Goal: Task Accomplishment & Management: Complete application form

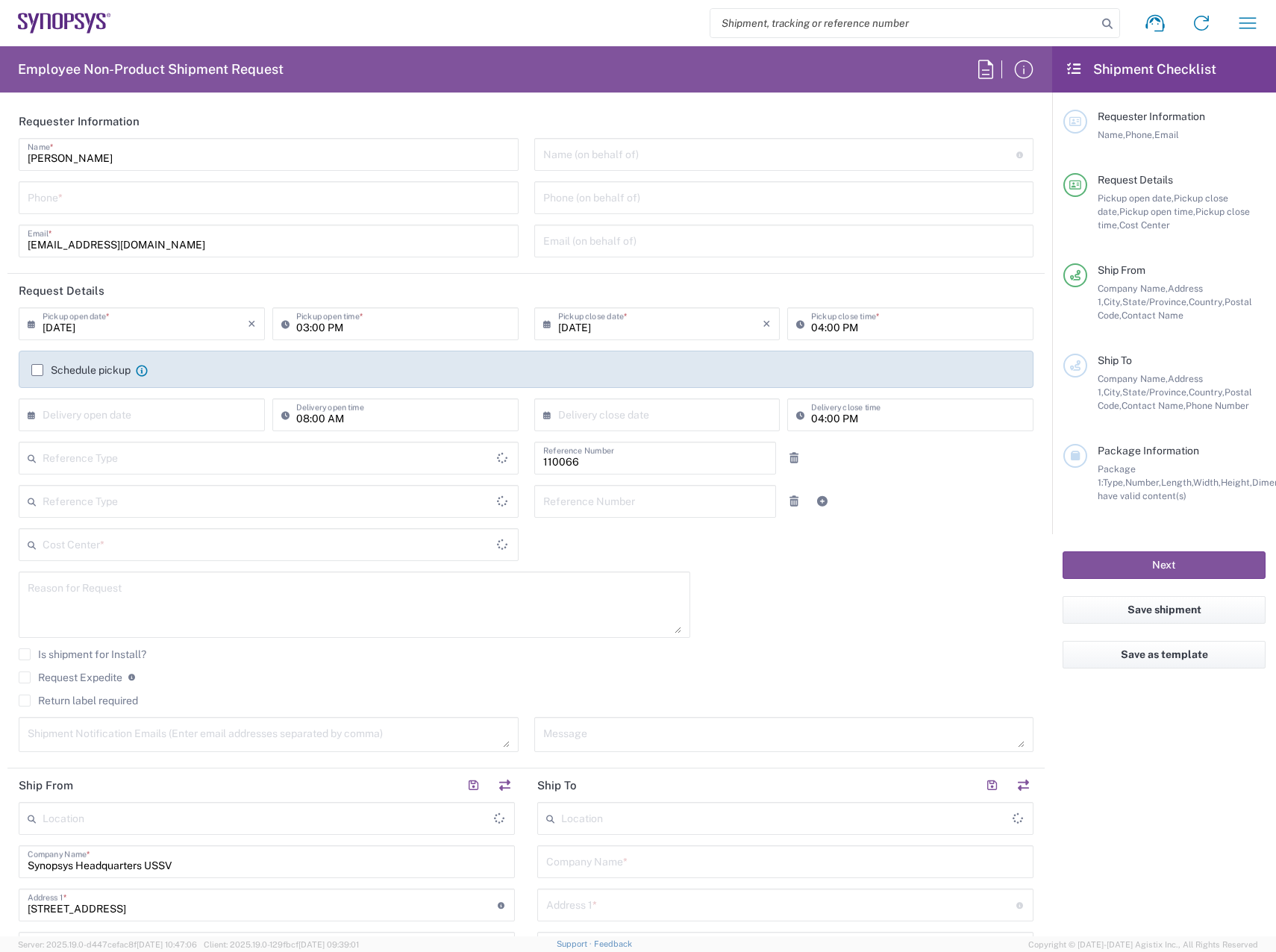
type input "Department"
type input "Delivered at Place"
type input "US01, CIO, IT, ESS2 110066"
type input "[GEOGRAPHIC_DATA]"
type input "[US_STATE]"
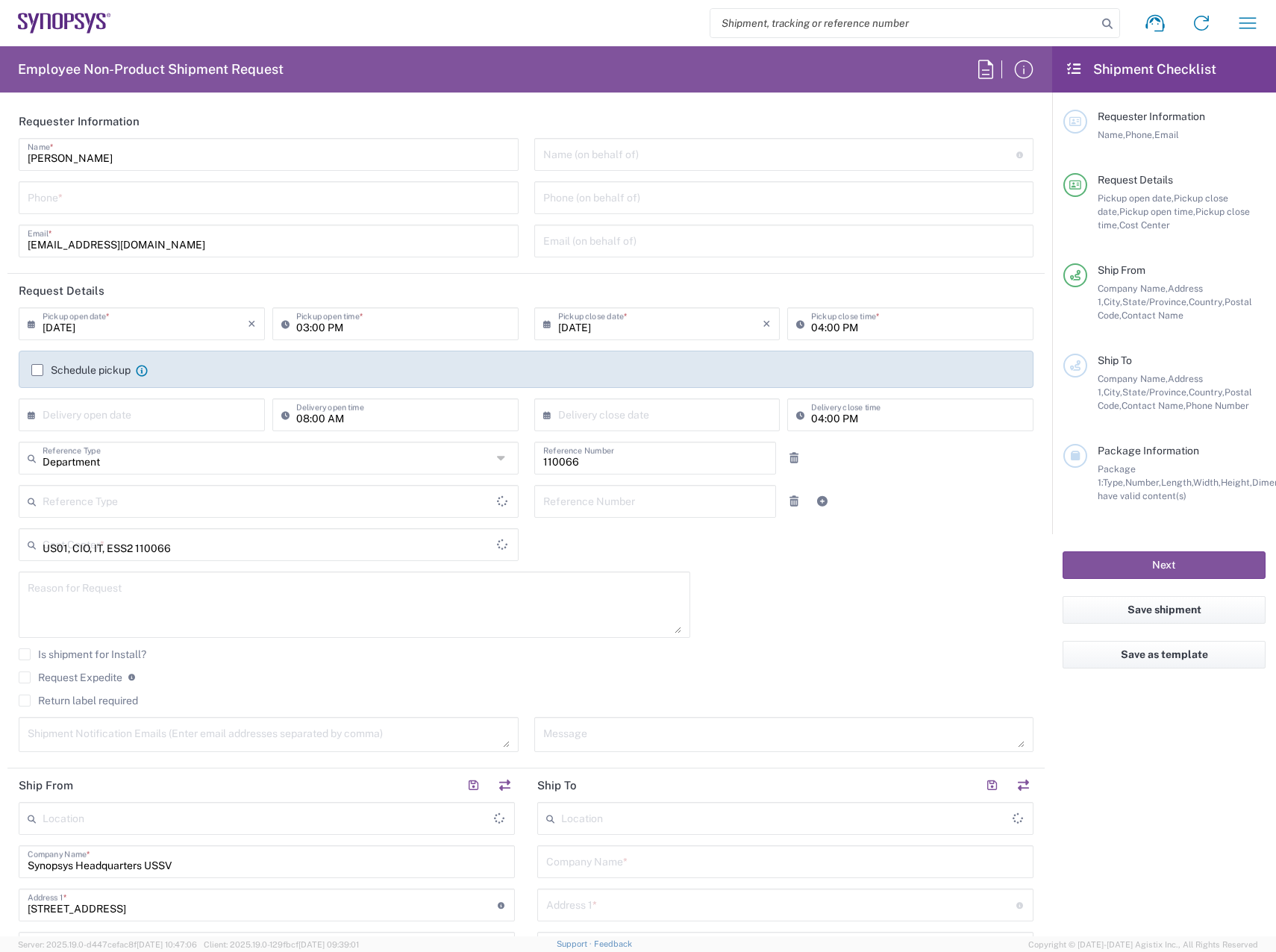
type input "[GEOGRAPHIC_DATA]"
type input "Headquarters USSV"
click at [657, 164] on input "text" at bounding box center [779, 153] width 473 height 26
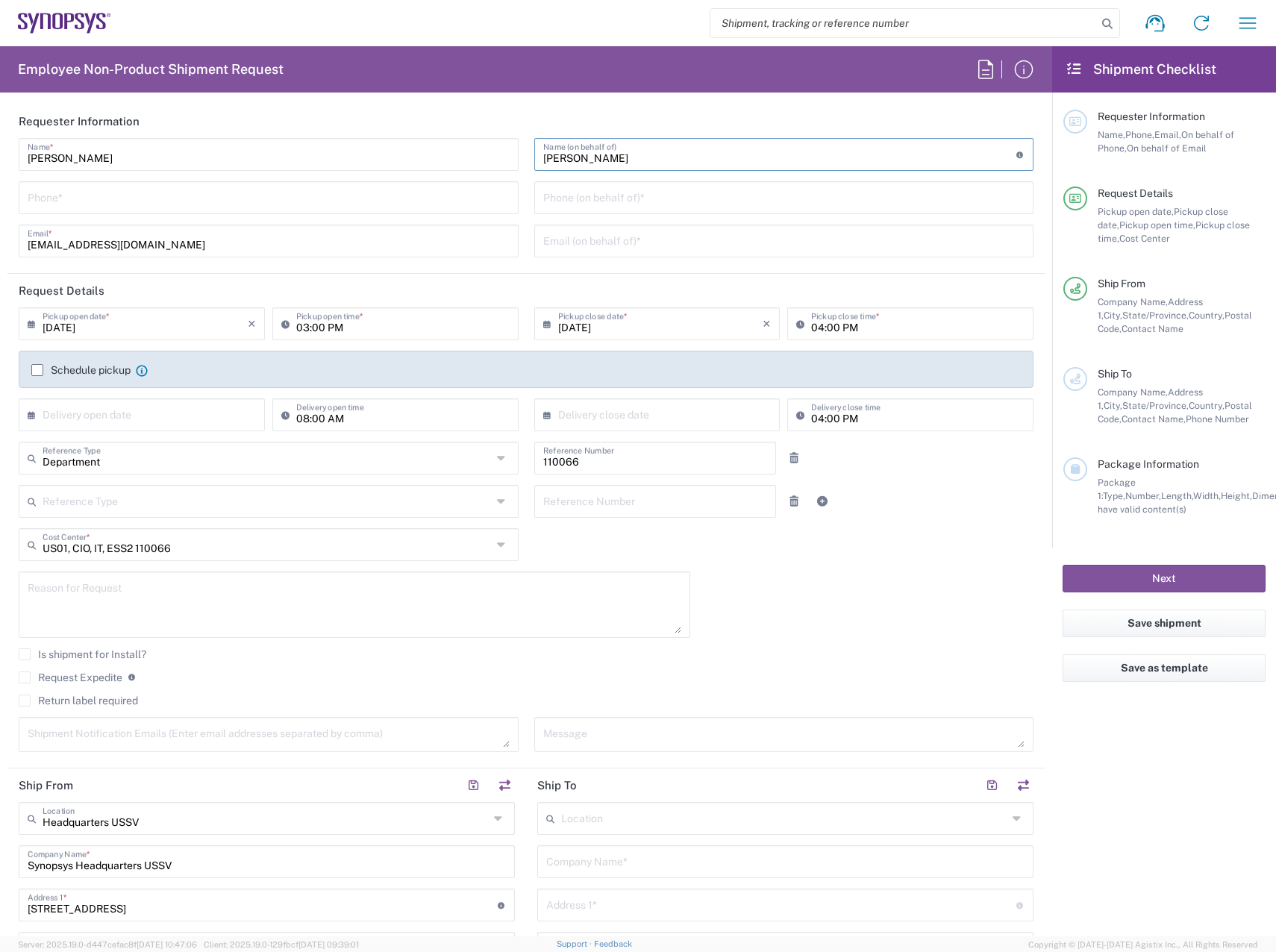
type input "[PERSON_NAME]"
click at [608, 200] on input "tel" at bounding box center [784, 196] width 482 height 26
type input "4082036560"
click at [650, 244] on input "text" at bounding box center [784, 240] width 482 height 26
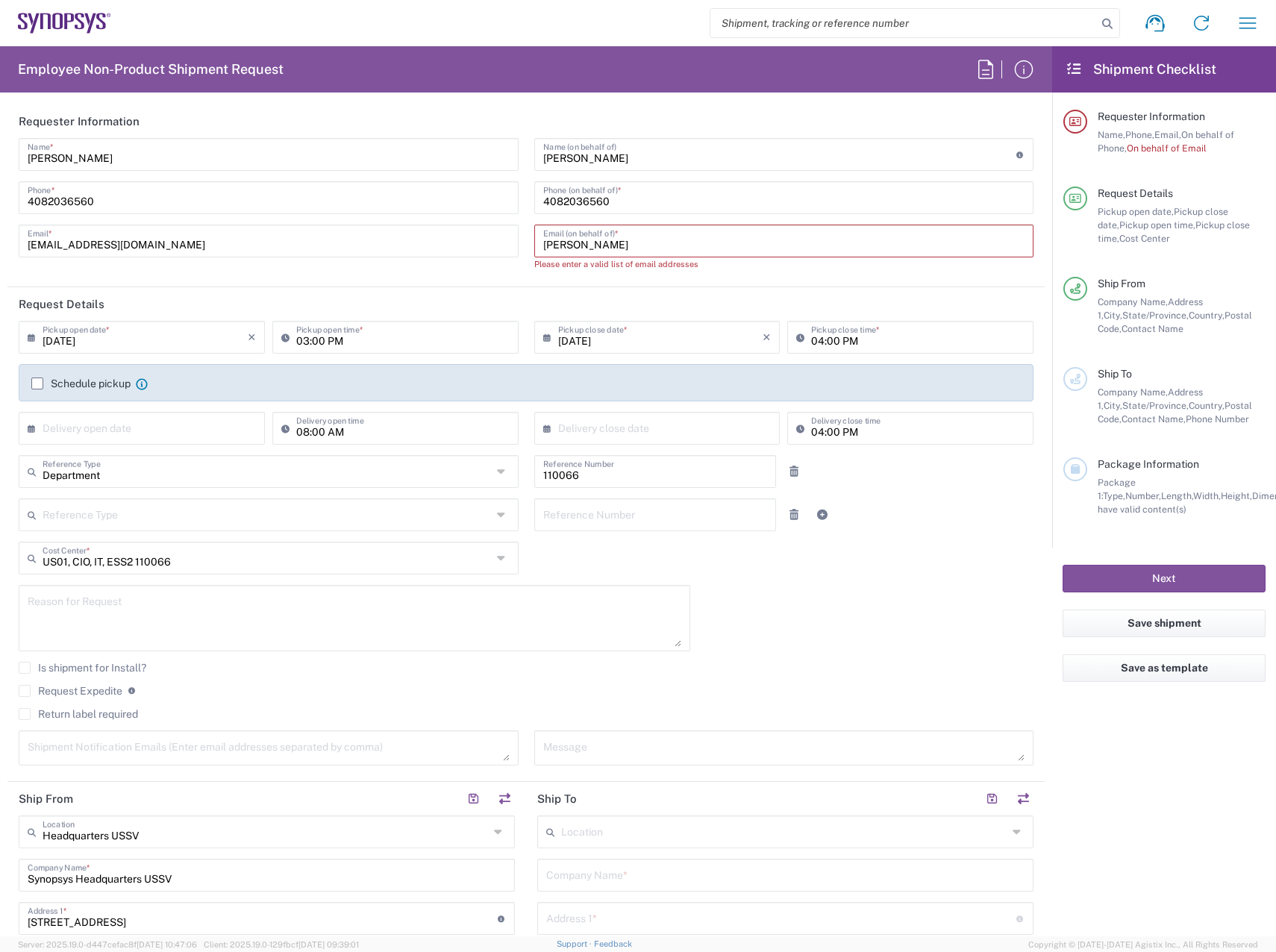
drag, startPoint x: 602, startPoint y: 244, endPoint x: 412, endPoint y: 241, distance: 190.0
click at [412, 241] on div "[PERSON_NAME] Name * [PHONE_NUMBER] Phone * [EMAIL_ADDRESS][DOMAIN_NAME] Email …" at bounding box center [526, 210] width 1030 height 143
paste input "torre"
click at [650, 244] on input "[PERSON_NAME]" at bounding box center [784, 240] width 482 height 26
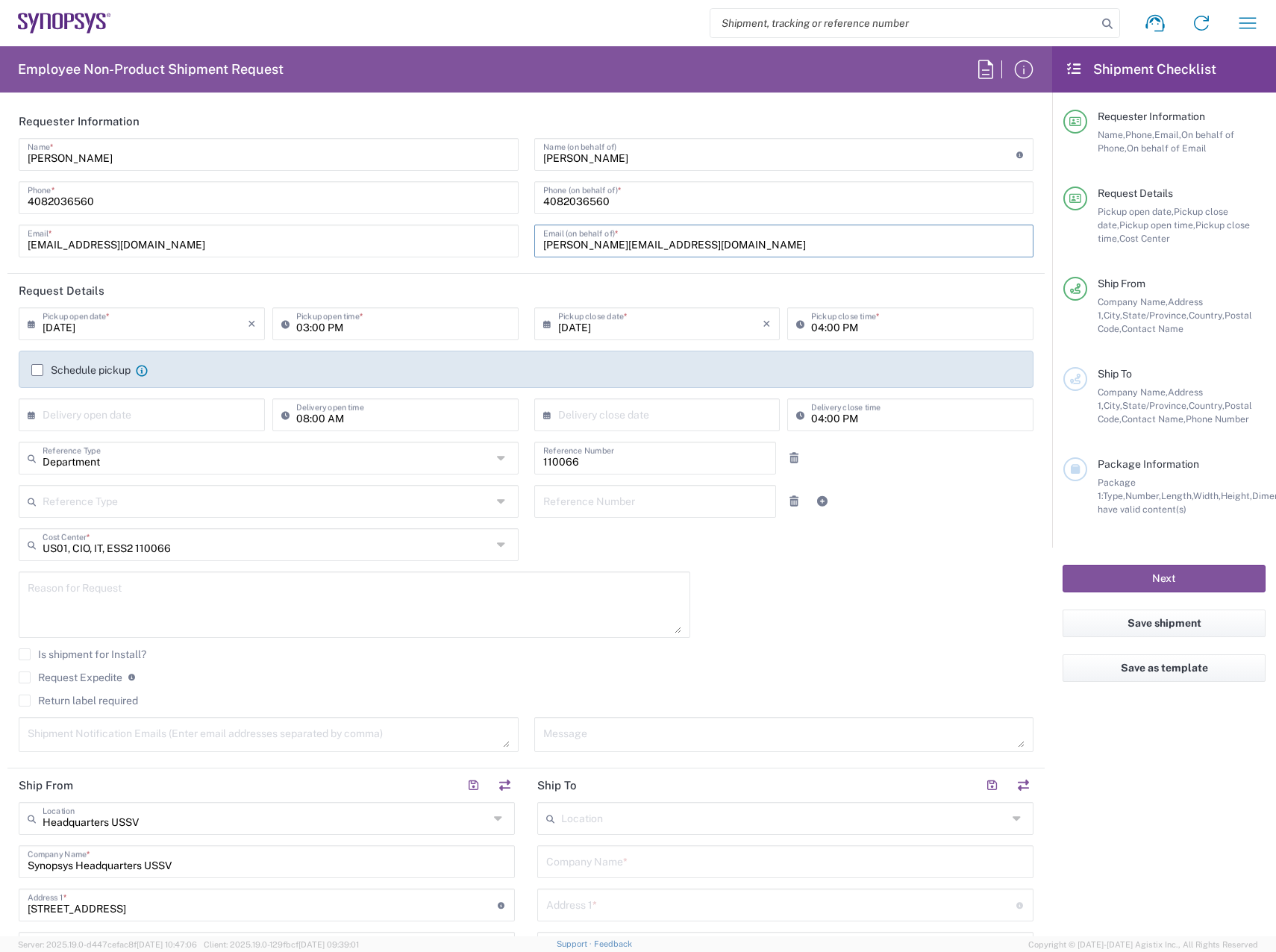
type input "[PERSON_NAME][EMAIL_ADDRESS][DOMAIN_NAME]"
click at [757, 266] on div "[PERSON_NAME] Name (on behalf of) Expedite requests must include authorized app…" at bounding box center [784, 203] width 516 height 130
click at [37, 679] on label "Request Expedite" at bounding box center [70, 678] width 103 height 12
click at [24, 678] on input "Request Expedite" at bounding box center [24, 678] width 0 height 0
click at [614, 606] on textarea at bounding box center [353, 604] width 653 height 57
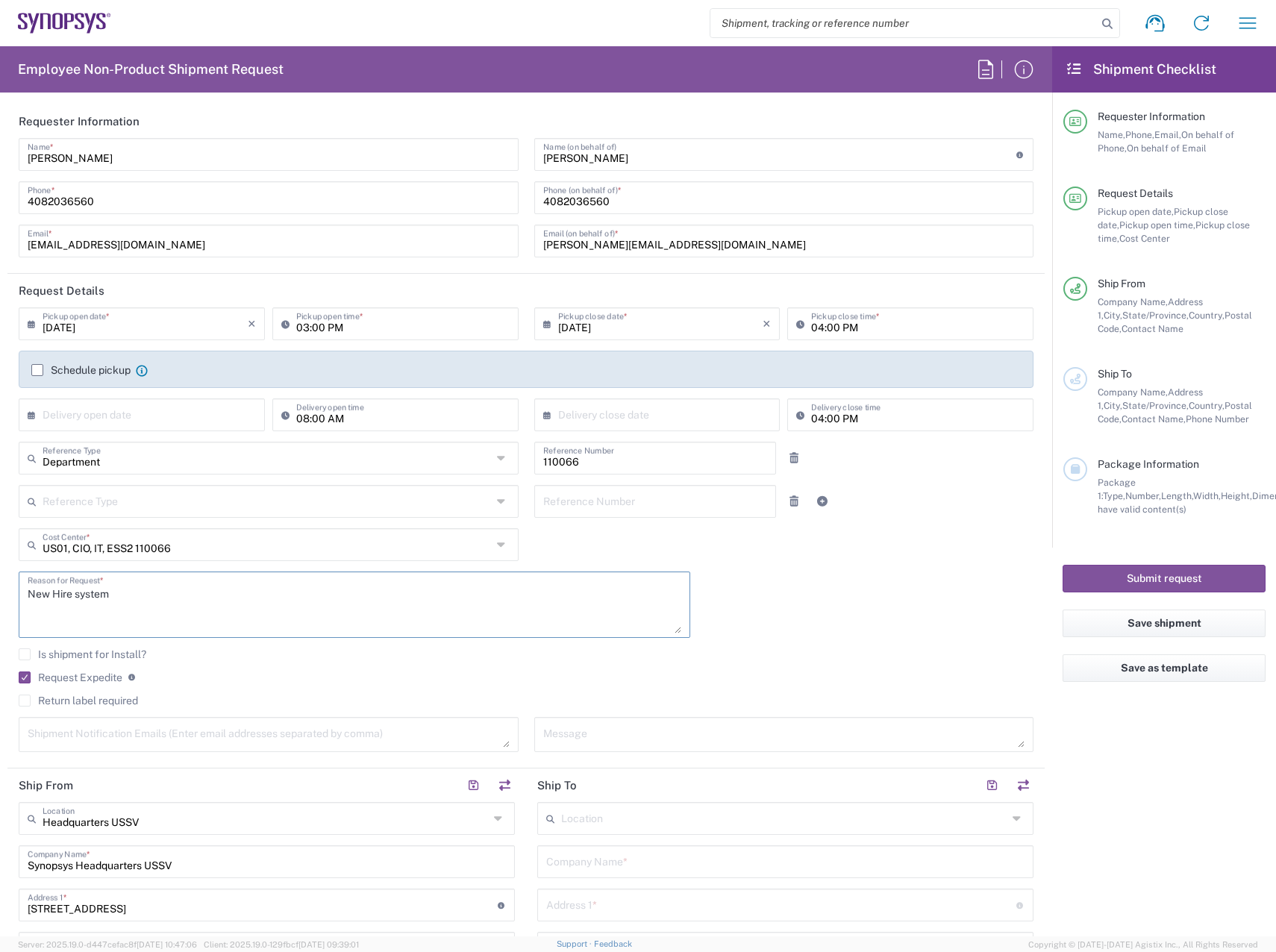
type textarea "New Hire system"
click at [883, 632] on div "[DATE] × Pickup open date * Cancel Apply 03:00 PM Pickup open time * [DATE] × P…" at bounding box center [526, 535] width 1030 height 455
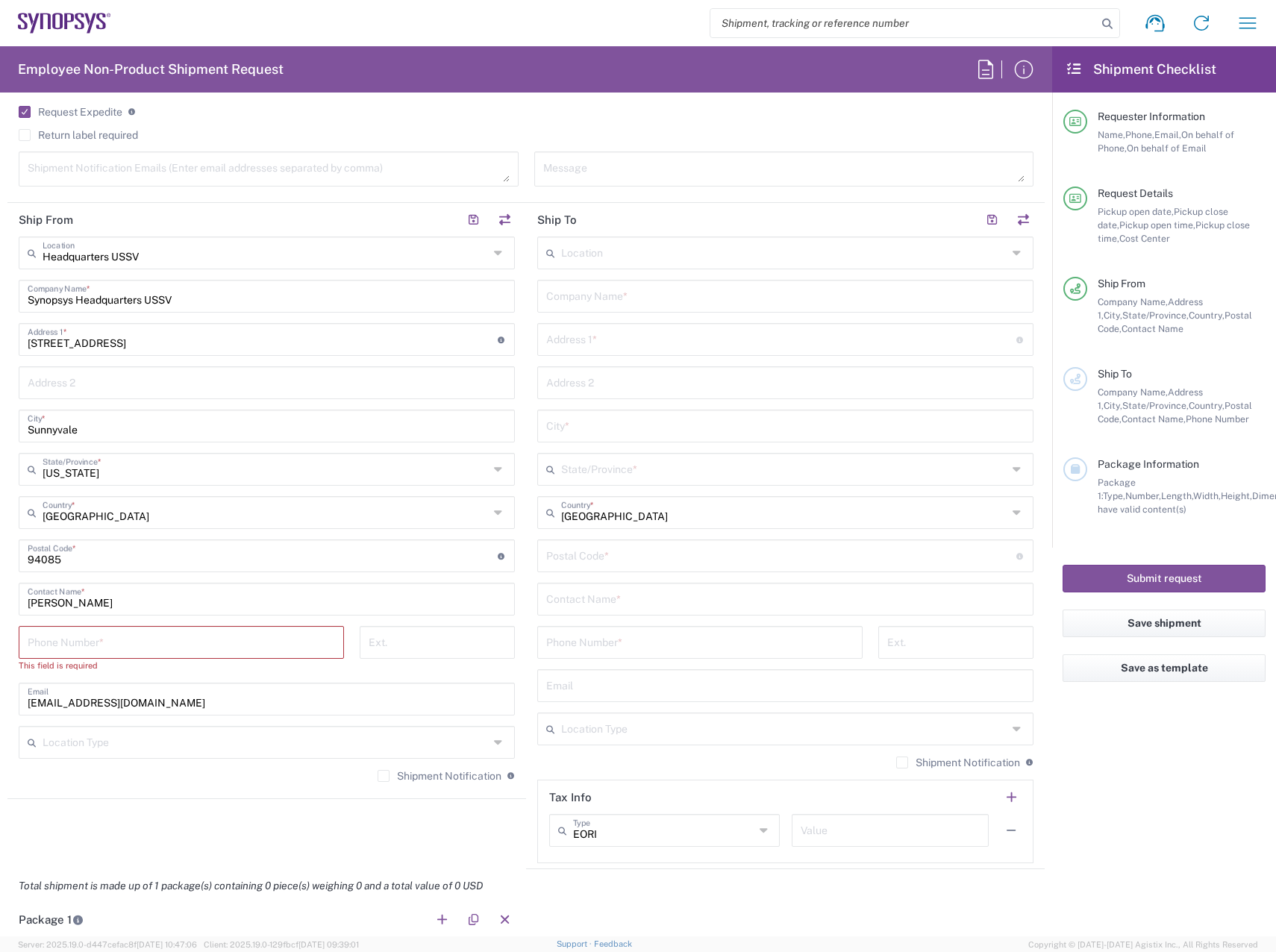
scroll to position [597, 0]
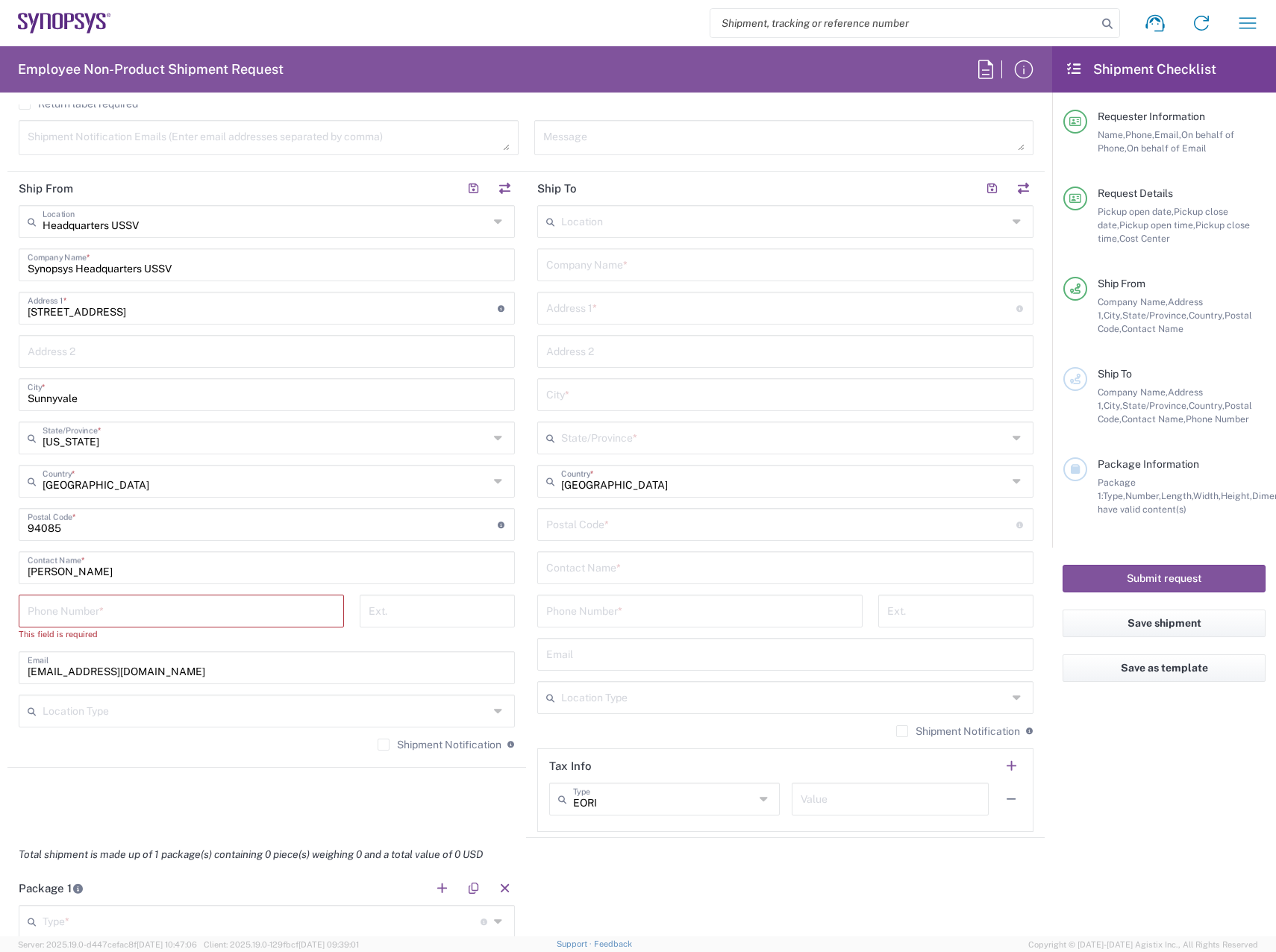
click at [263, 610] on input "tel" at bounding box center [180, 610] width 307 height 26
click at [70, 614] on input "tel" at bounding box center [180, 610] width 307 height 26
type input "4082036560"
type input "Synopsys"
type input "[US_STATE]"
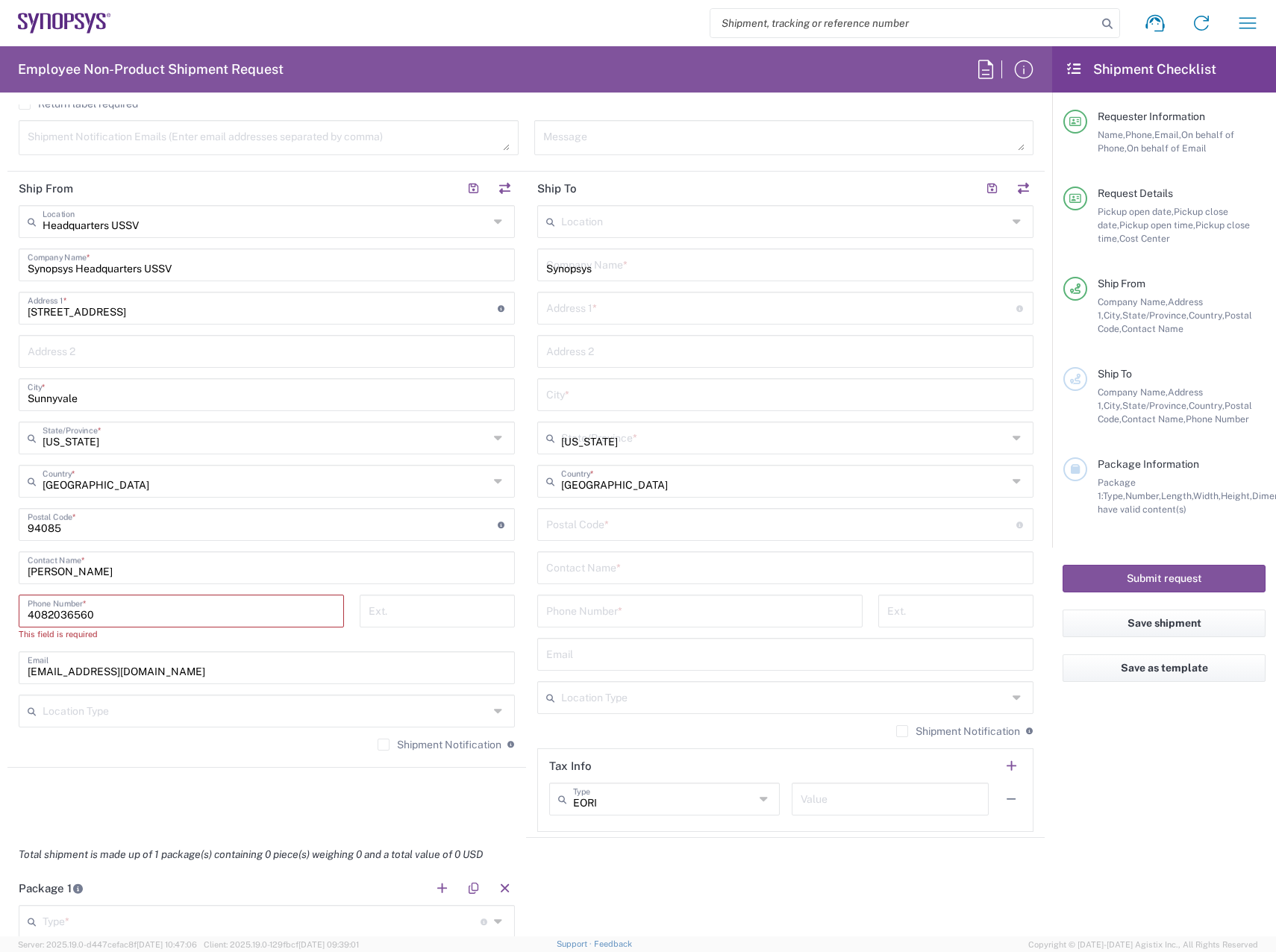
type input "9712308886"
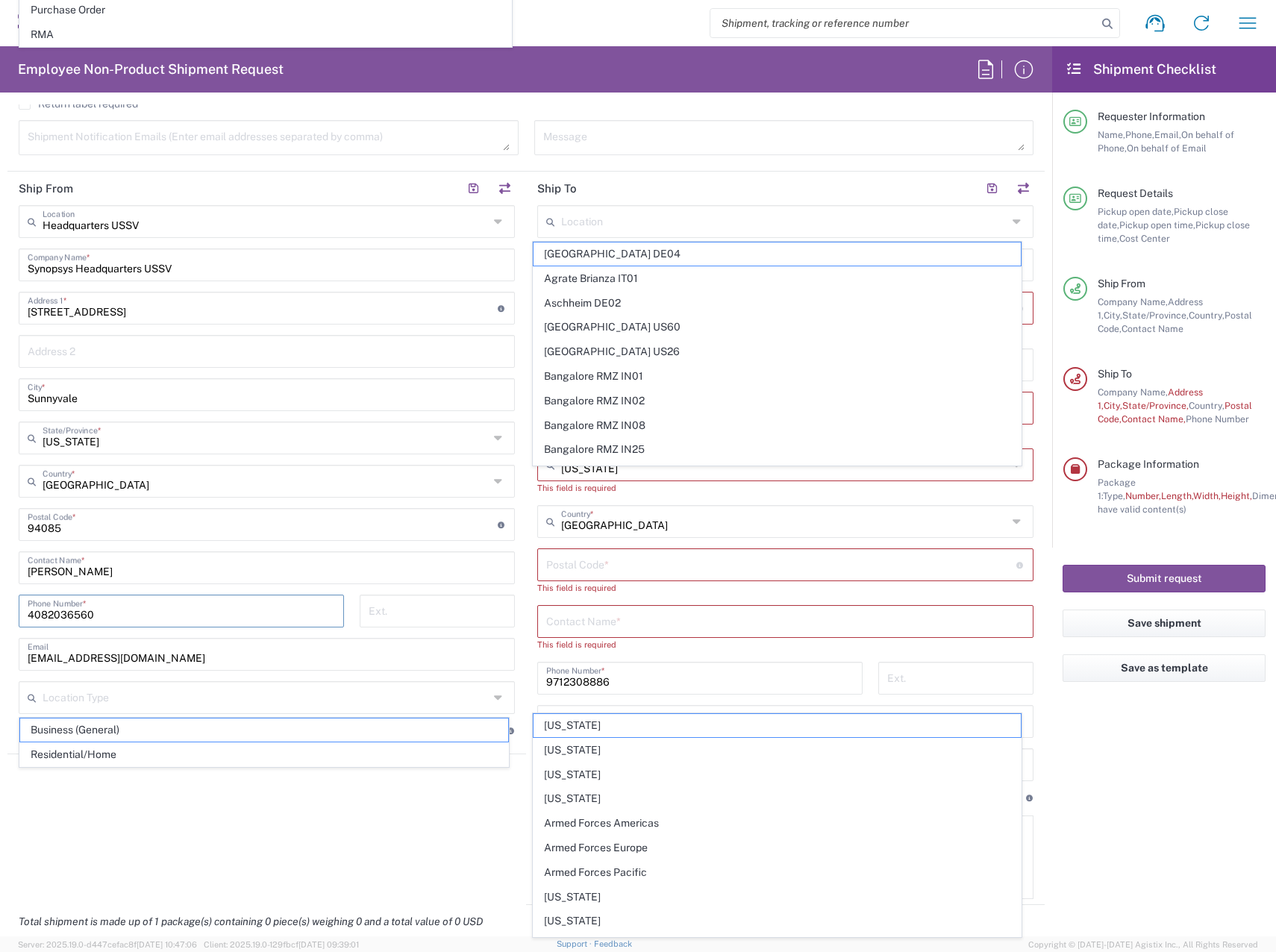
scroll to position [724, 0]
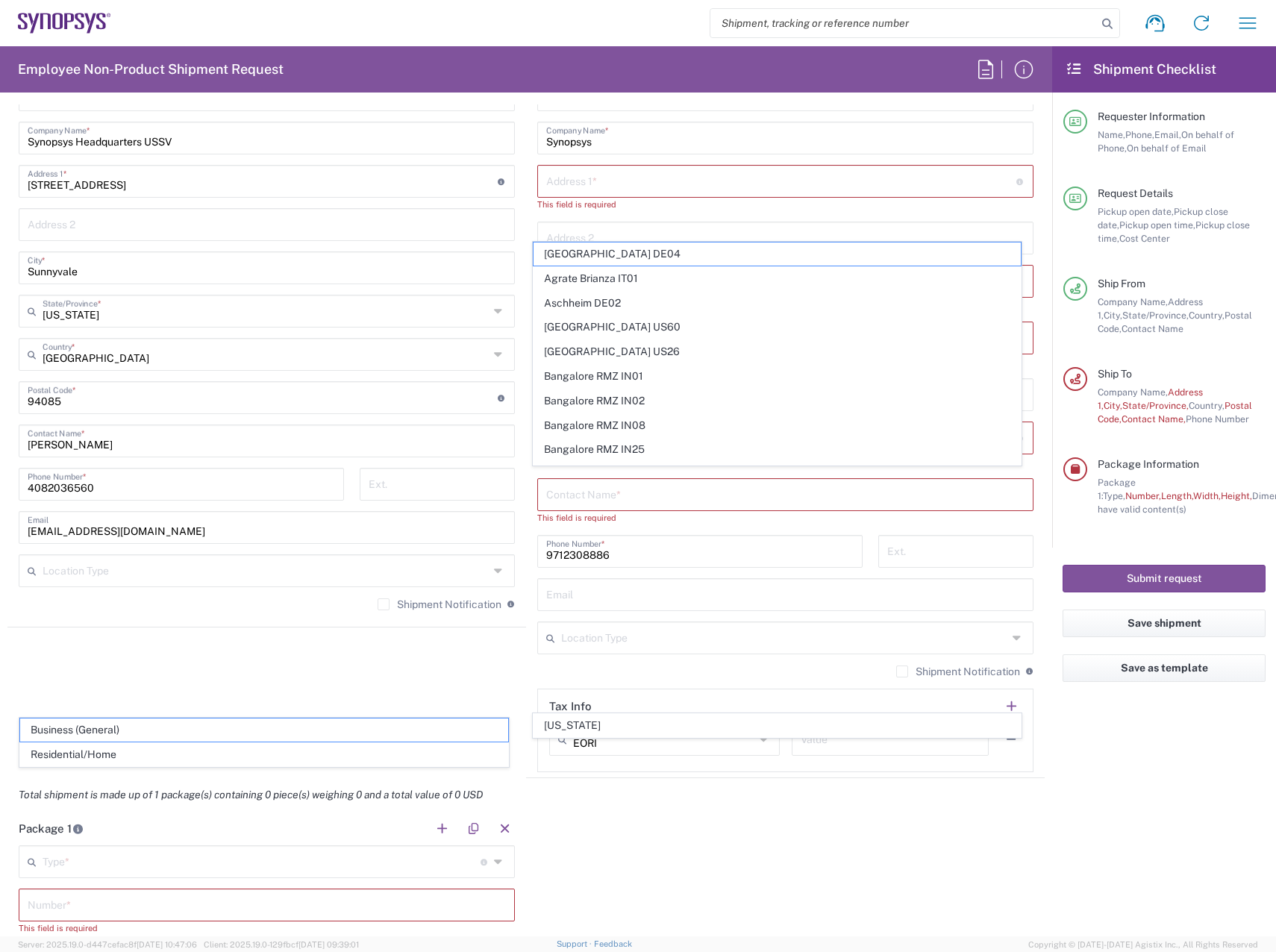
click at [652, 565] on div "[PHONE_NUMBER] Phone Number *" at bounding box center [700, 551] width 325 height 33
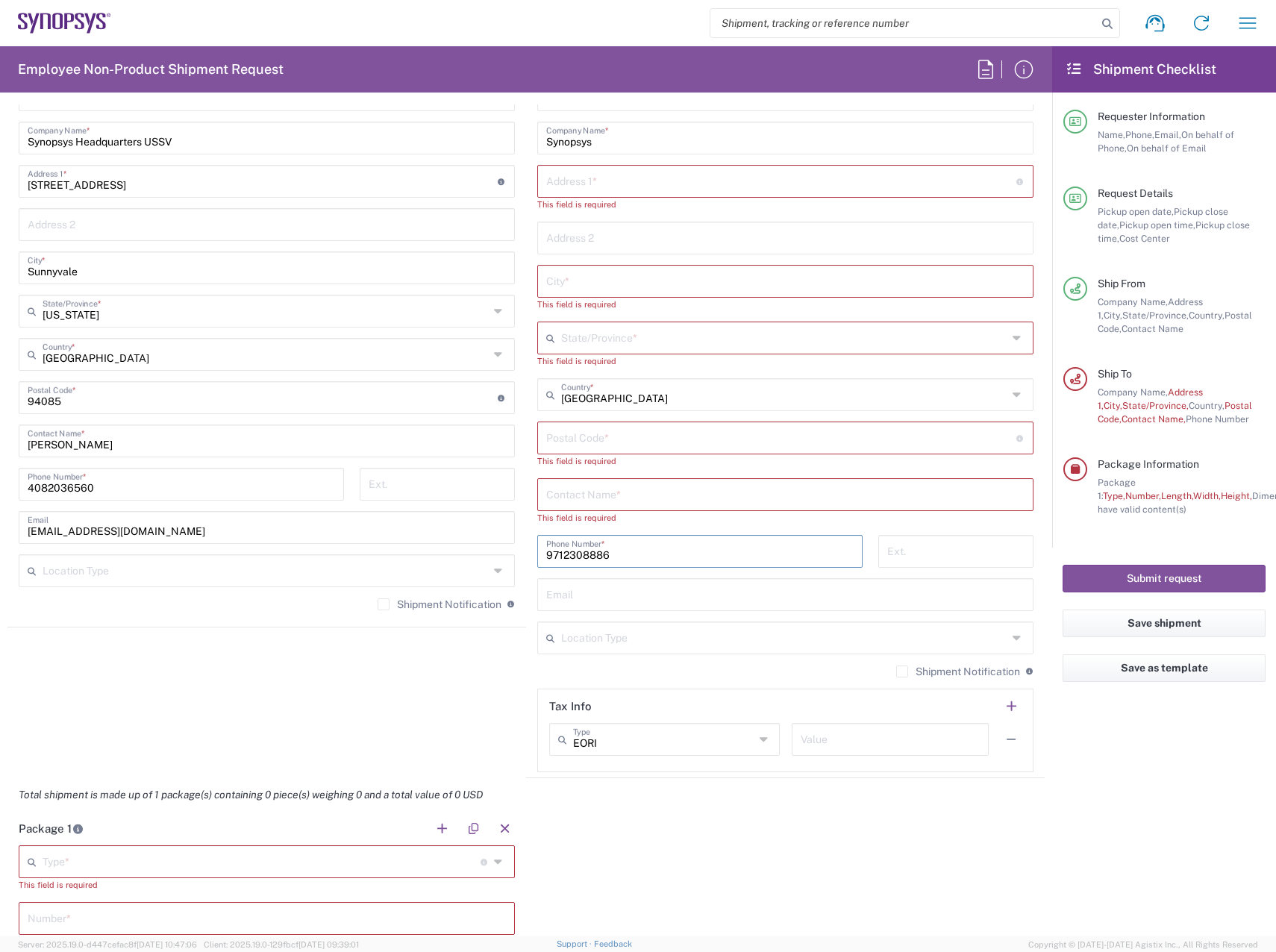
drag, startPoint x: 650, startPoint y: 553, endPoint x: 298, endPoint y: 559, distance: 352.1
click at [302, 558] on div "Ship From Headquarters USSV Location Headquarters [GEOGRAPHIC_DATA] Agrate Bria…" at bounding box center [526, 412] width 1037 height 733
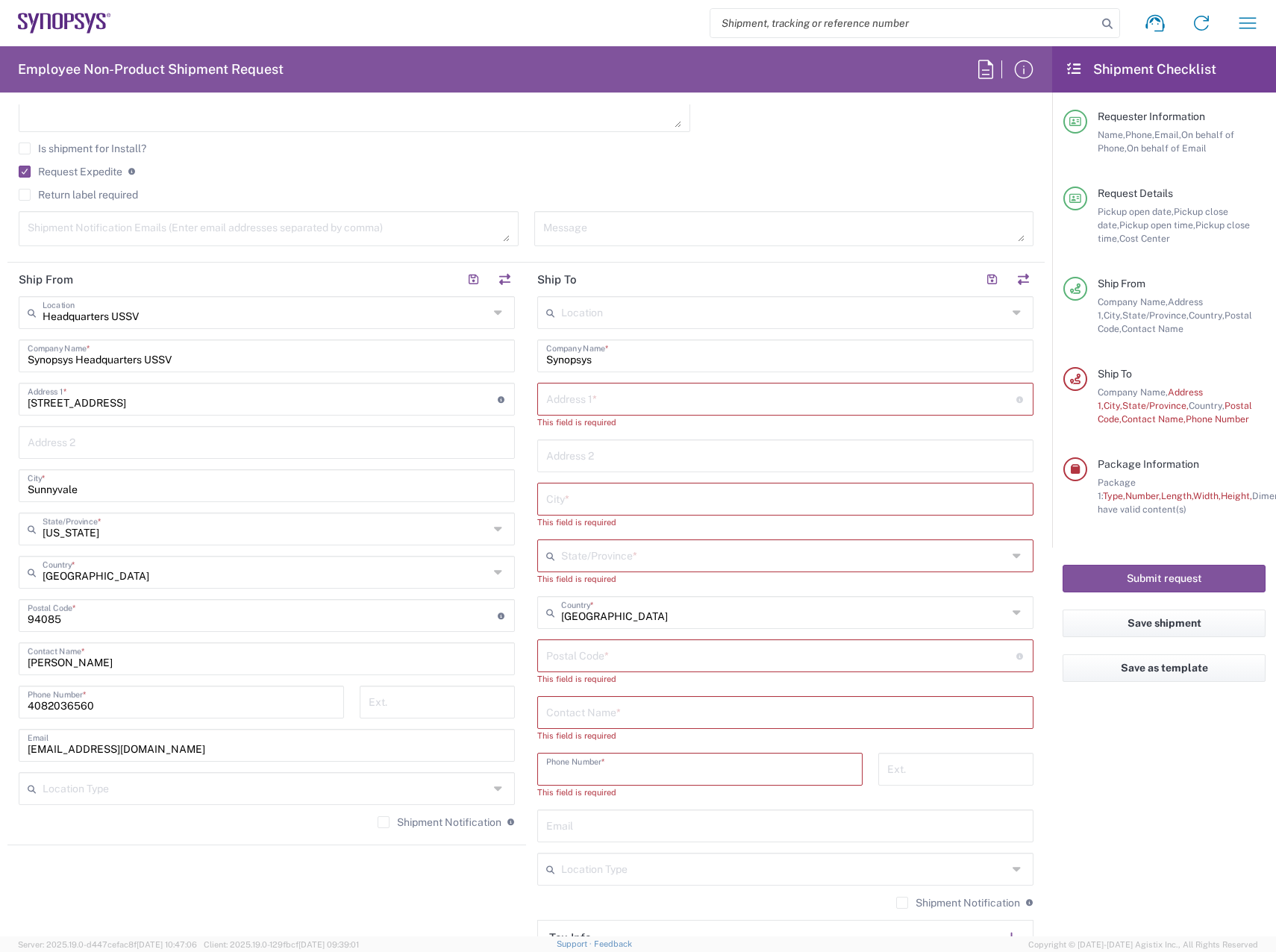
scroll to position [276, 0]
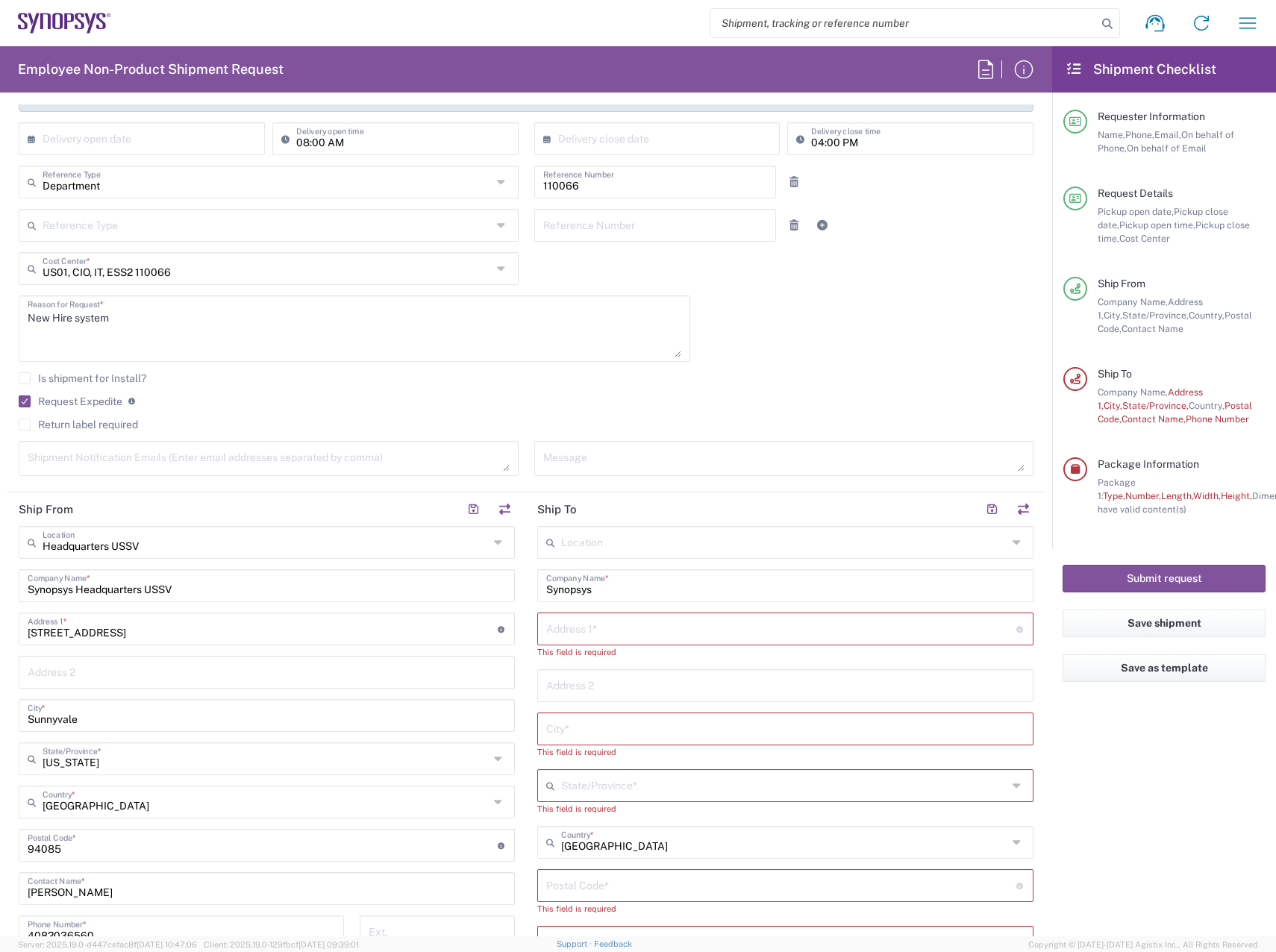
drag, startPoint x: 631, startPoint y: 584, endPoint x: 372, endPoint y: 588, distance: 259.0
click at [372, 588] on div "Ship From Headquarters USSV Location Headquarters [GEOGRAPHIC_DATA] Agrate Bria…" at bounding box center [526, 866] width 1037 height 747
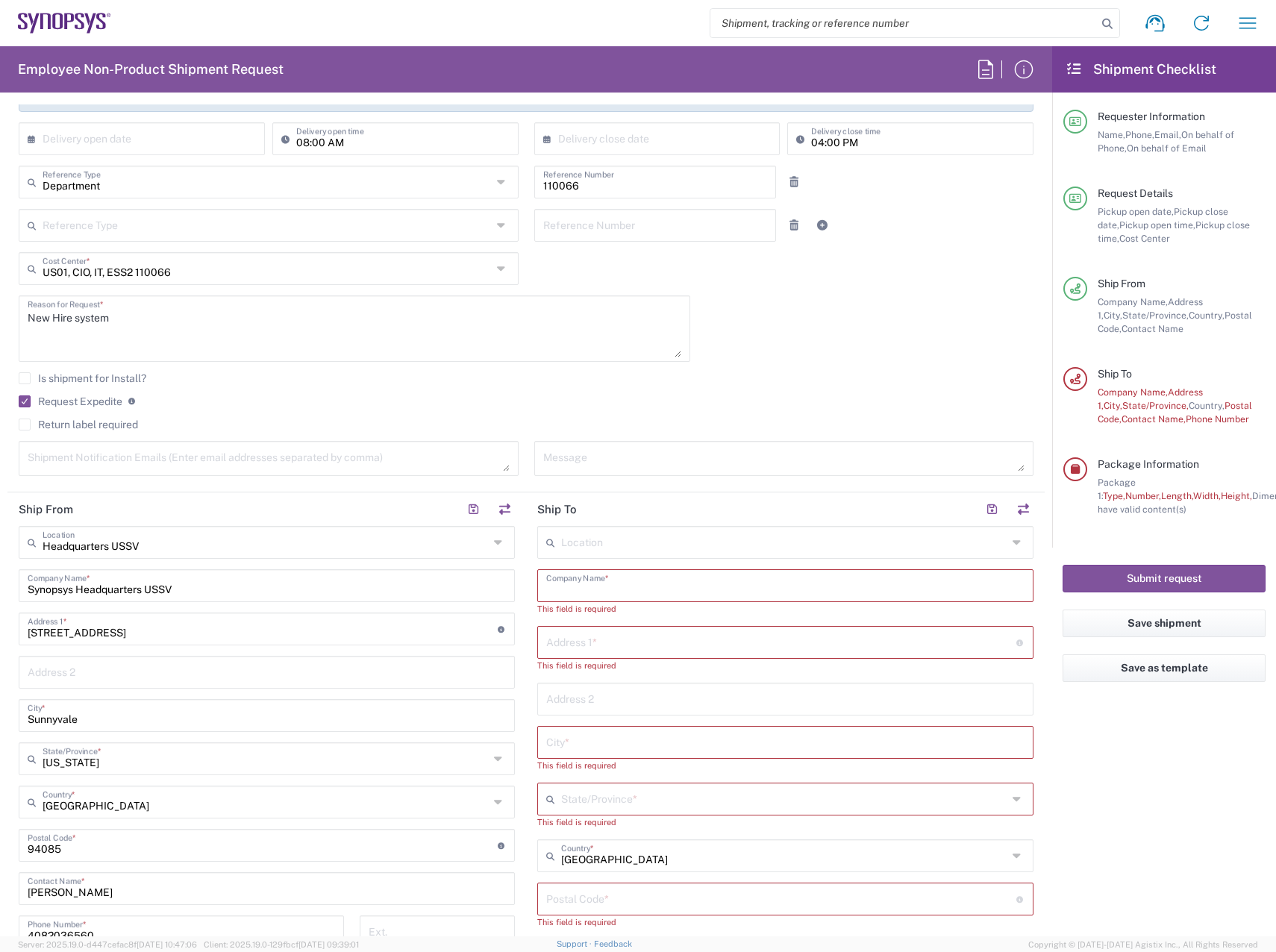
click at [660, 585] on input "text" at bounding box center [785, 585] width 478 height 26
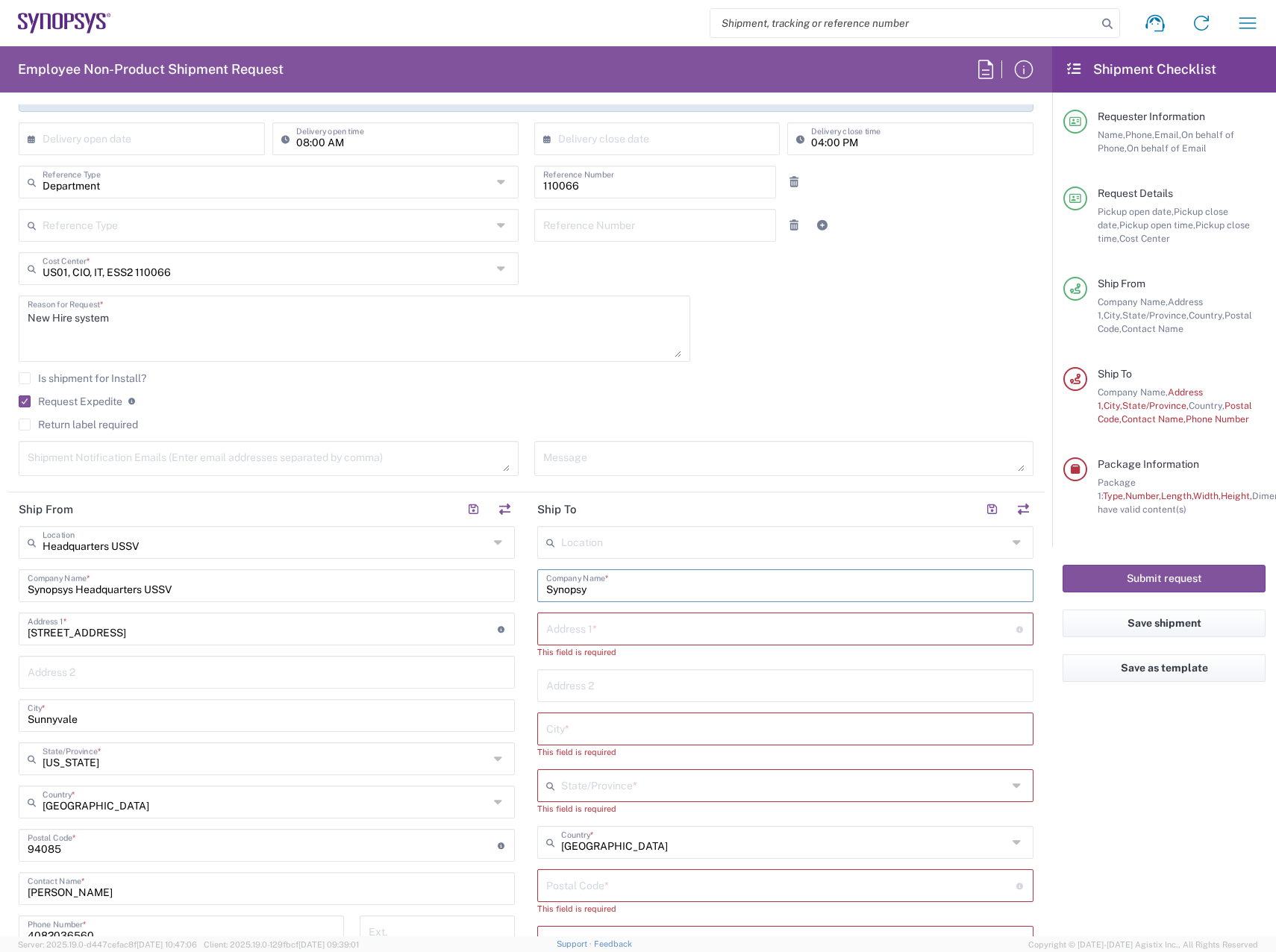
type input "Synopsys"
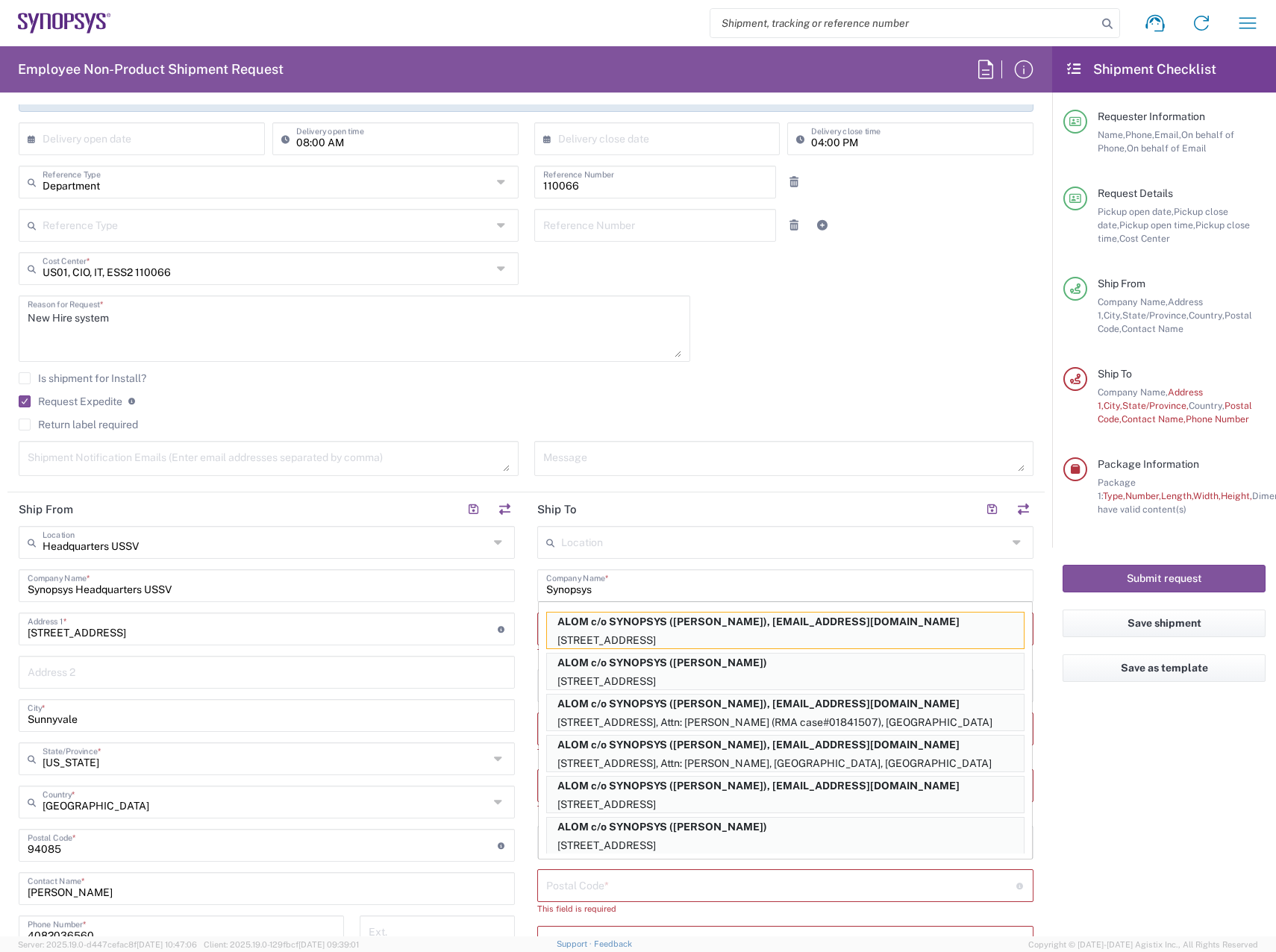
click at [1030, 614] on main "Location [GEOGRAPHIC_DATA] DE04 Agrate Brianza IT01 [GEOGRAPHIC_DATA] DE02 [GEO…" at bounding box center [786, 880] width 519 height 708
click at [790, 547] on input "text" at bounding box center [784, 541] width 446 height 26
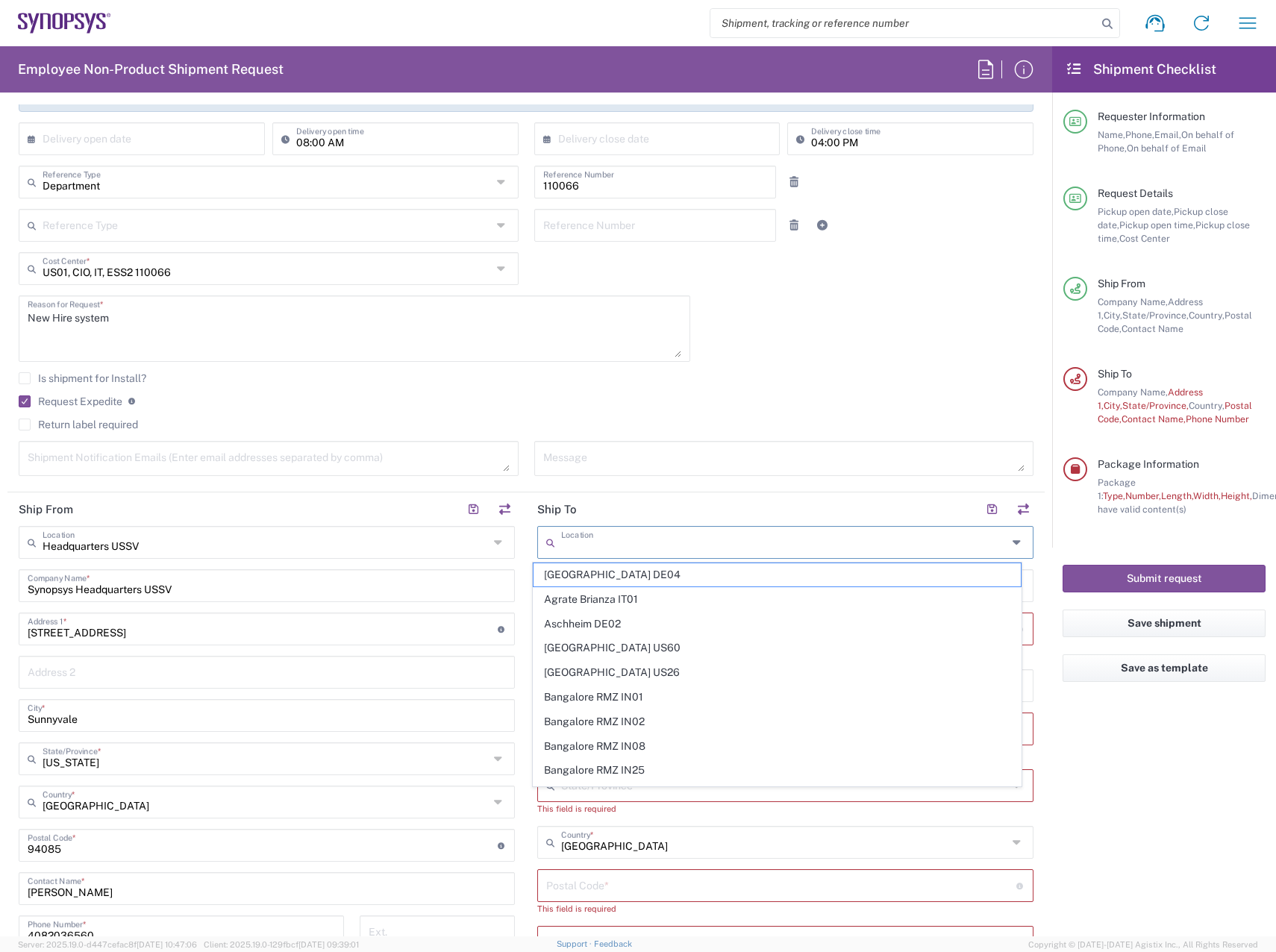
click at [927, 537] on input "text" at bounding box center [784, 541] width 446 height 26
click at [1012, 544] on icon at bounding box center [1018, 541] width 12 height 23
click at [1032, 527] on main "Location [GEOGRAPHIC_DATA] DE04 Agrate Brianza IT01 [GEOGRAPHIC_DATA] DE02 [GEO…" at bounding box center [786, 880] width 519 height 708
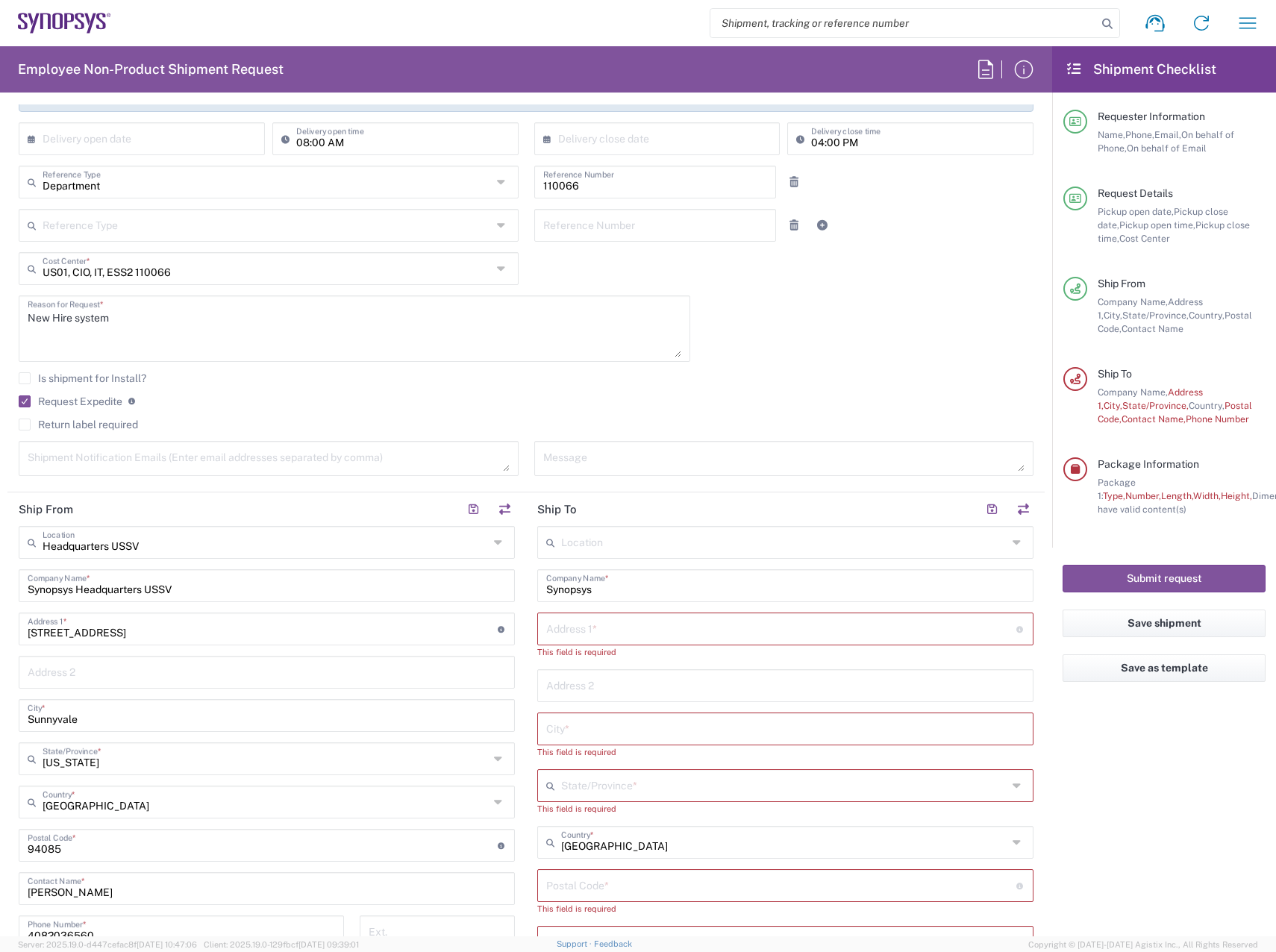
click at [615, 632] on input "text" at bounding box center [781, 628] width 470 height 26
click at [749, 621] on input "text" at bounding box center [781, 628] width 470 height 26
paste input "[STREET_ADDRESS]"
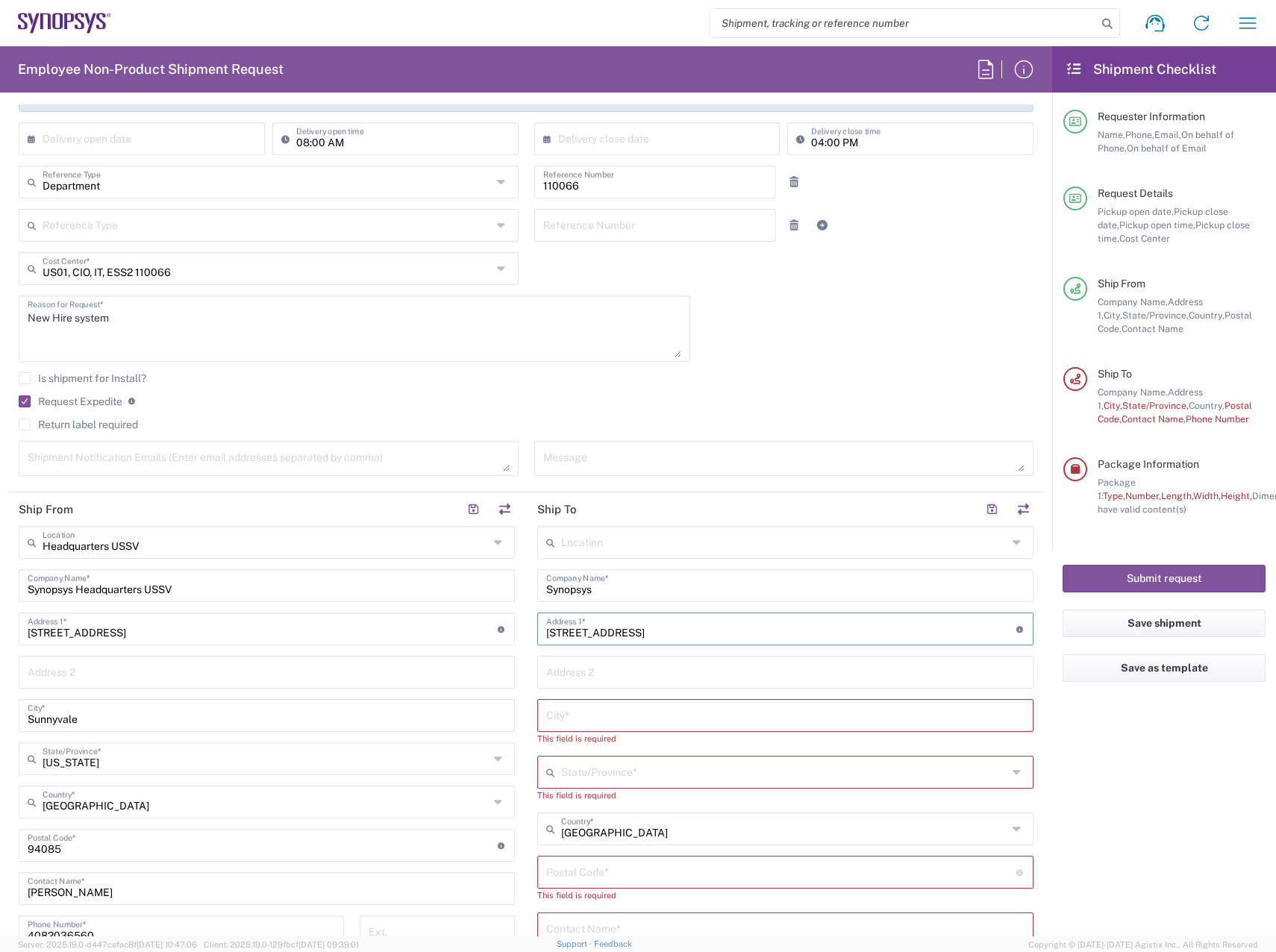
click at [610, 634] on input "[STREET_ADDRESS]" at bounding box center [781, 628] width 470 height 26
drag, startPoint x: 614, startPoint y: 633, endPoint x: 655, endPoint y: 628, distance: 41.3
click at [655, 628] on input "[STREET_ADDRESS]" at bounding box center [781, 628] width 470 height 26
type input "[STREET_ADDRESS]"
click at [610, 710] on input "text" at bounding box center [785, 714] width 478 height 26
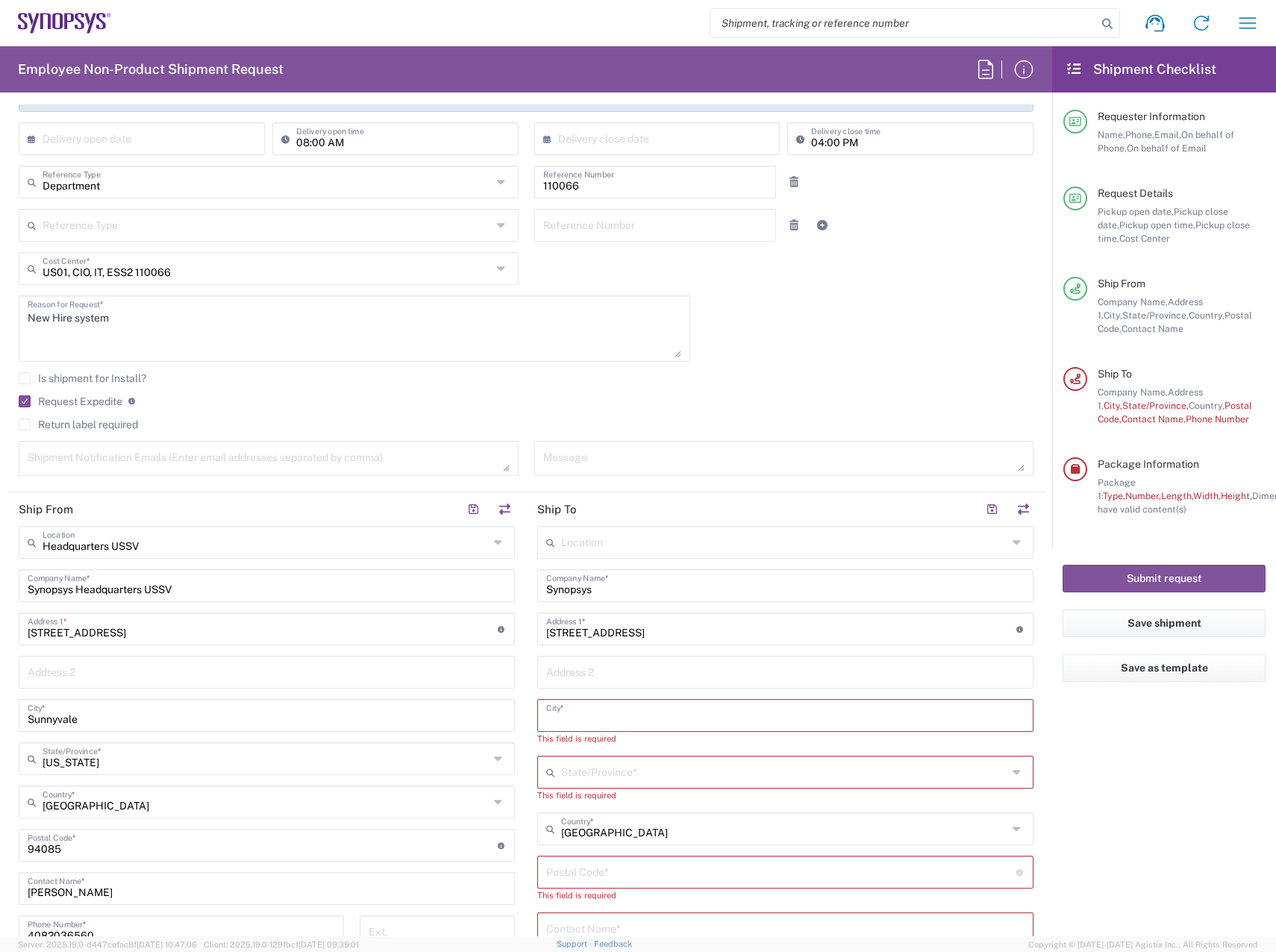
paste input "Carlsbad"
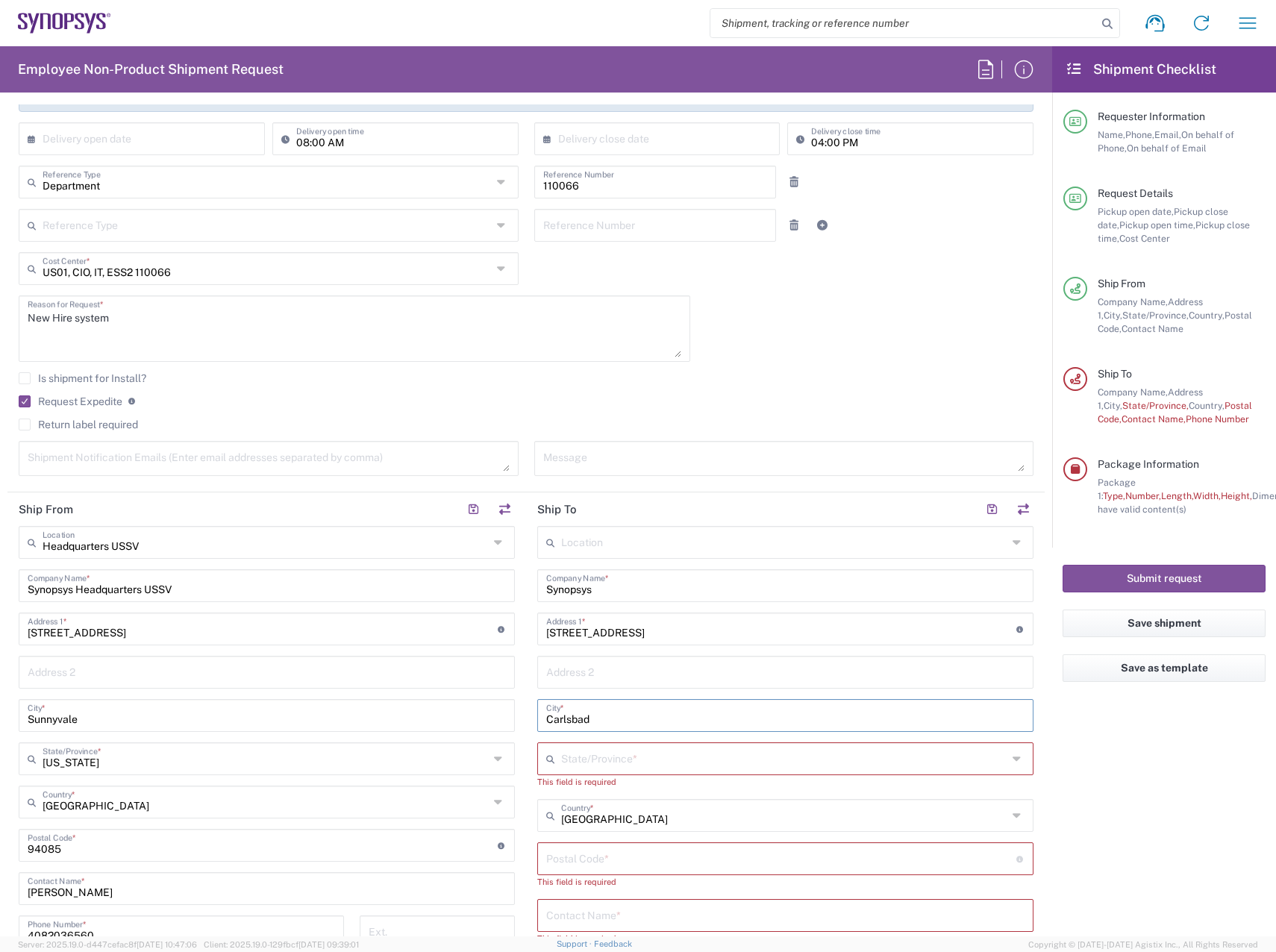
type input "Carlsbad"
click at [616, 758] on input "text" at bounding box center [784, 757] width 446 height 26
type input "[US_STATE]"
type input "4082036560"
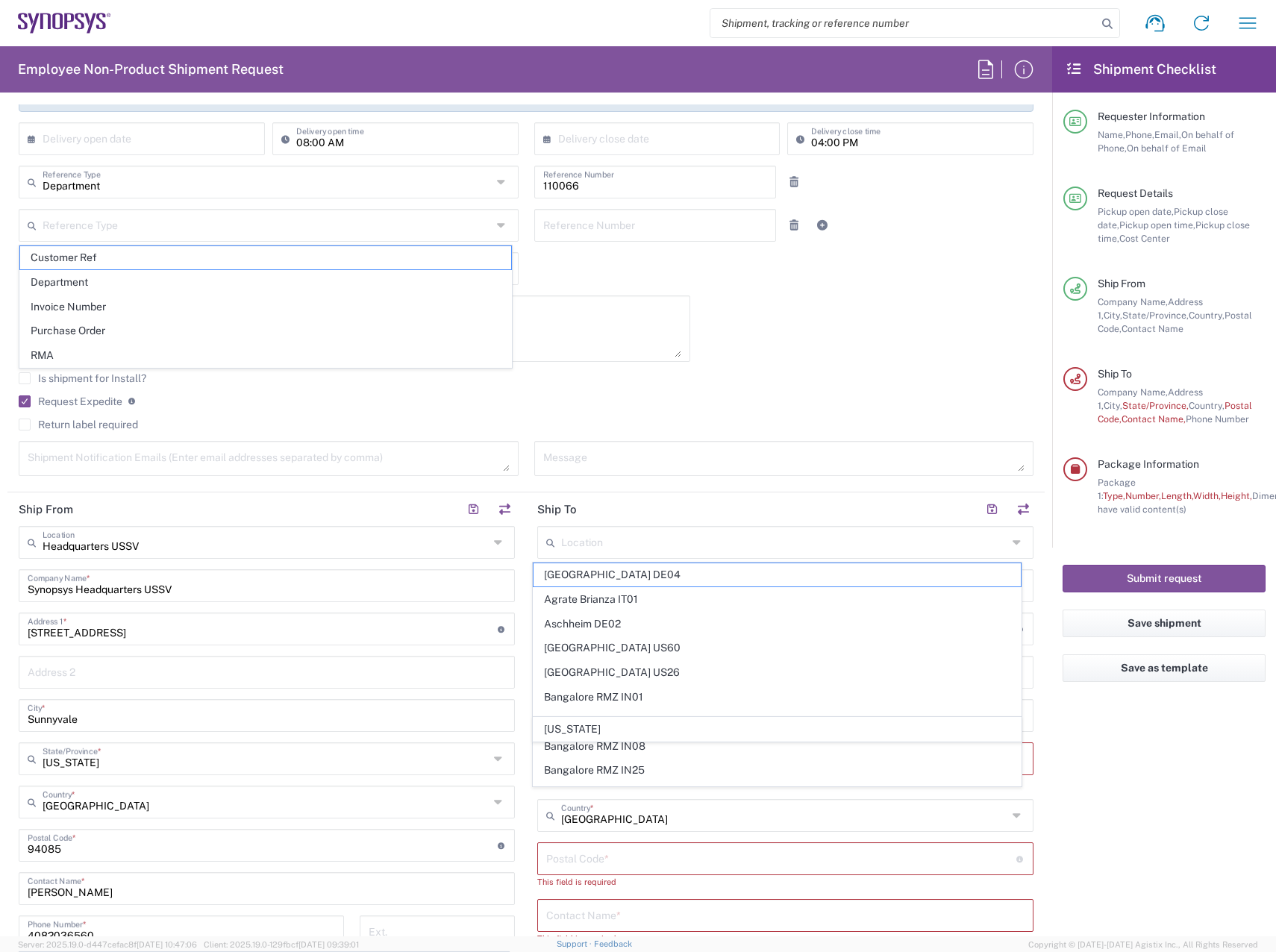
click at [1030, 726] on main "Location [GEOGRAPHIC_DATA] DE04 Agrate Brianza IT01 [GEOGRAPHIC_DATA] DE02 [GEO…" at bounding box center [786, 860] width 519 height 667
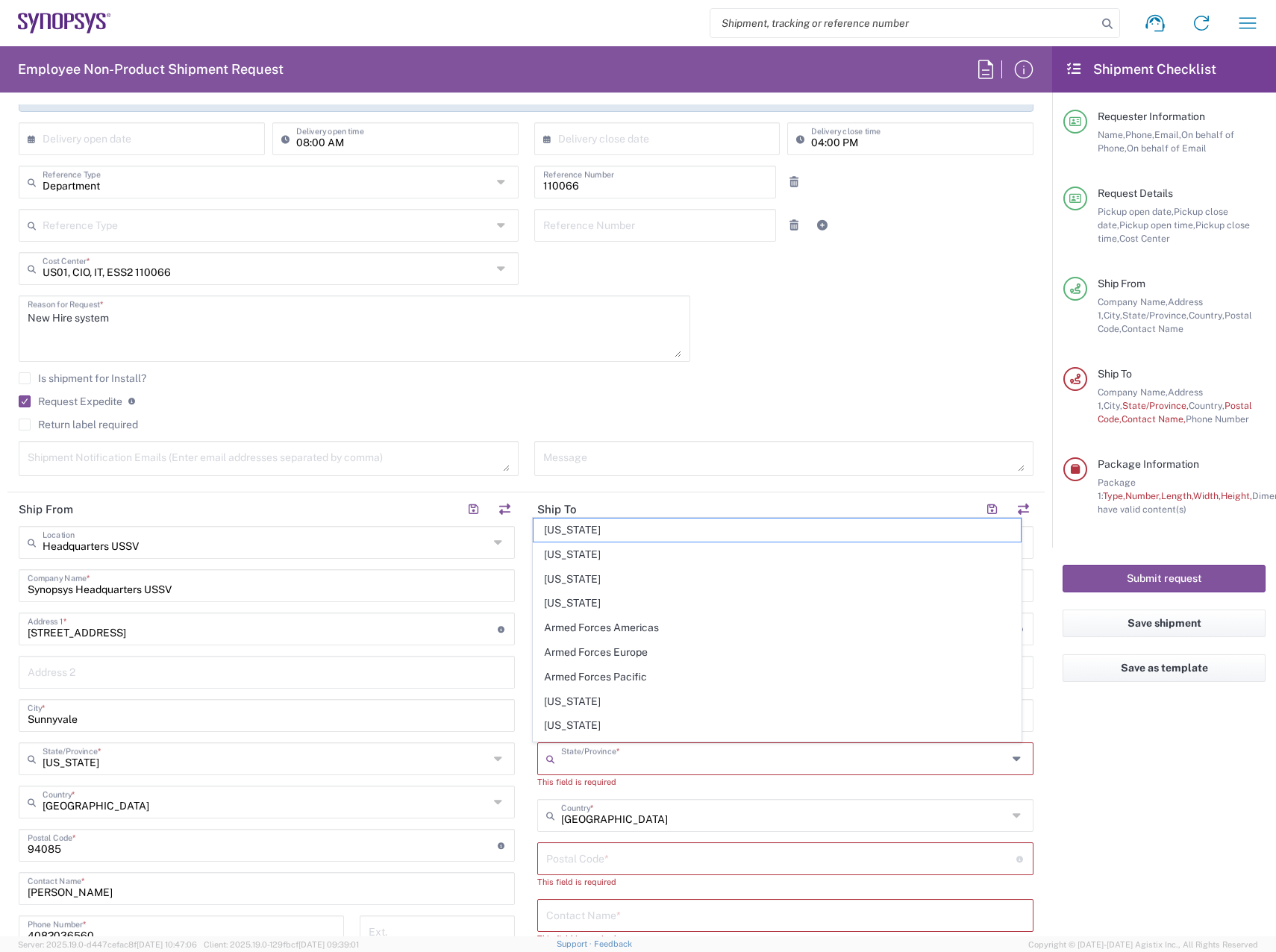
click at [614, 757] on input "text" at bounding box center [784, 757] width 446 height 26
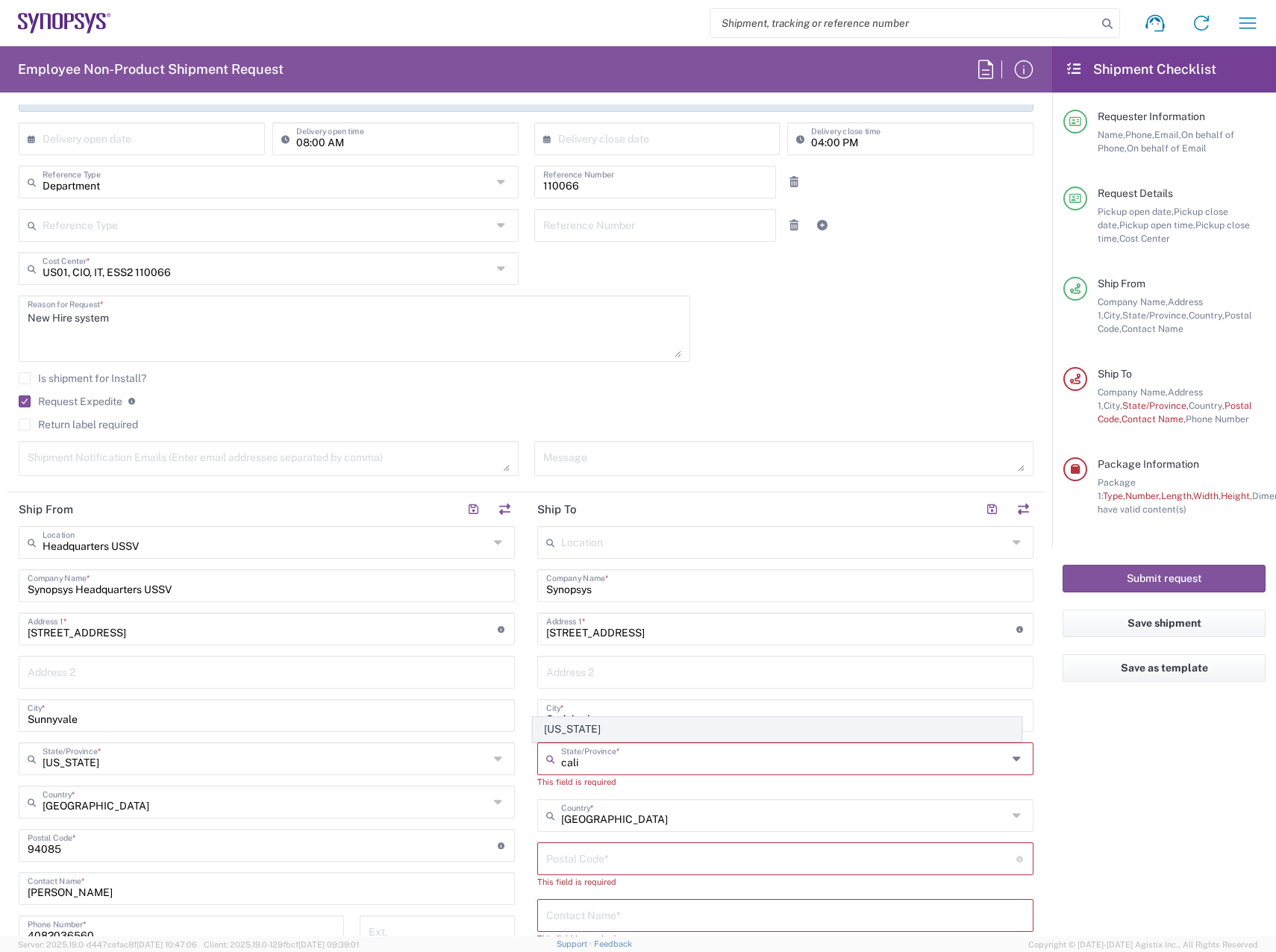
click at [552, 724] on span "[US_STATE]" at bounding box center [777, 729] width 488 height 23
type input "[US_STATE]"
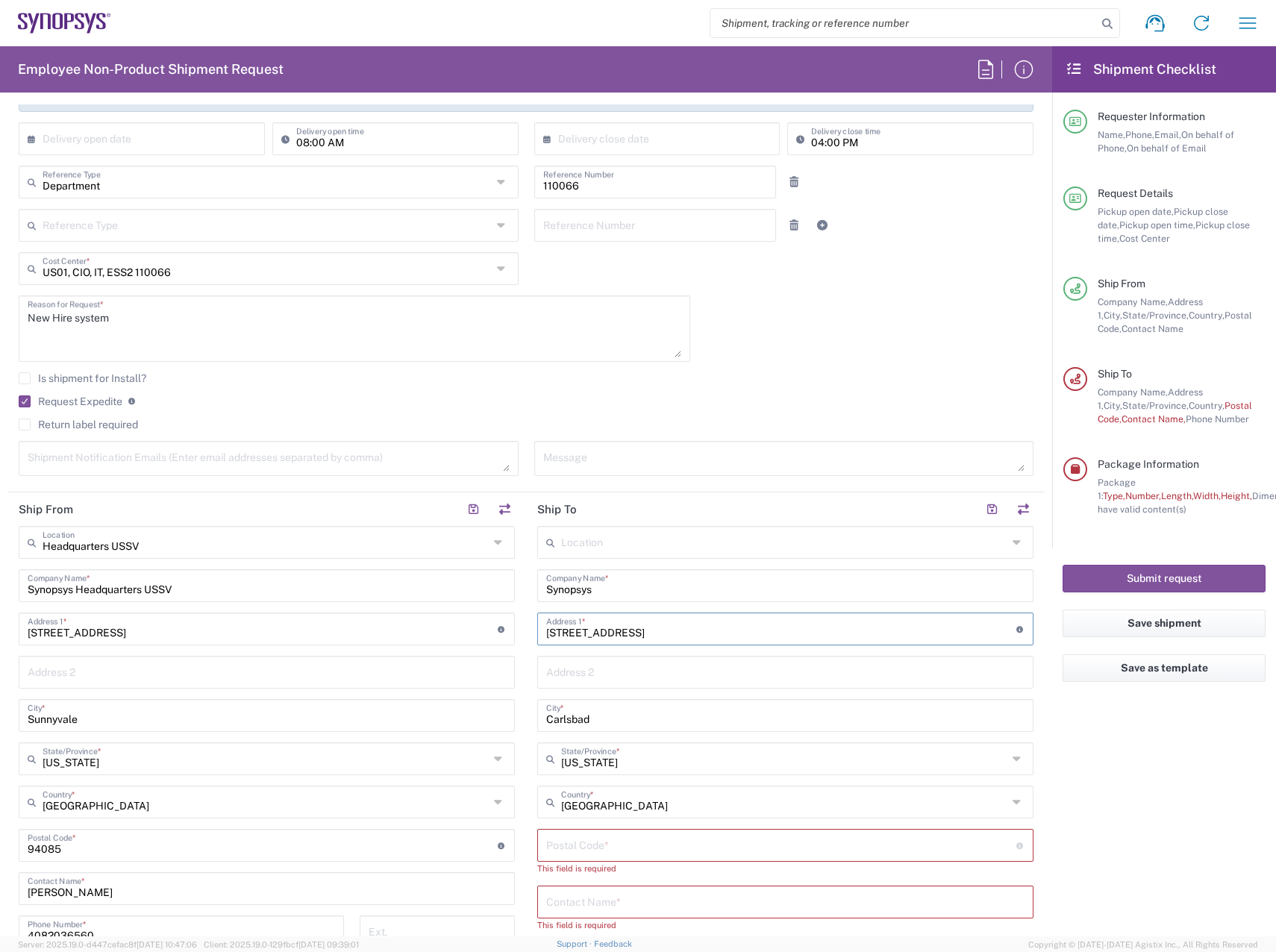
click at [699, 632] on input "[STREET_ADDRESS]" at bounding box center [781, 628] width 470 height 26
click at [658, 860] on div "Postal Code * Postal Code for [GEOGRAPHIC_DATA] should have the following forma…" at bounding box center [786, 845] width 496 height 33
click at [661, 848] on input "undefined" at bounding box center [781, 844] width 470 height 26
paste input "92009"
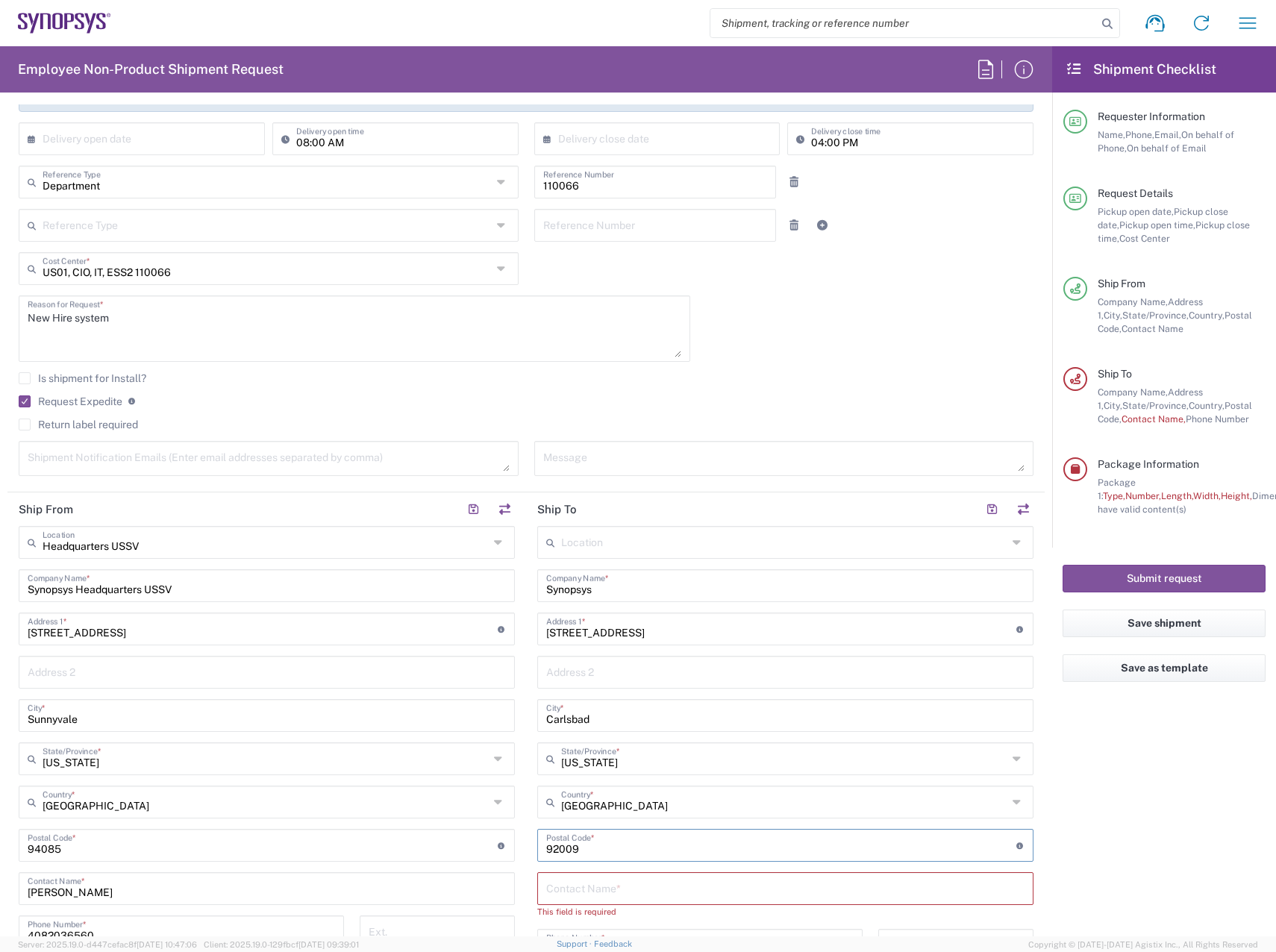
type input "92009"
click at [1161, 788] on agx-form-checklist "Shipment Checklist Requester Information Name, Phone, Email, On behalf of Phone…" at bounding box center [1163, 491] width 224 height 890
click at [661, 881] on input "text" at bounding box center [785, 887] width 478 height 26
paste input "Melika Roshandell"
type input "Melika Roshandell"
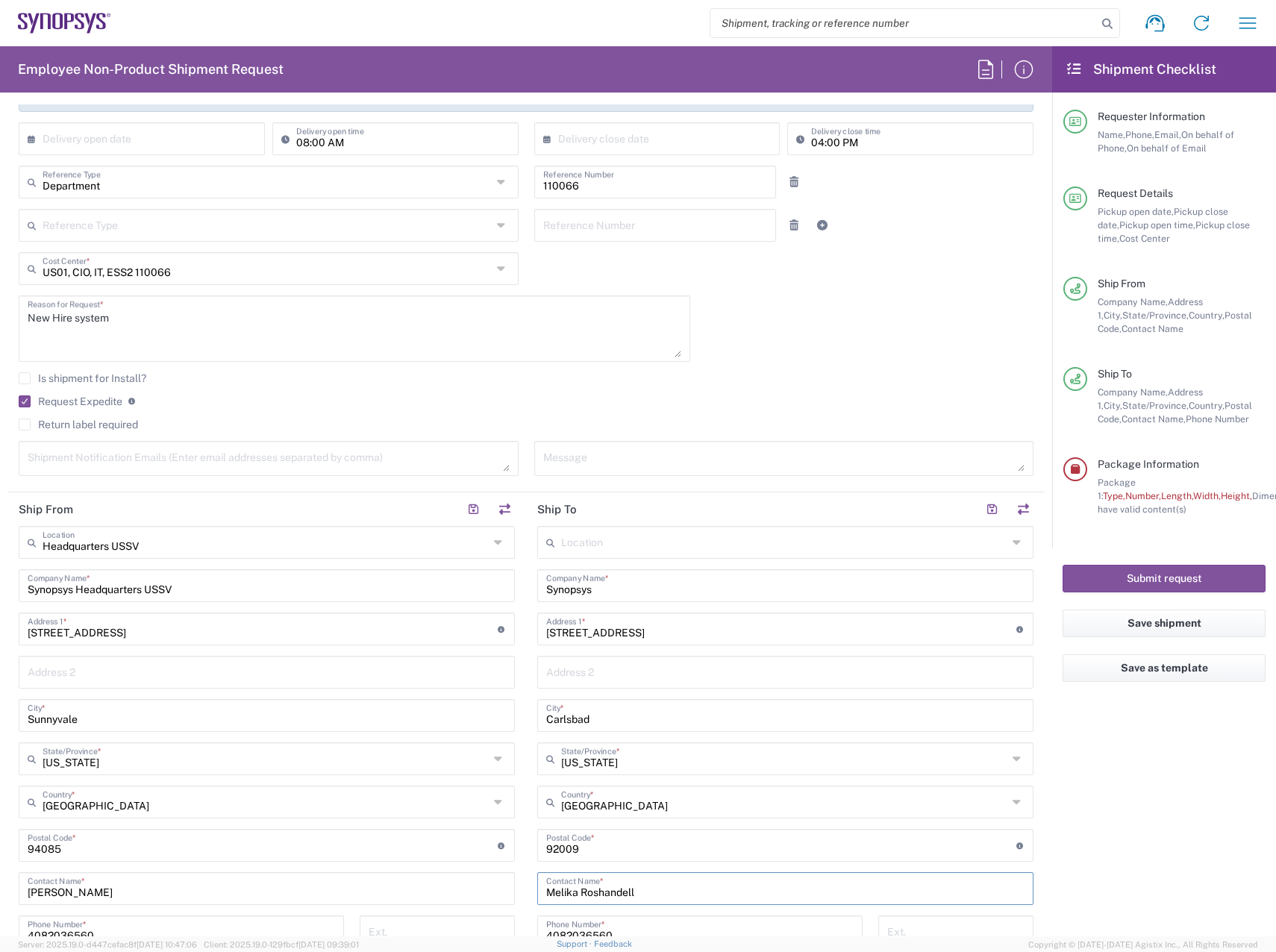
click at [1094, 841] on agx-form-checklist "Shipment Checklist Requester Information Name, Phone, Email, On behalf of Phone…" at bounding box center [1163, 491] width 224 height 890
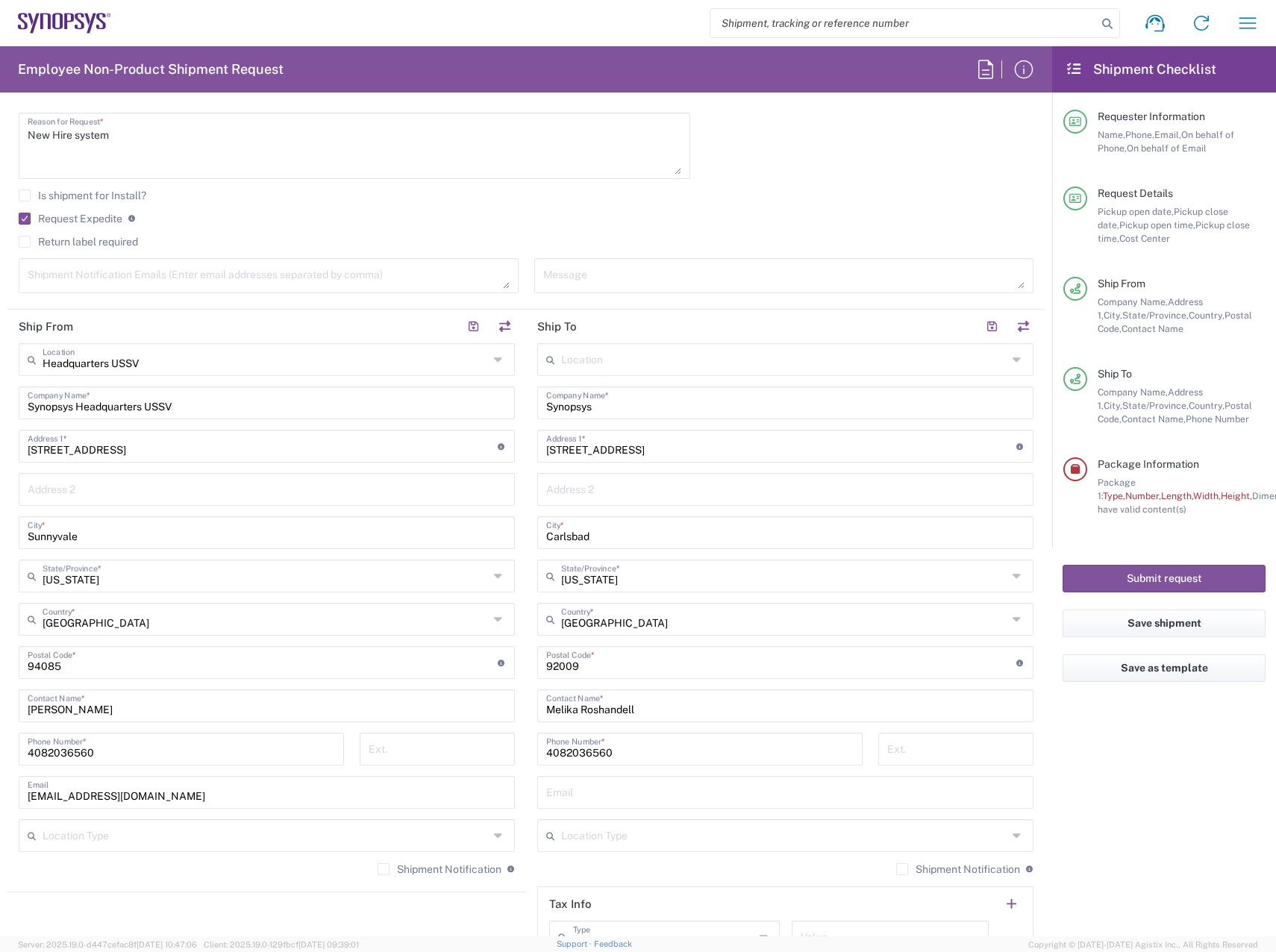
scroll to position [500, 0]
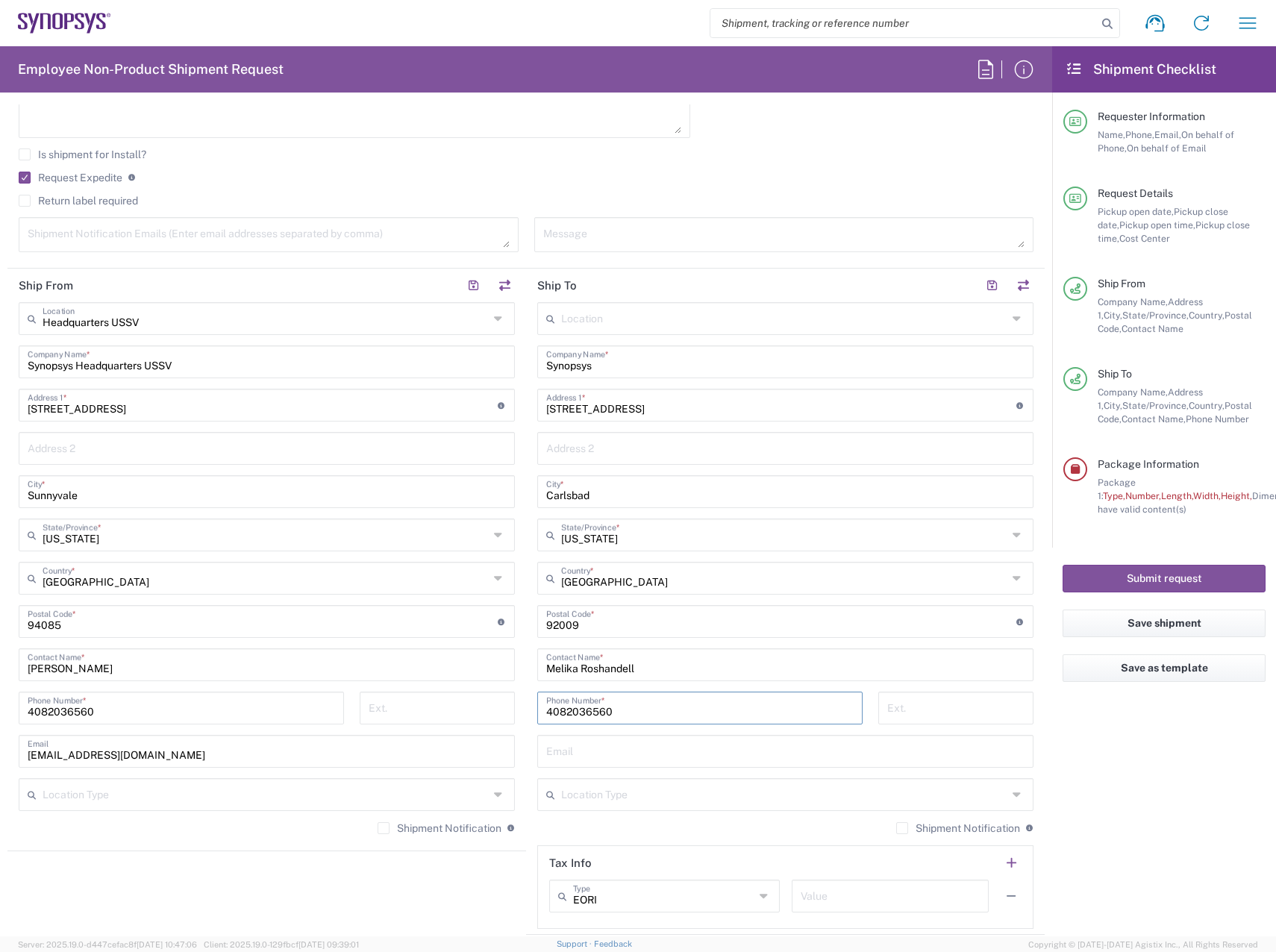
drag, startPoint x: 715, startPoint y: 713, endPoint x: 507, endPoint y: 720, distance: 208.1
click at [507, 720] on div "Ship From Headquarters USSV Location Headquarters [GEOGRAPHIC_DATA] Agrate Bria…" at bounding box center [526, 601] width 1037 height 666
paste input "[PHONE_NUMBER]"
click at [584, 708] on input "[PHONE_NUMBER]" at bounding box center [699, 707] width 307 height 26
click at [558, 710] on input "951-7767260" at bounding box center [699, 707] width 307 height 26
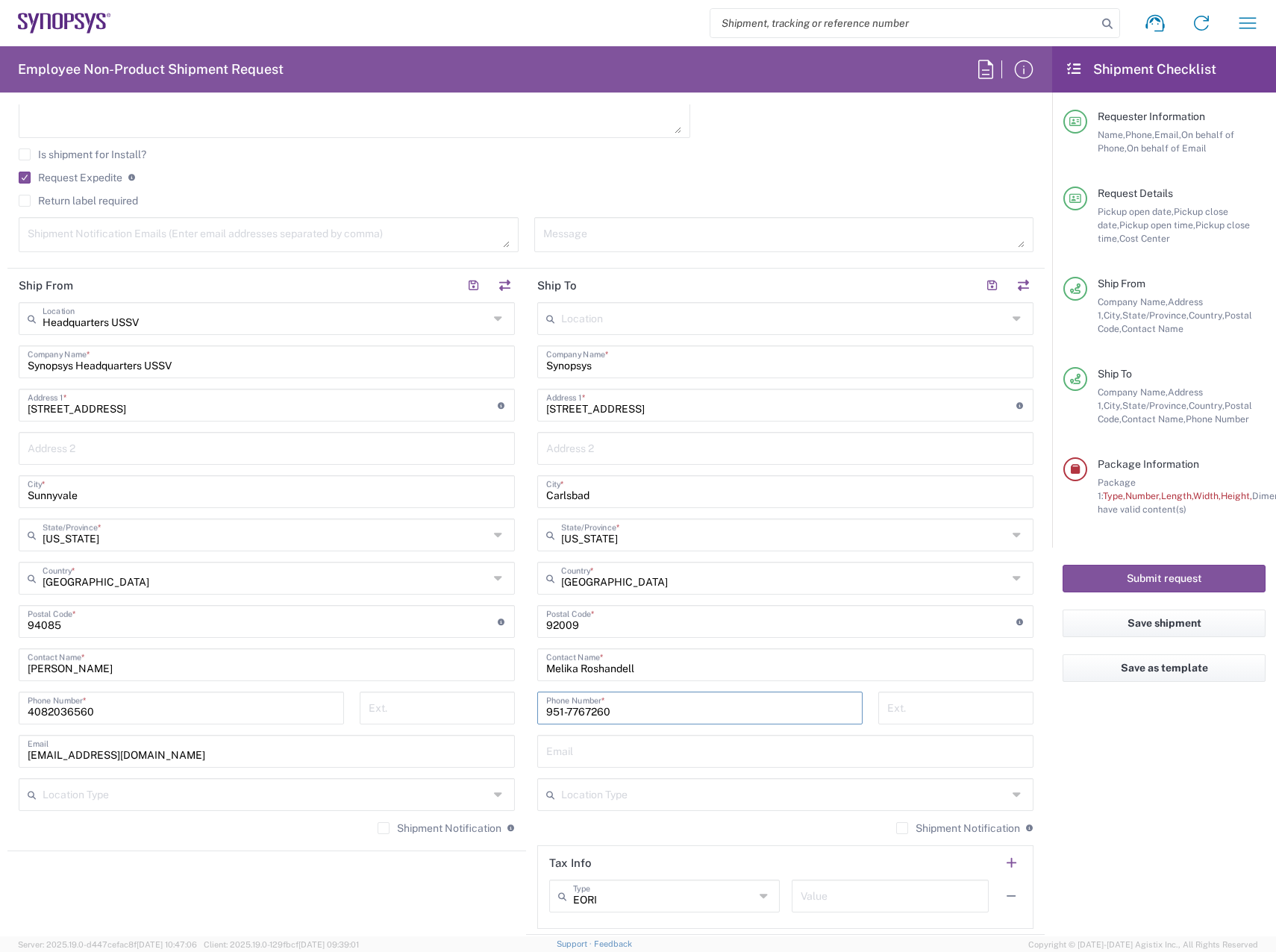
click at [563, 711] on input "951-7767260" at bounding box center [699, 707] width 307 height 26
click at [630, 712] on input "9517767260" at bounding box center [699, 707] width 307 height 26
type input "9517767260"
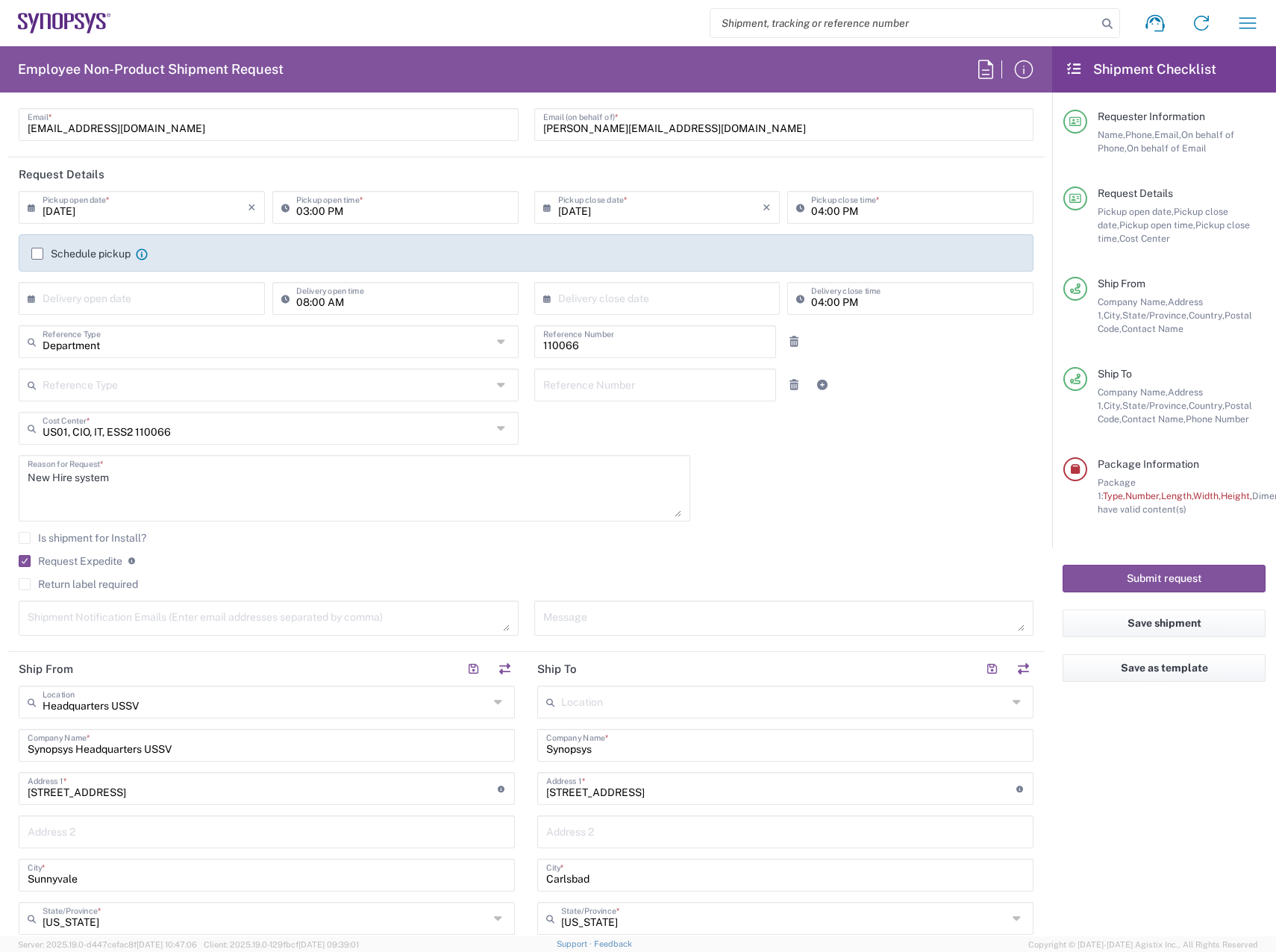
scroll to position [0, 0]
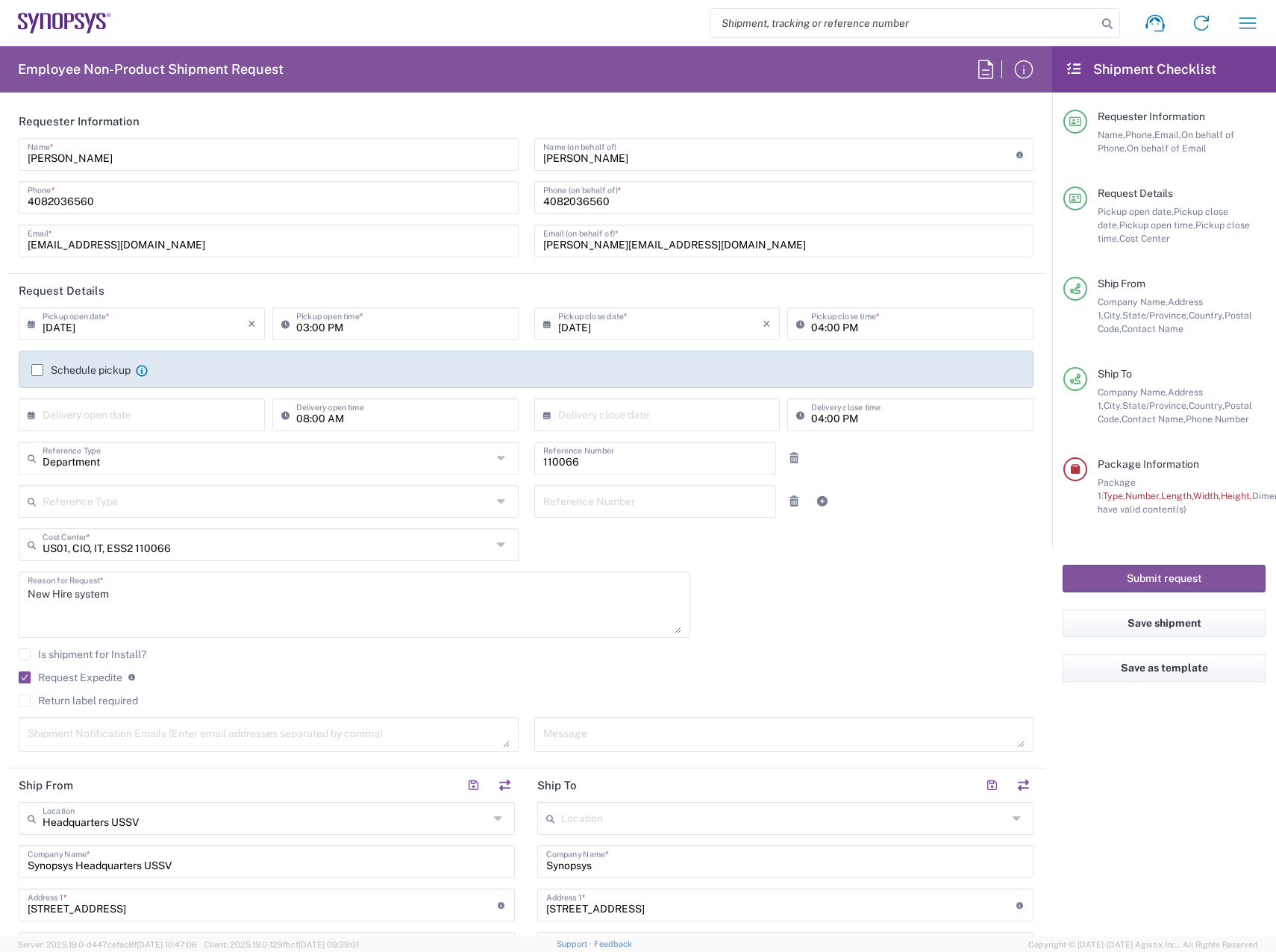
click at [847, 331] on input "04:00 PM" at bounding box center [917, 322] width 213 height 26
click at [413, 422] on input "08:00 AM" at bounding box center [402, 414] width 213 height 26
click at [117, 414] on input "text" at bounding box center [145, 414] width 205 height 26
click at [194, 534] on span "19" at bounding box center [188, 529] width 21 height 21
type input "[DATE]"
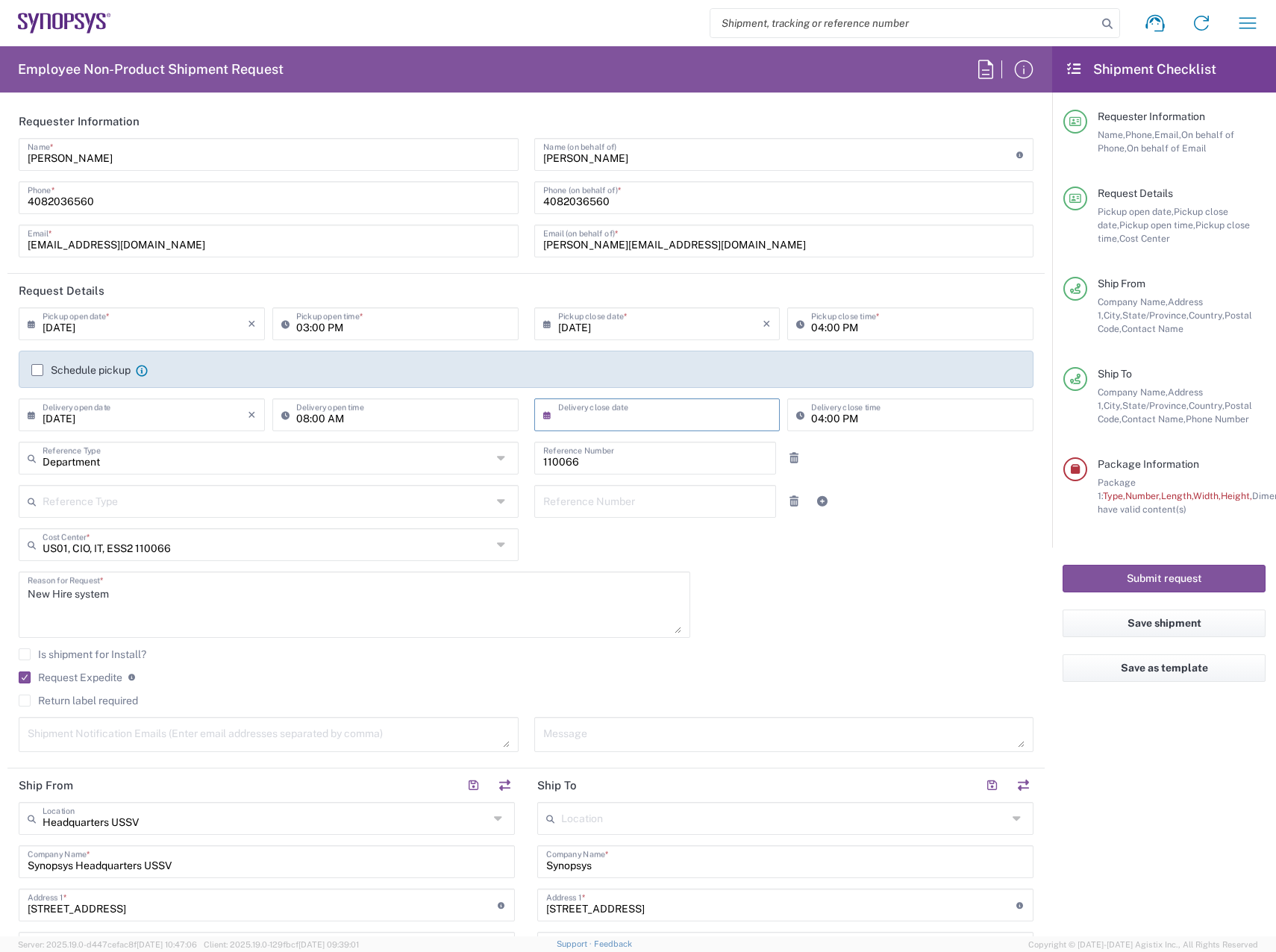
click at [607, 418] on input "text" at bounding box center [661, 414] width 205 height 26
click at [706, 527] on span "19" at bounding box center [697, 529] width 21 height 21
type input "[DATE]"
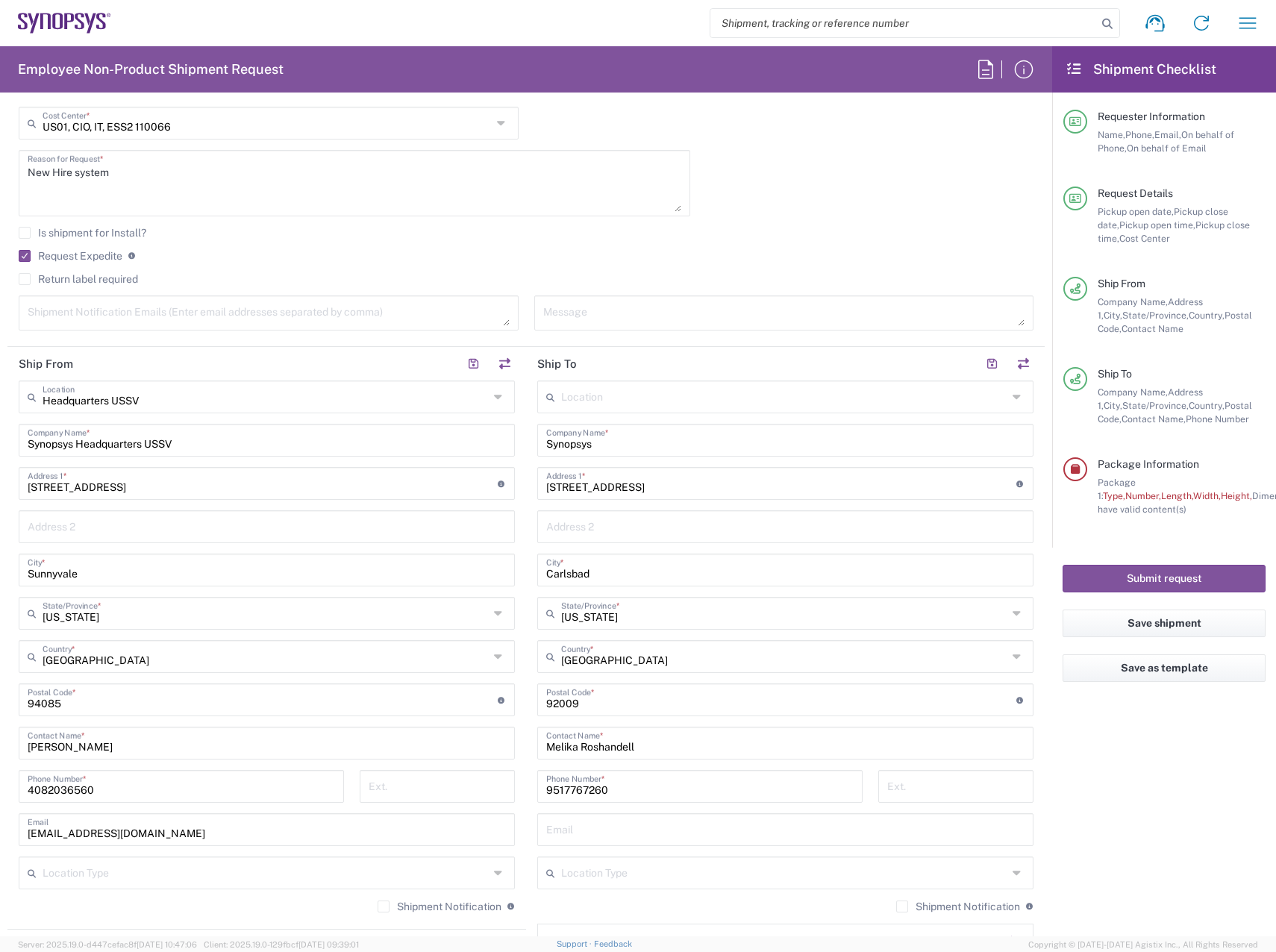
scroll to position [447, 0]
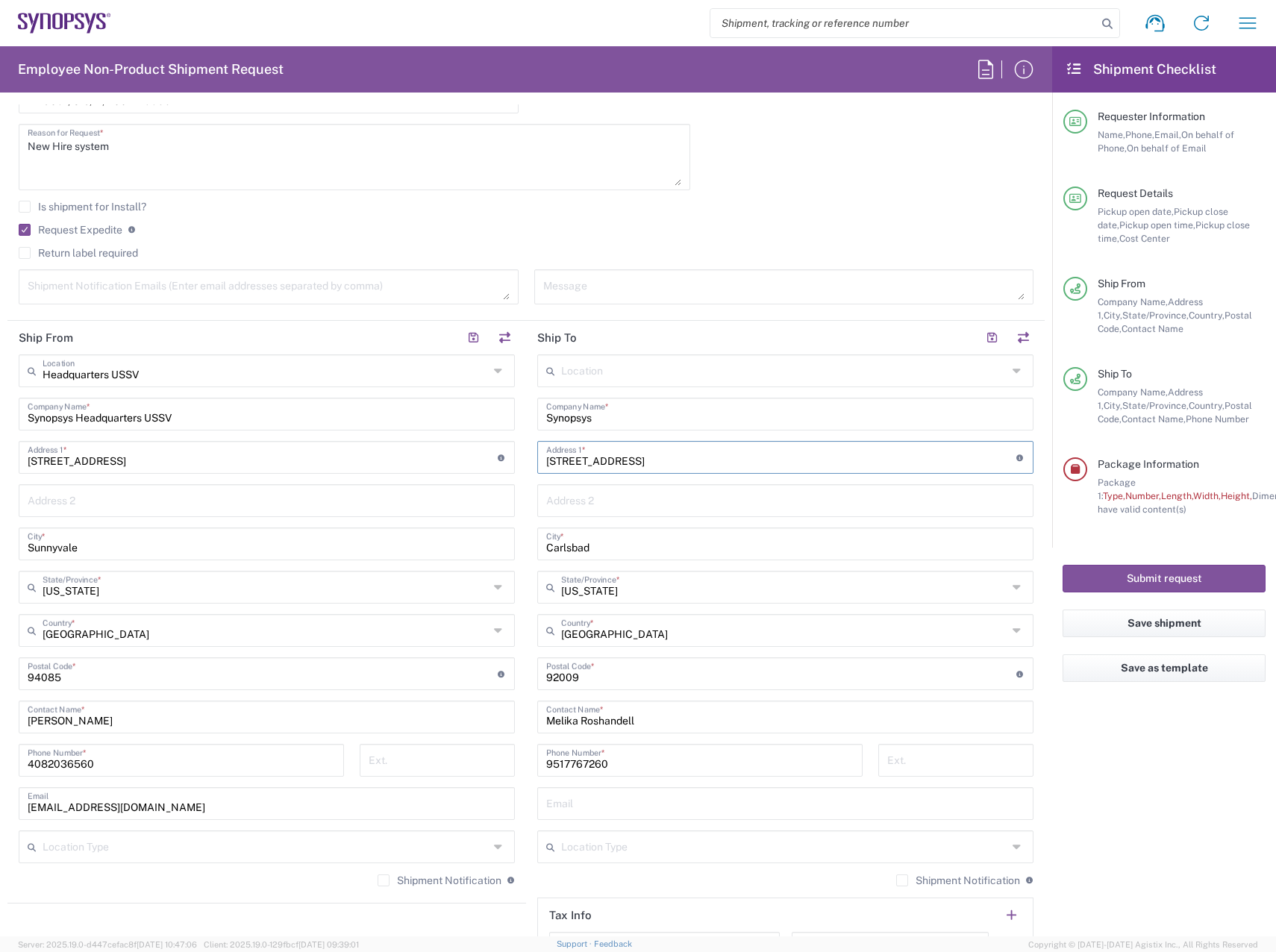
drag, startPoint x: 758, startPoint y: 461, endPoint x: 609, endPoint y: 461, distance: 149.0
click at [609, 461] on input "[STREET_ADDRESS]" at bounding box center [781, 457] width 470 height 26
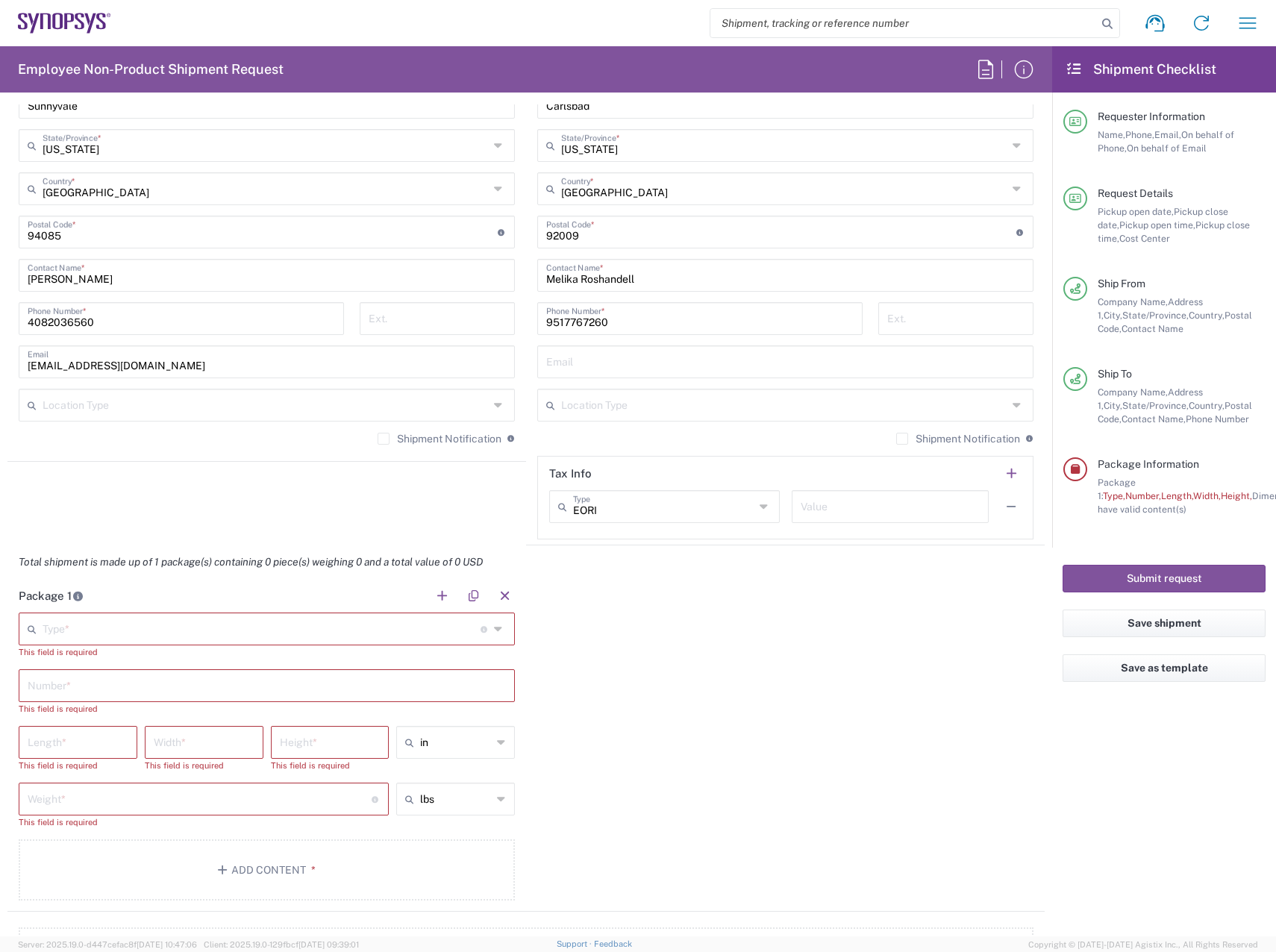
scroll to position [896, 0]
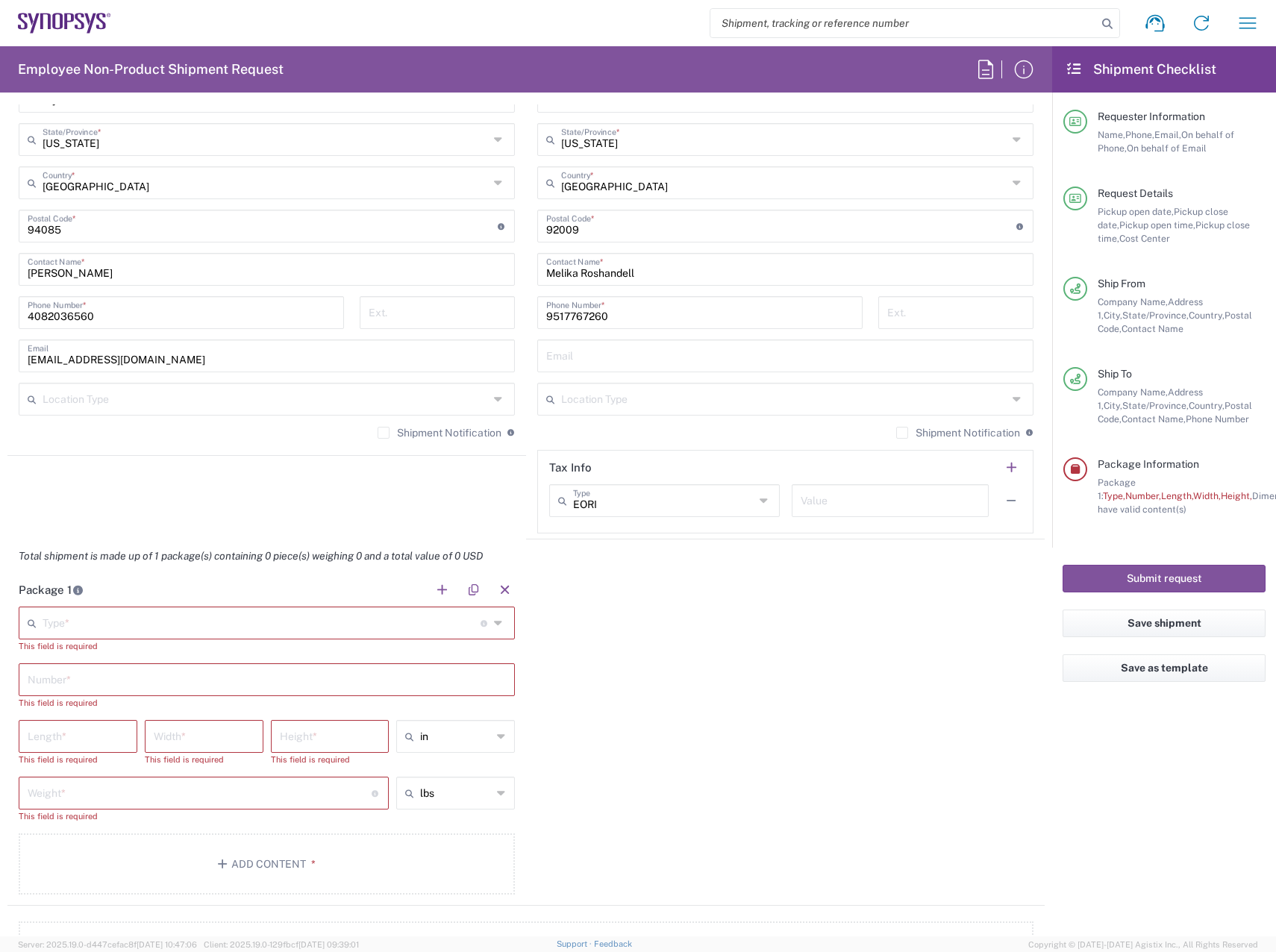
type input "[STREET_ADDRESS]"
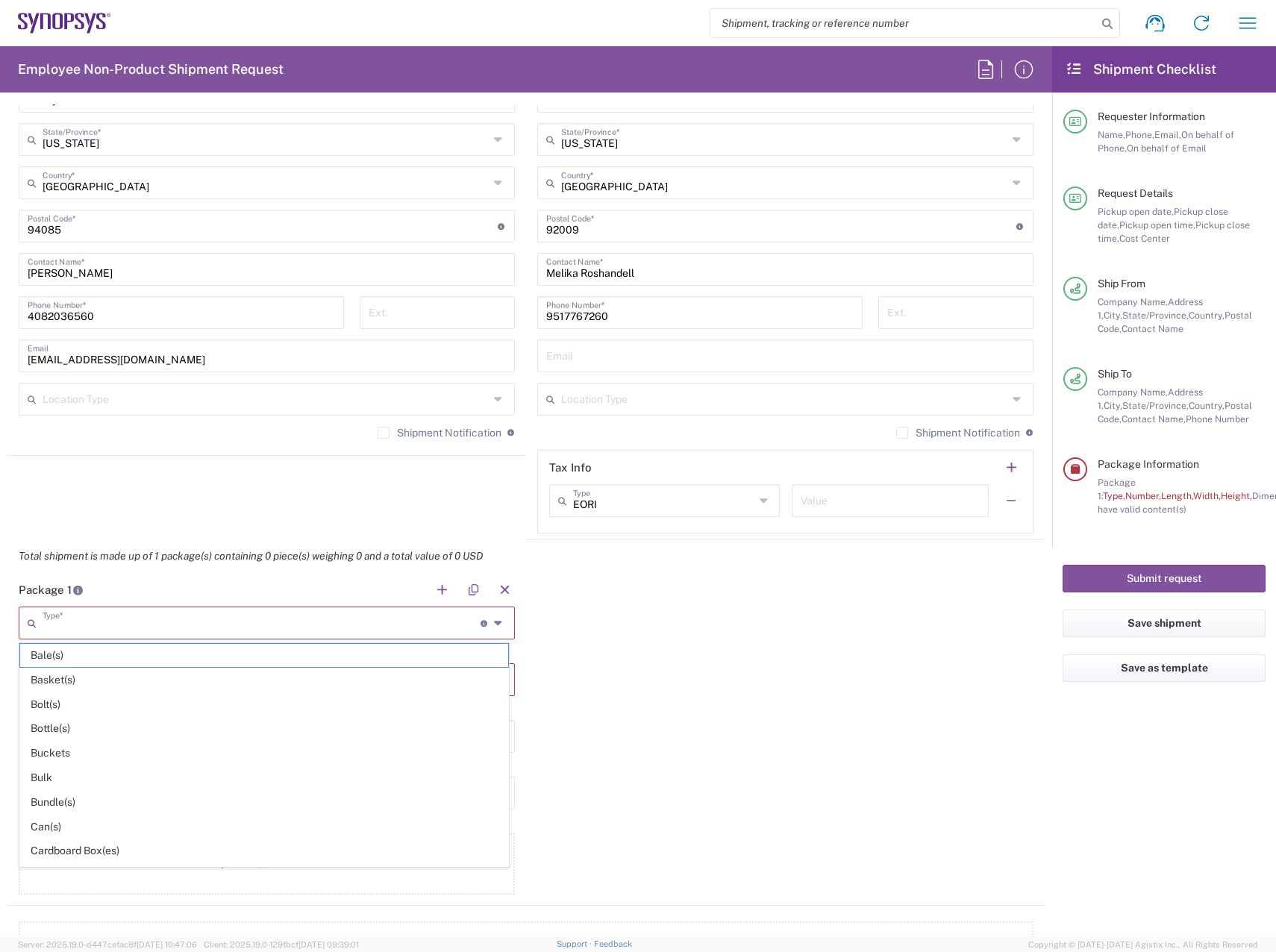
click at [328, 620] on input "text" at bounding box center [261, 622] width 438 height 26
click at [68, 852] on span "Cardboard Box(es)" at bounding box center [263, 851] width 488 height 23
type input "Cardboard Box(es)"
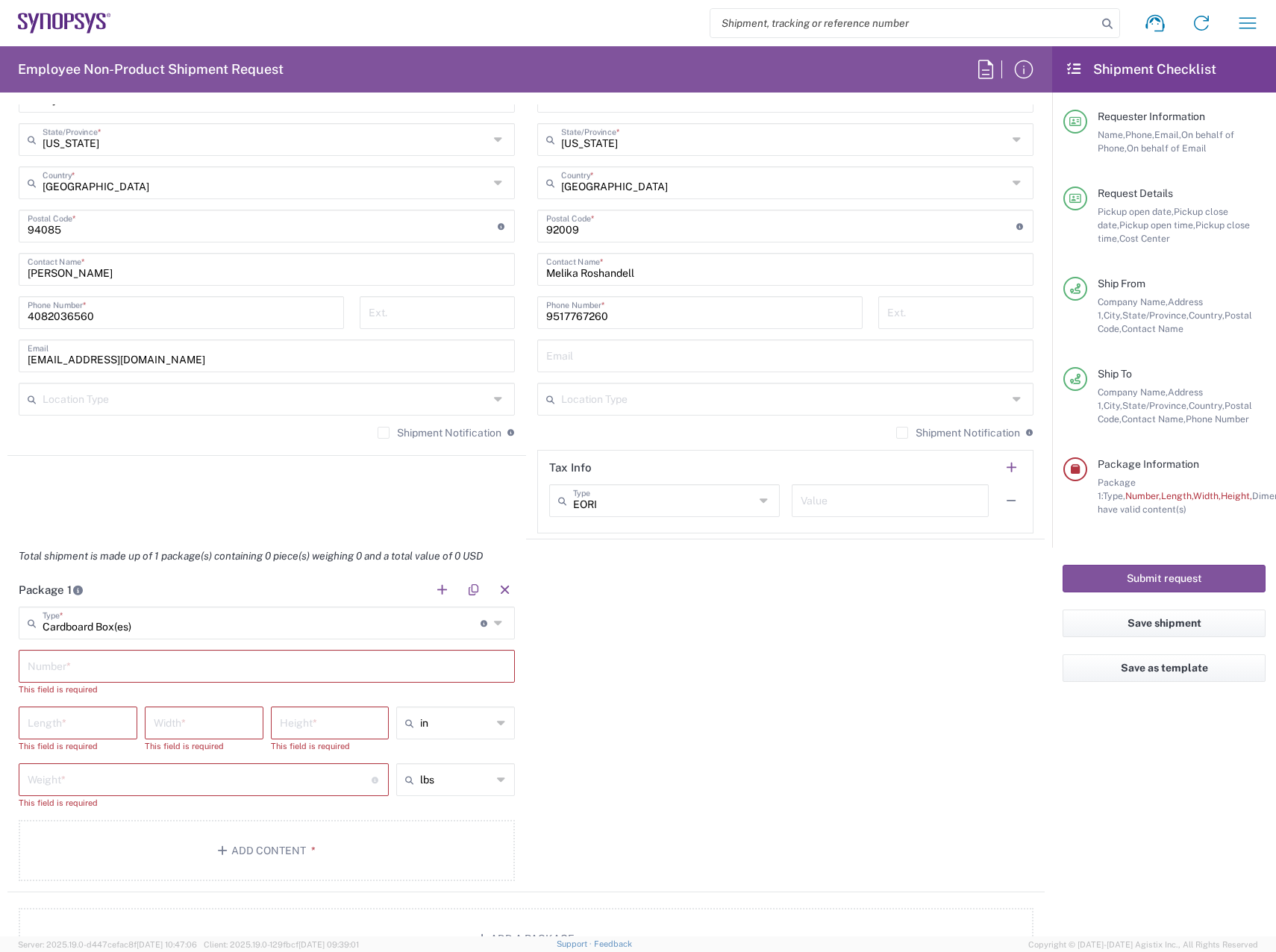
click at [111, 668] on input "text" at bounding box center [266, 665] width 478 height 26
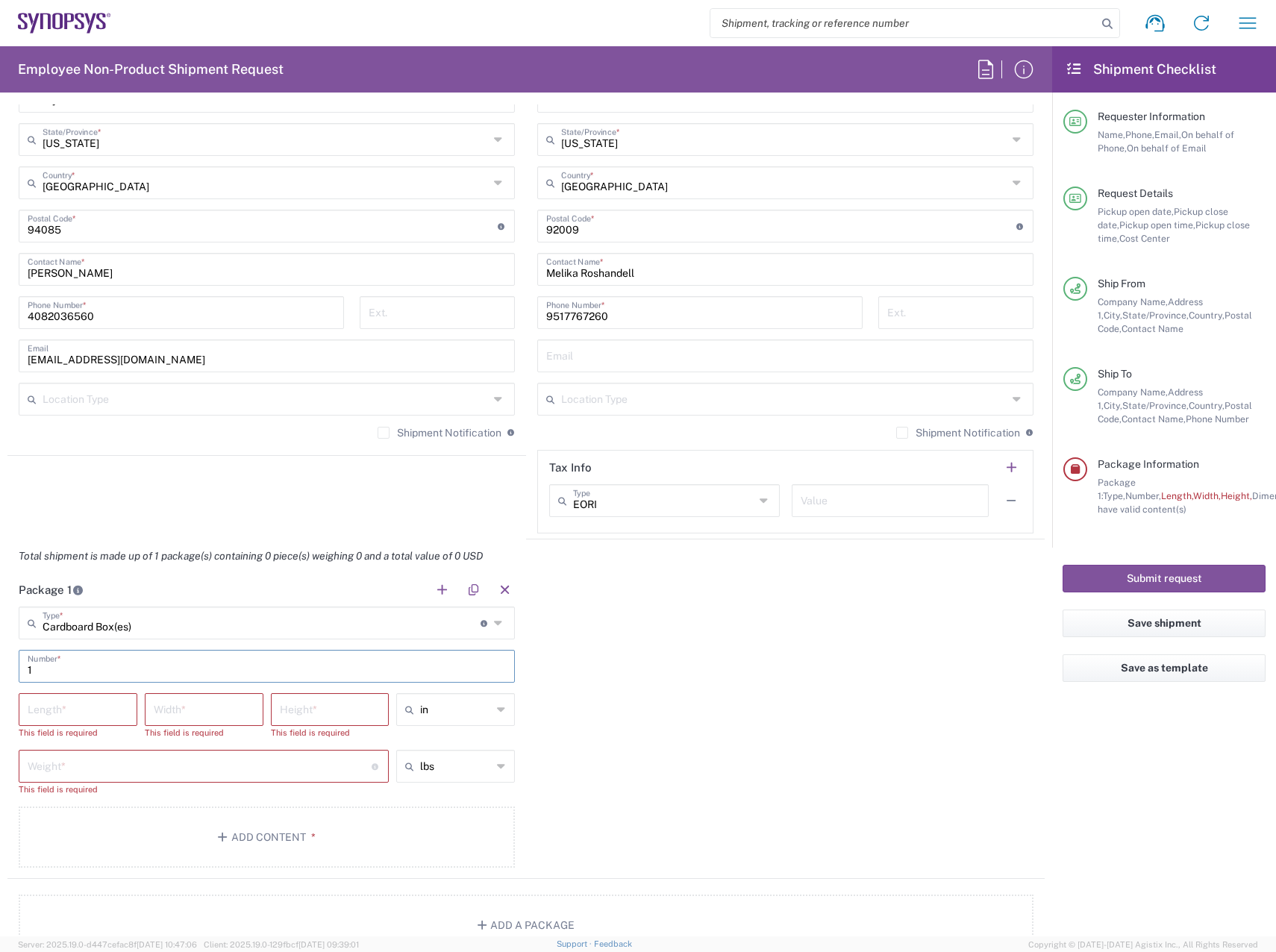
type input "1"
click at [67, 710] on input "number" at bounding box center [77, 709] width 101 height 26
type input "-1"
click at [67, 710] on input "-1" at bounding box center [77, 709] width 101 height 26
type input "-1"
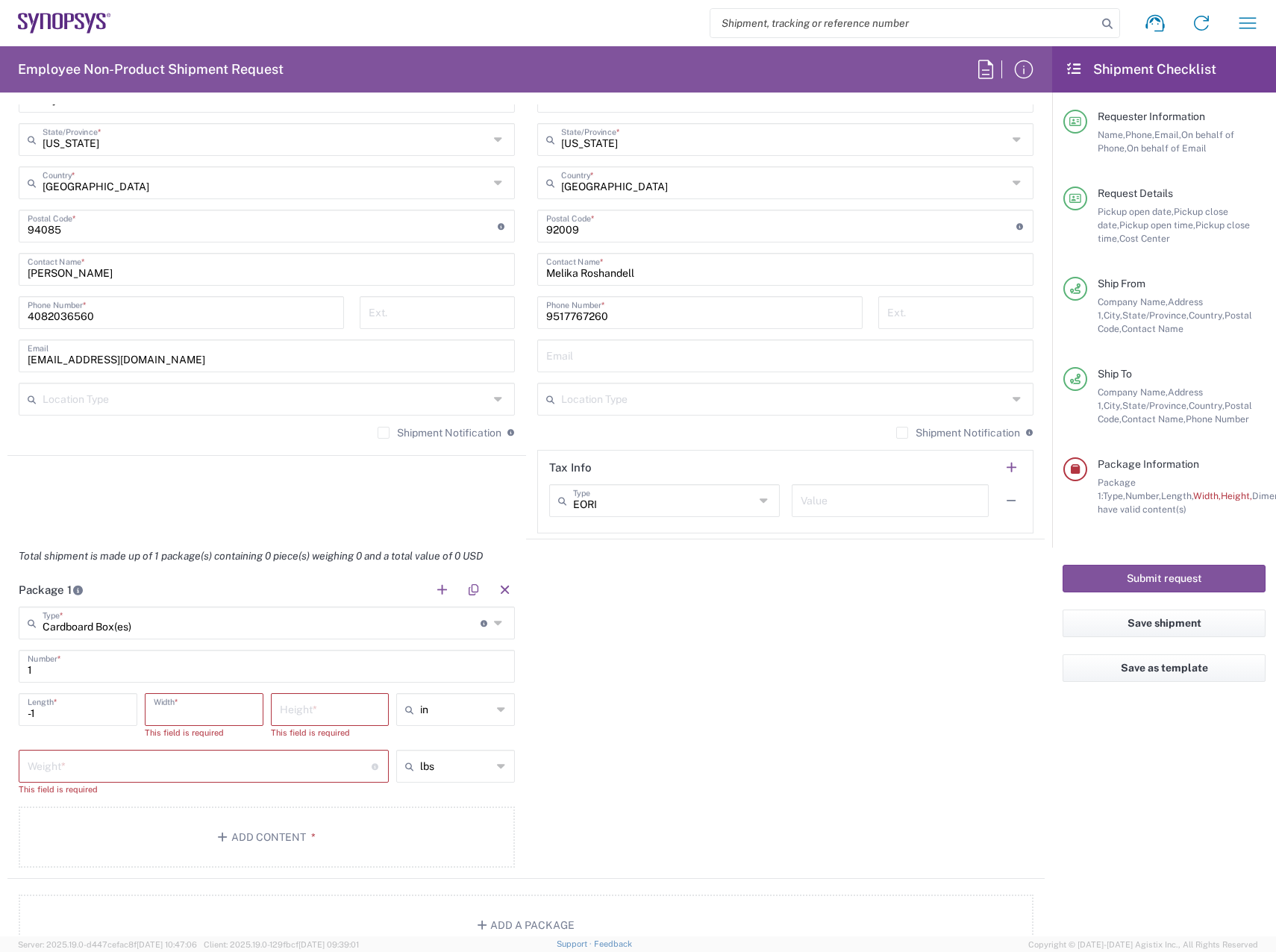
click at [67, 710] on input "-1" at bounding box center [77, 709] width 101 height 26
type input "20"
type input "16"
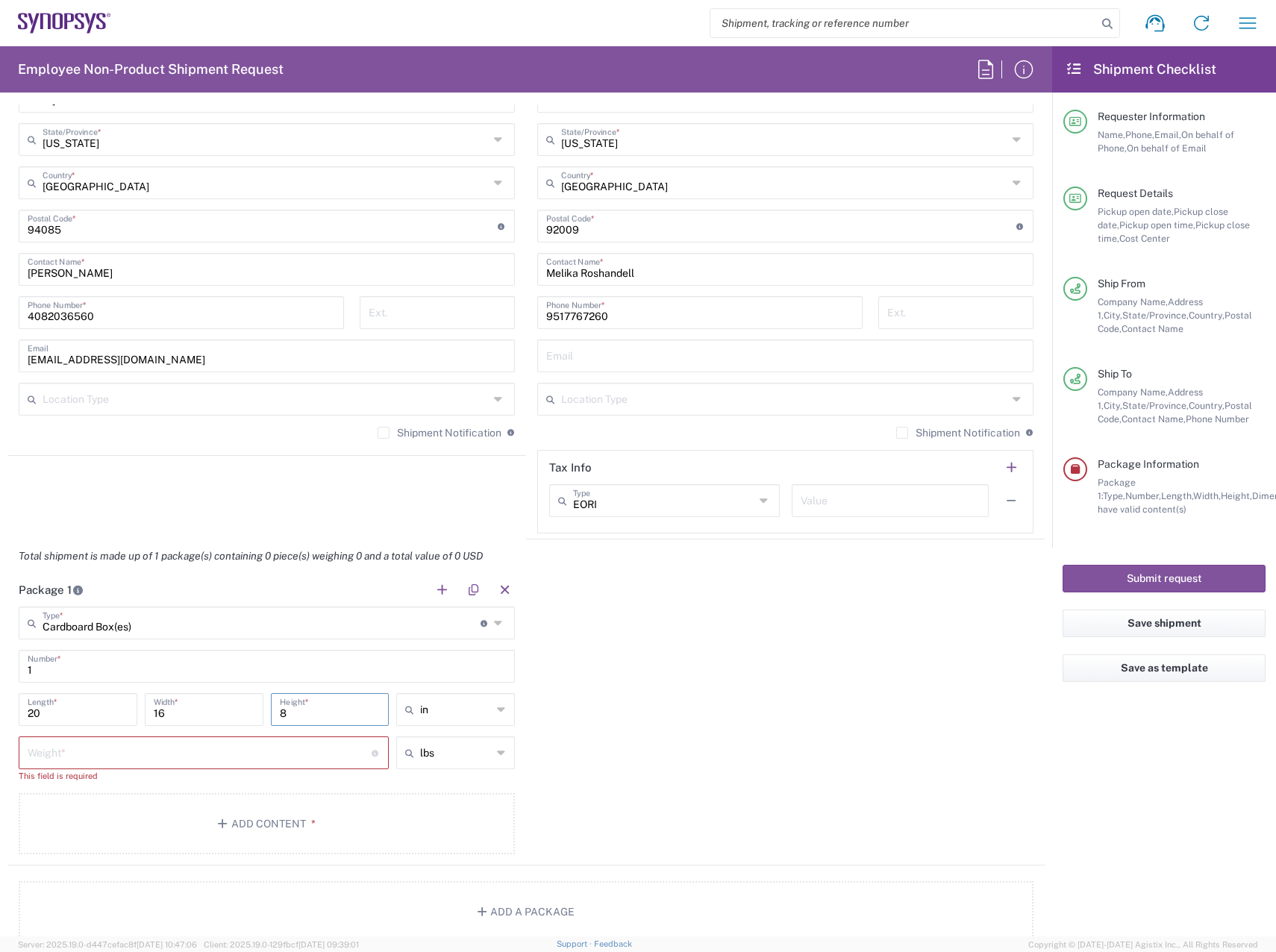
type input "8"
click at [71, 755] on input "number" at bounding box center [199, 752] width 344 height 26
type input "10"
click at [58, 807] on button "Add Content *" at bounding box center [267, 810] width 496 height 61
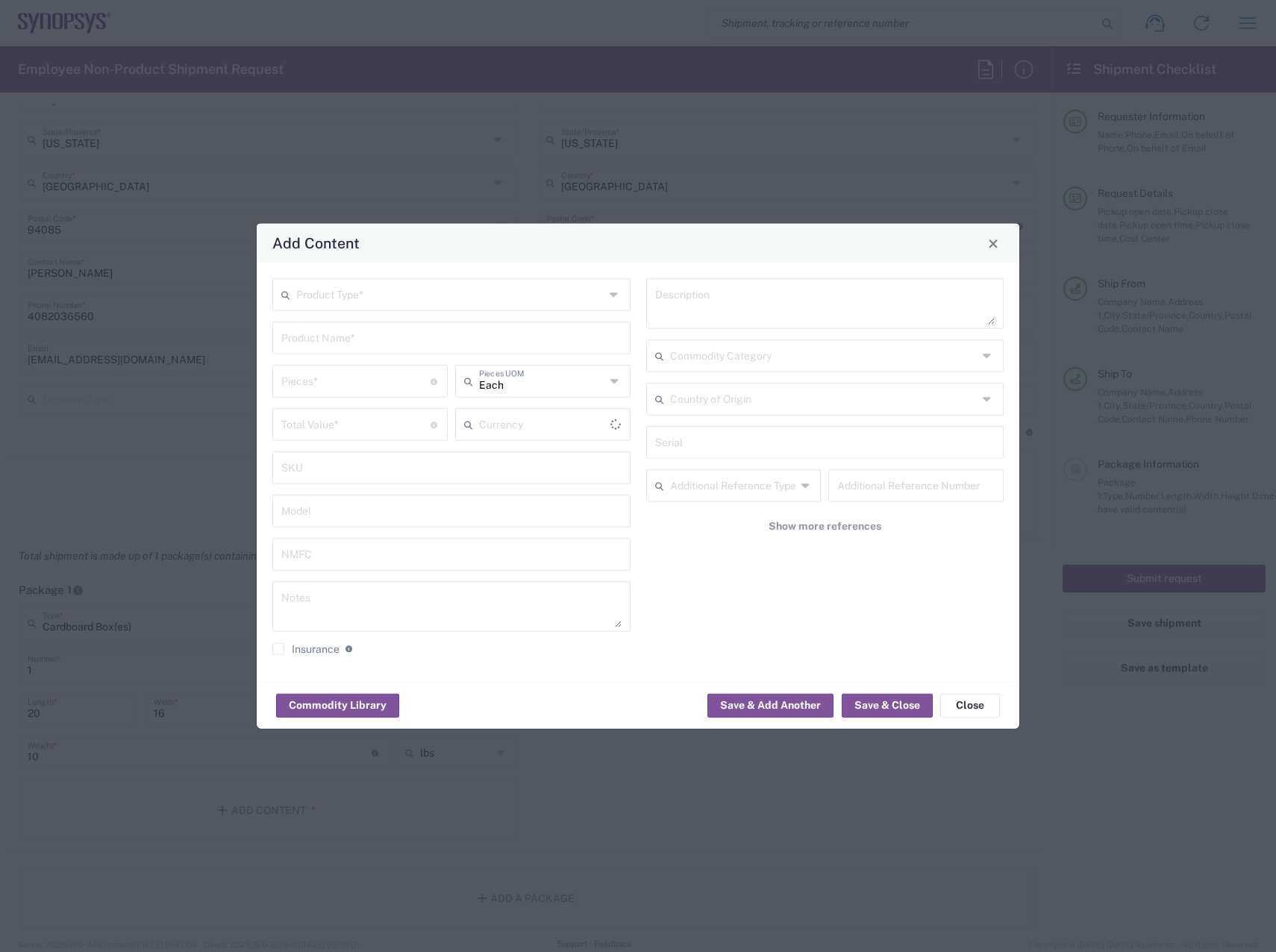
type input "US Dollar"
click at [381, 296] on input "text" at bounding box center [450, 294] width 308 height 26
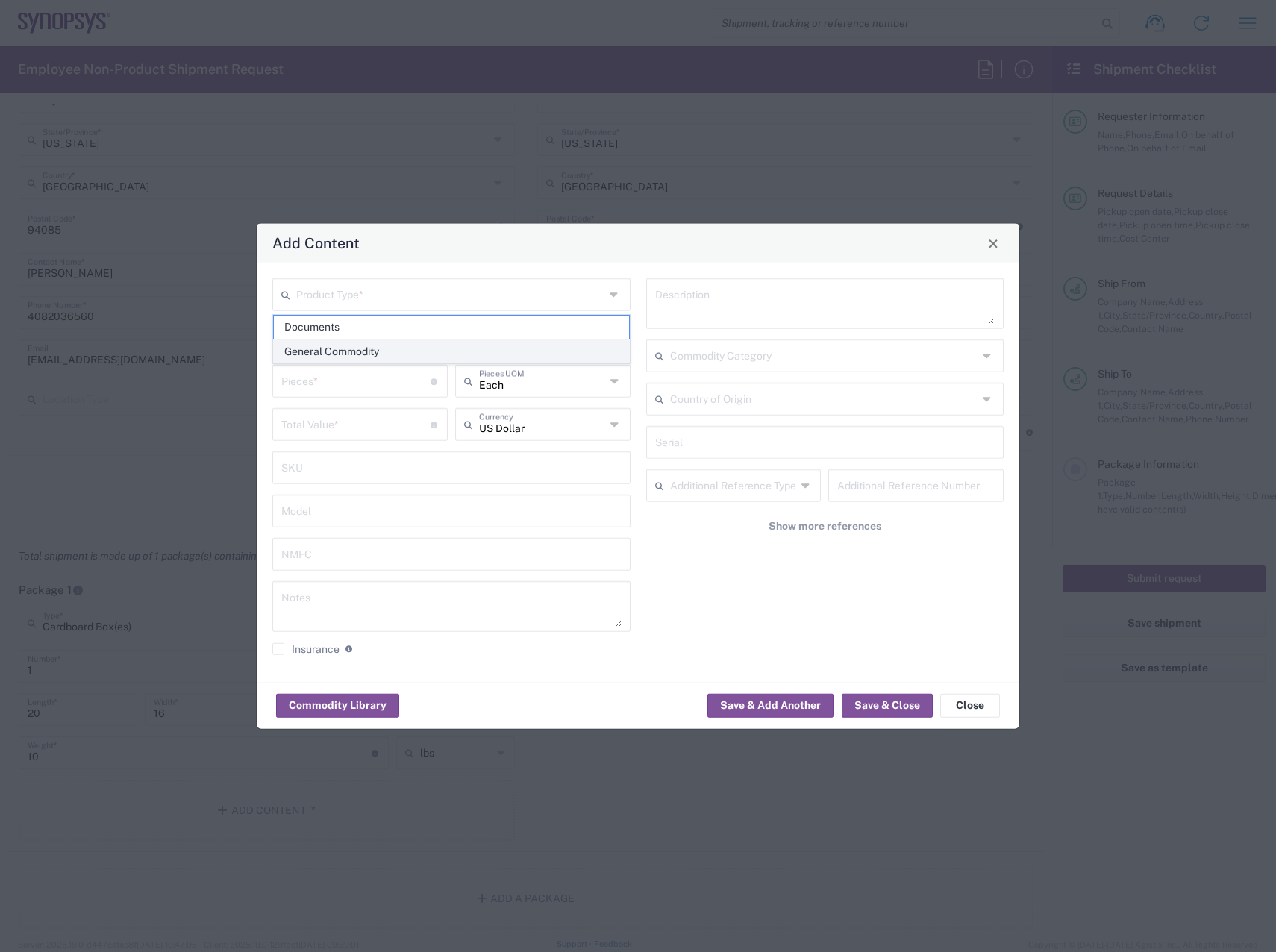
click at [372, 346] on span "General Commodity" at bounding box center [451, 351] width 355 height 23
type input "General Commodity"
click at [378, 329] on input "text" at bounding box center [451, 337] width 340 height 26
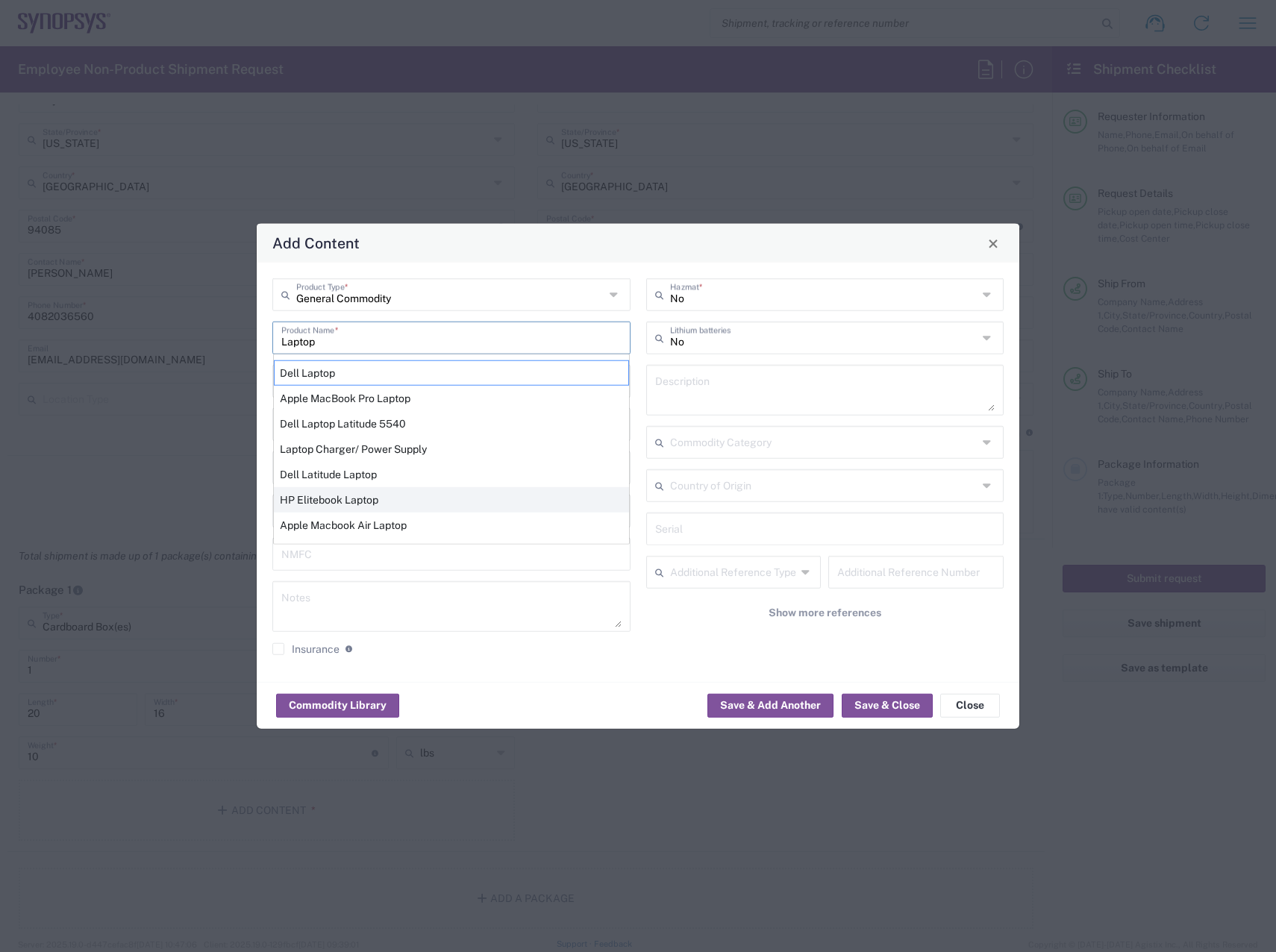
click at [330, 499] on div "HP Elitebook Laptop" at bounding box center [451, 499] width 355 height 25
type input "HP Elitebook Laptop"
type textarea "HP Elitebook Laptop"
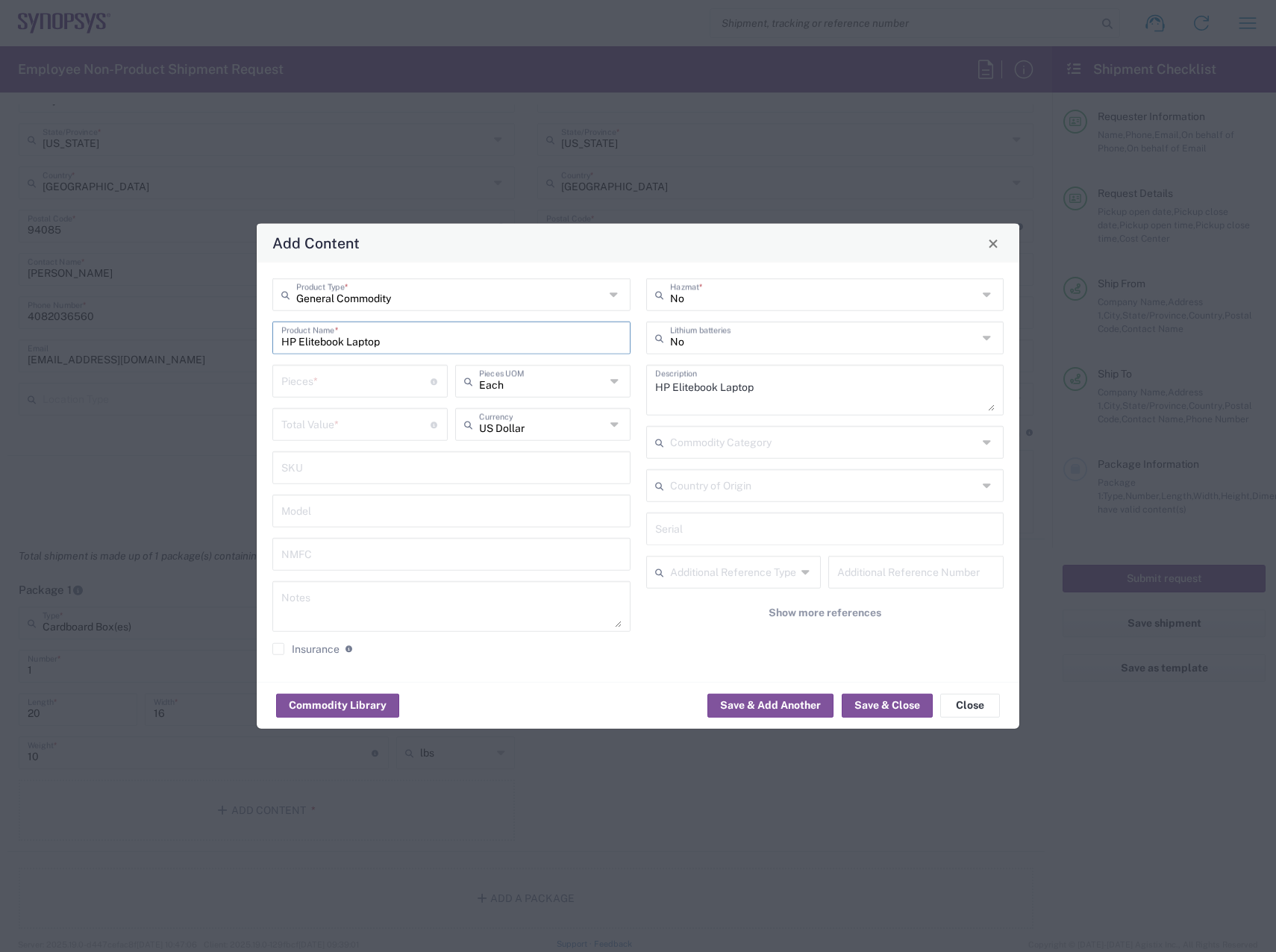
drag, startPoint x: 344, startPoint y: 342, endPoint x: 149, endPoint y: 337, distance: 195.1
click at [160, 340] on div "Add Content General Commodity Product Type * HP Elitebook Laptop Product Name *…" at bounding box center [638, 476] width 1276 height 952
type input "Dell Laptop"
click at [328, 376] on input "number" at bounding box center [355, 381] width 149 height 26
type input "1"
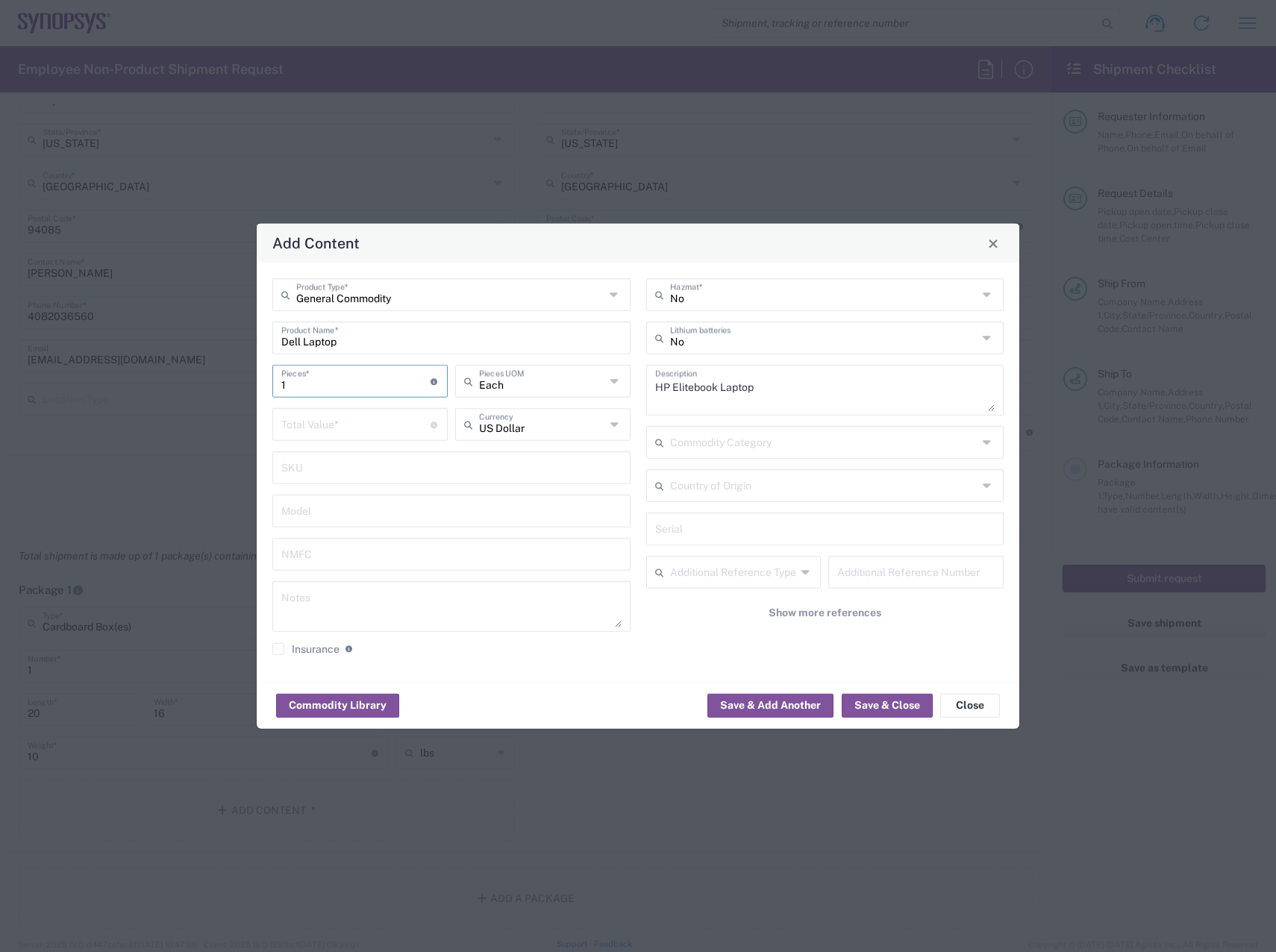
click at [332, 424] on input "number" at bounding box center [355, 424] width 149 height 26
type input "1500"
click at [357, 465] on input "text" at bounding box center [451, 467] width 340 height 26
click at [784, 697] on button "Save & Add Another" at bounding box center [770, 705] width 126 height 23
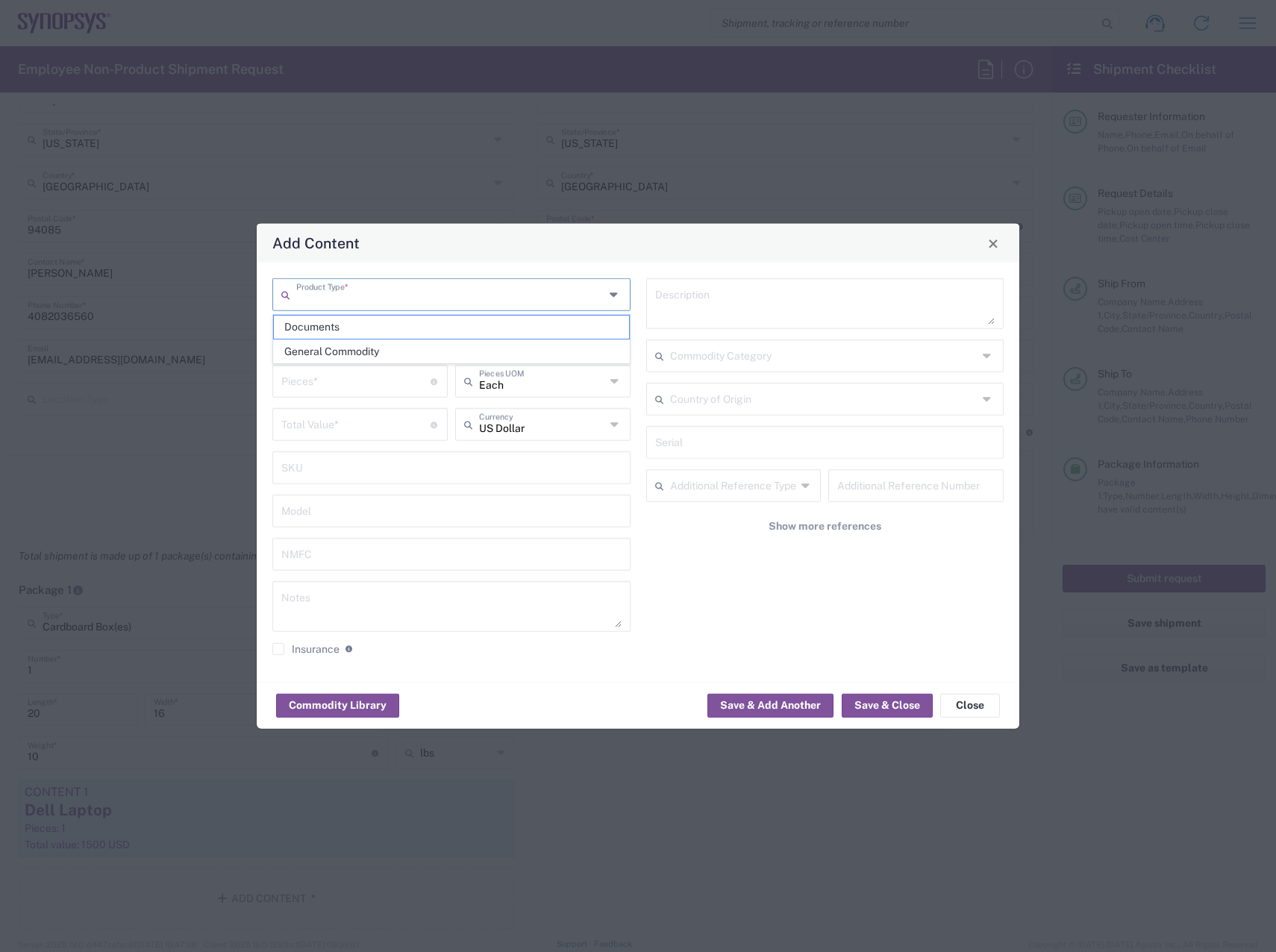
click at [345, 298] on input "text" at bounding box center [450, 294] width 308 height 26
click at [329, 347] on span "General Commodity" at bounding box center [451, 351] width 355 height 23
type input "General Commodity"
click at [333, 327] on input "text" at bounding box center [451, 337] width 340 height 26
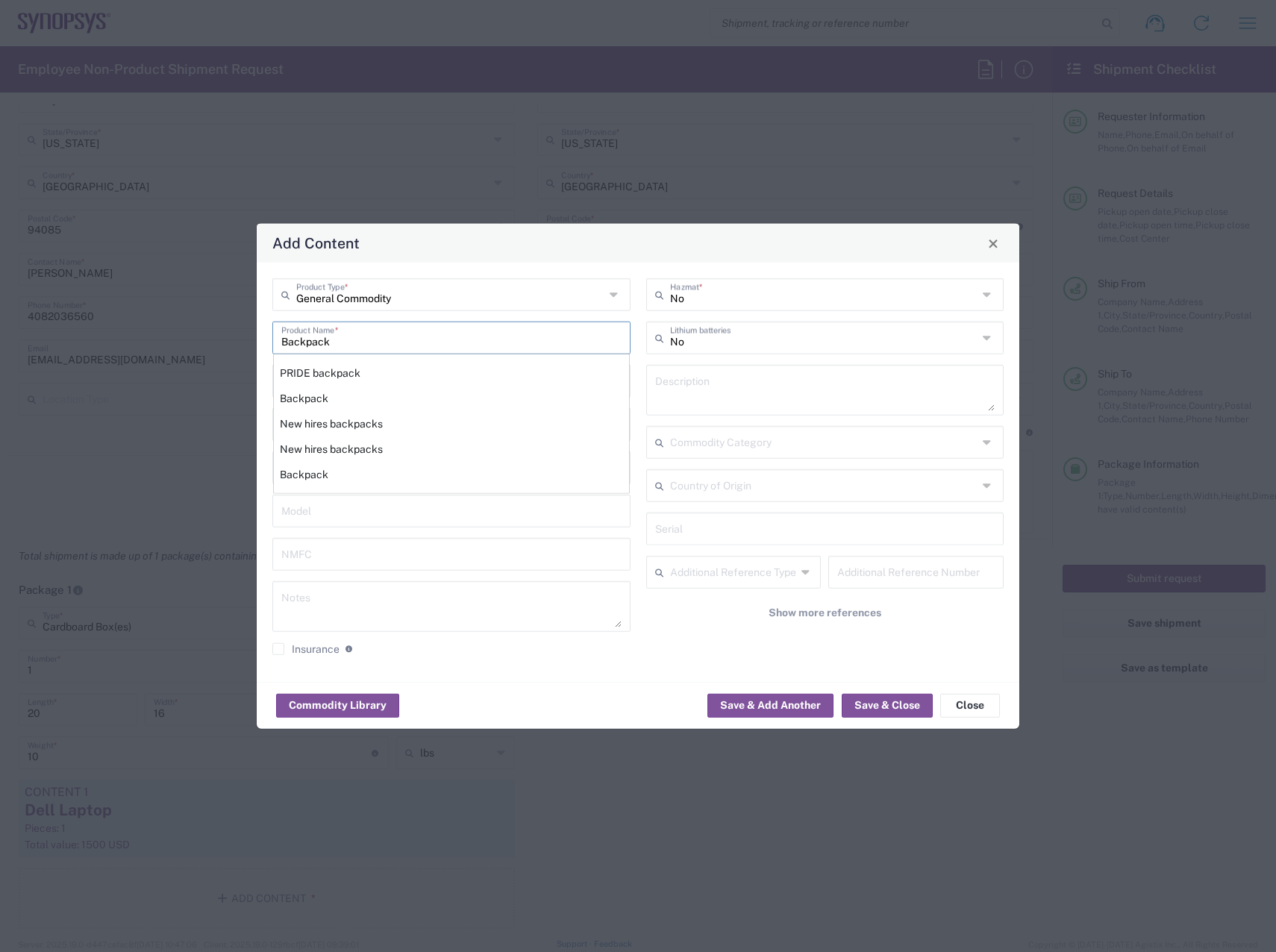
type input "Backpack"
click at [639, 360] on div "No Hazmat * No Lithium batteries Description Commodity Category Country of Orig…" at bounding box center [825, 472] width 374 height 388
click at [360, 400] on div "Backpack" at bounding box center [451, 398] width 355 height 25
click at [327, 382] on input "number" at bounding box center [355, 381] width 149 height 26
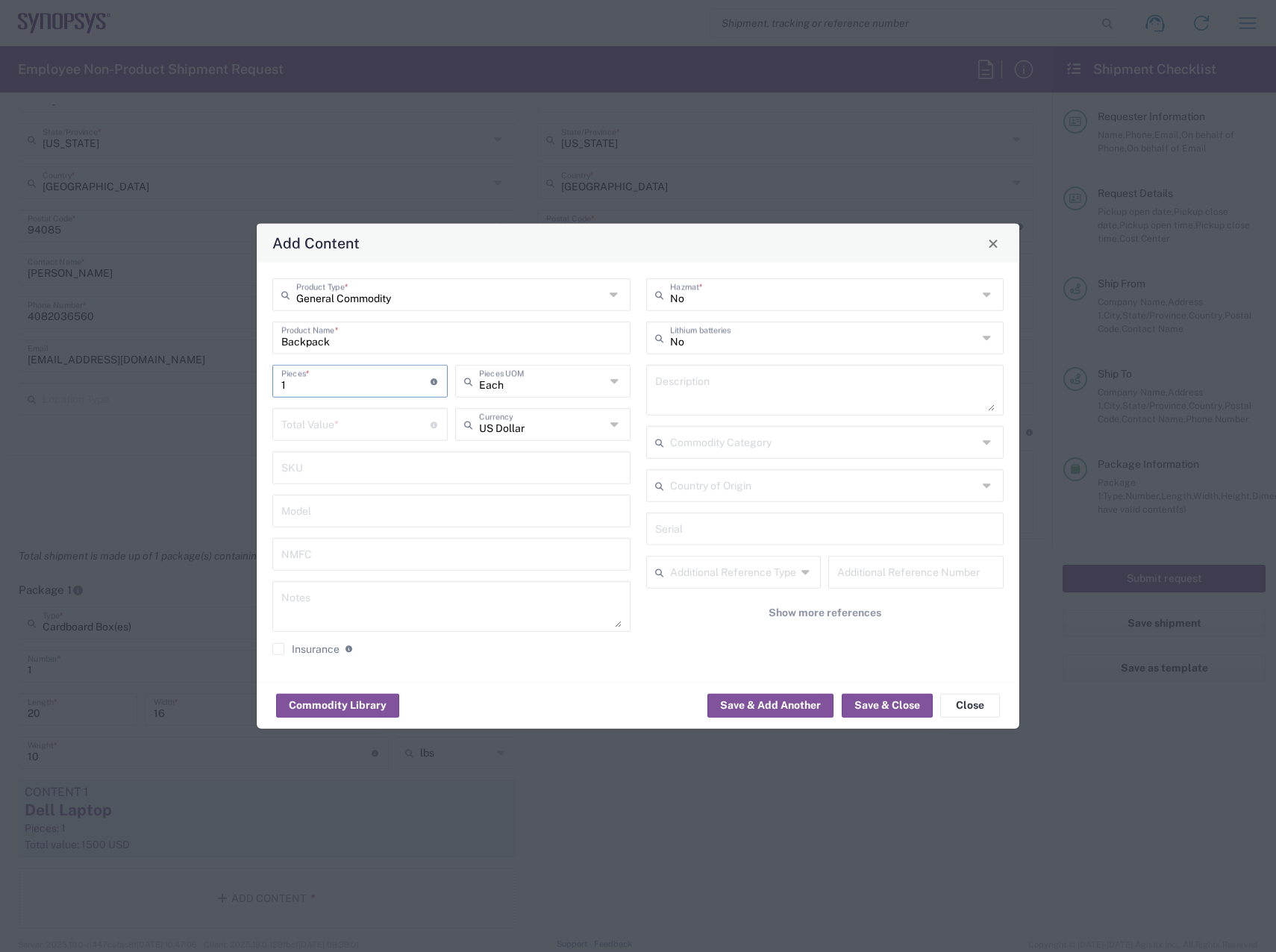
type input "1"
click at [335, 419] on input "number" at bounding box center [355, 424] width 149 height 26
type input "100"
click at [784, 708] on button "Save & Add Another" at bounding box center [770, 705] width 126 height 23
click at [332, 297] on input "text" at bounding box center [450, 294] width 308 height 26
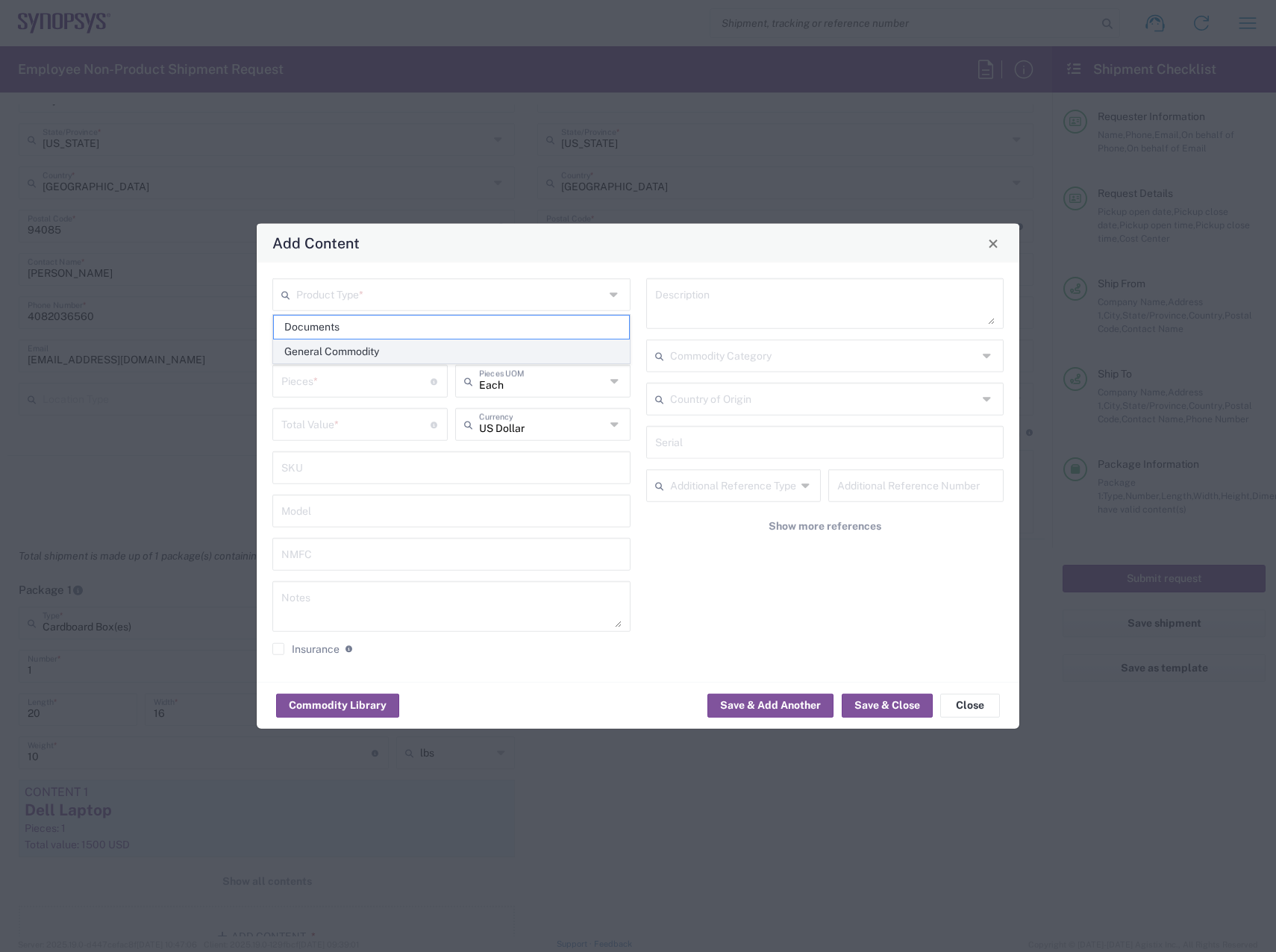
click at [333, 349] on span "General Commodity" at bounding box center [451, 351] width 355 height 23
type input "General Commodity"
click at [328, 333] on input "text" at bounding box center [451, 337] width 340 height 26
type input "Keyboard & Mouse Combo"
click at [324, 394] on div "Pieces * Number of pieces inside all the packages" at bounding box center [360, 381] width 176 height 33
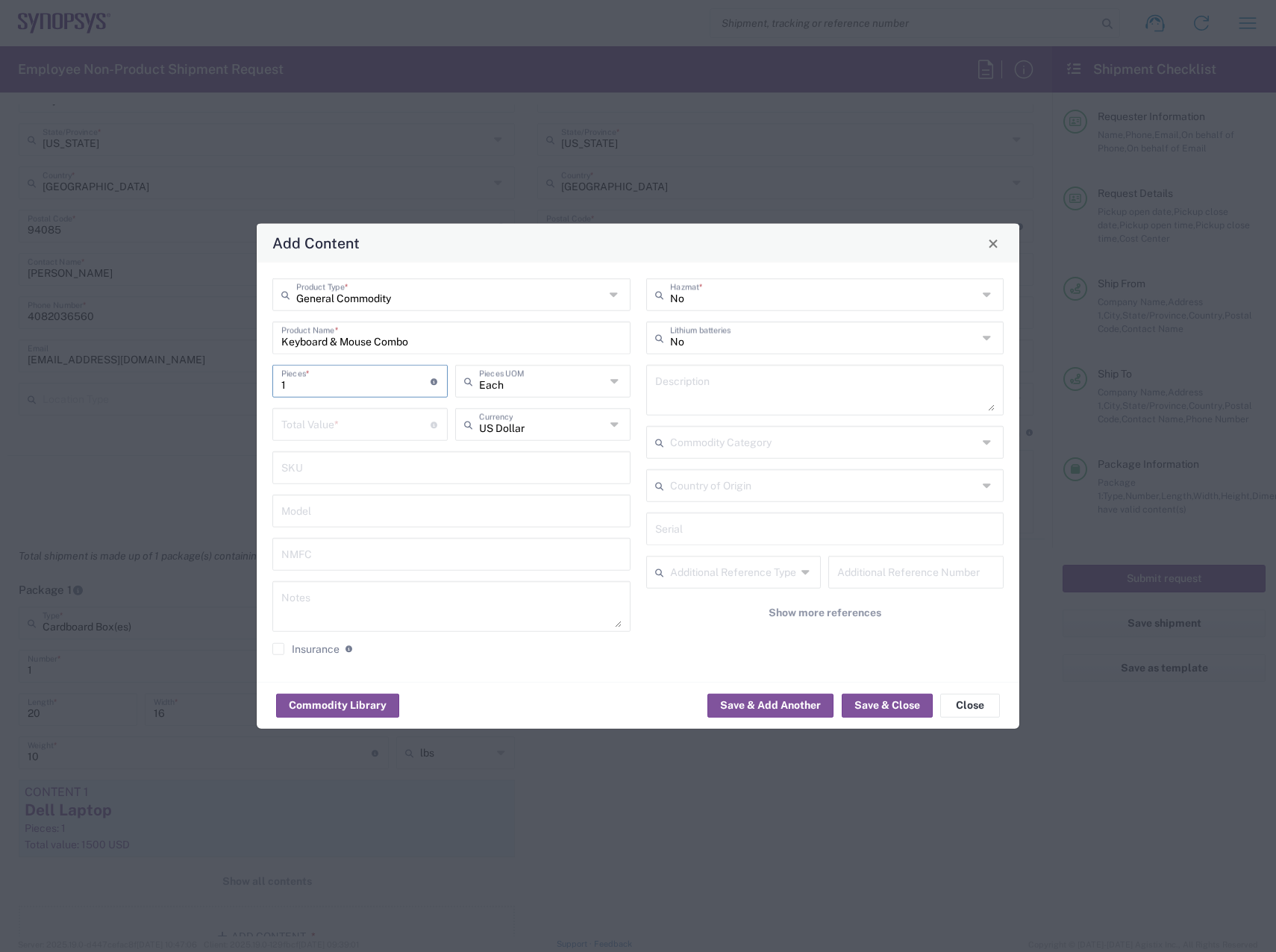
type input "1"
click at [327, 423] on input "number" at bounding box center [355, 424] width 149 height 26
type input "200"
click at [874, 703] on button "Save & Close" at bounding box center [887, 705] width 91 height 23
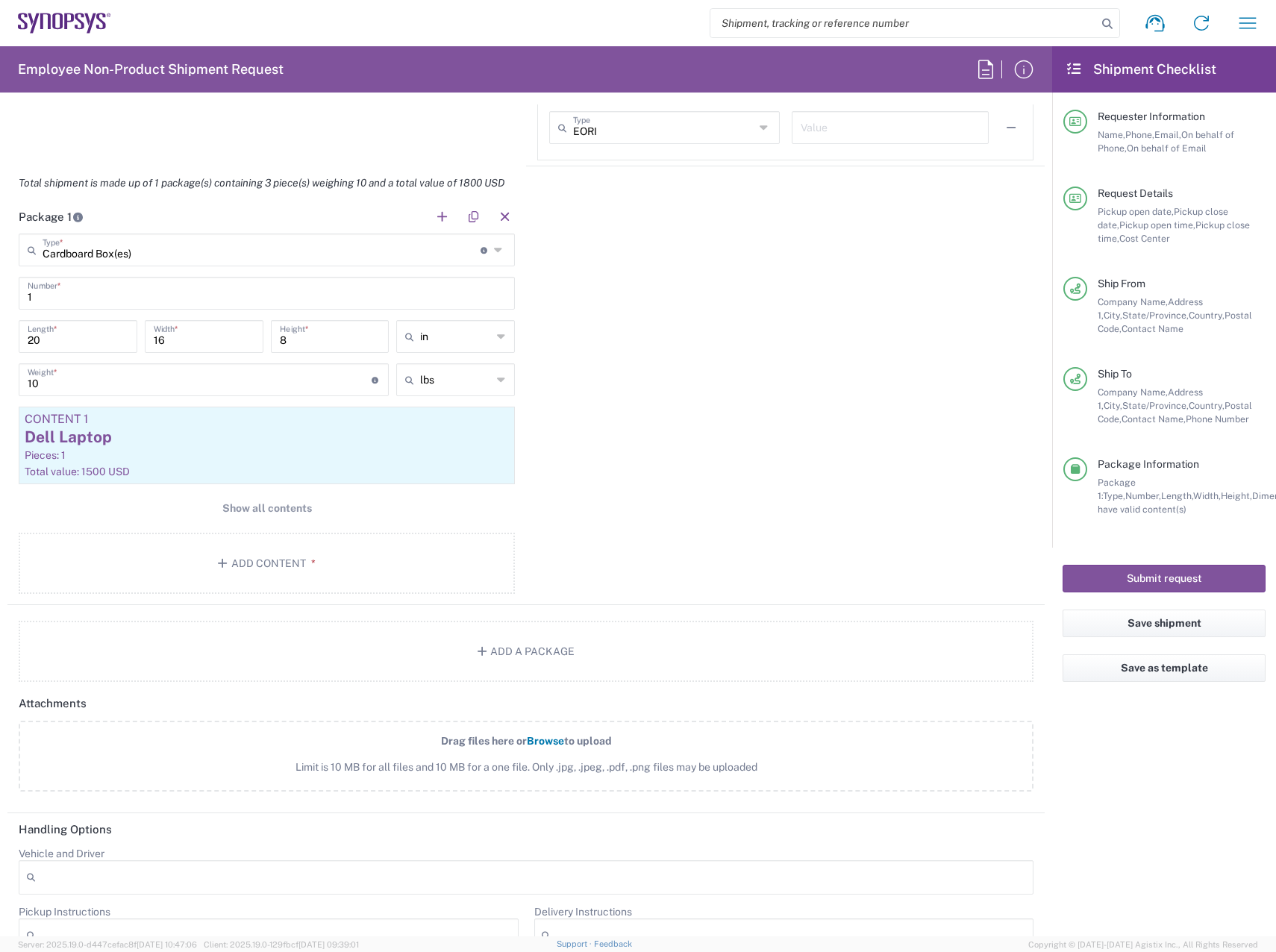
scroll to position [1584, 0]
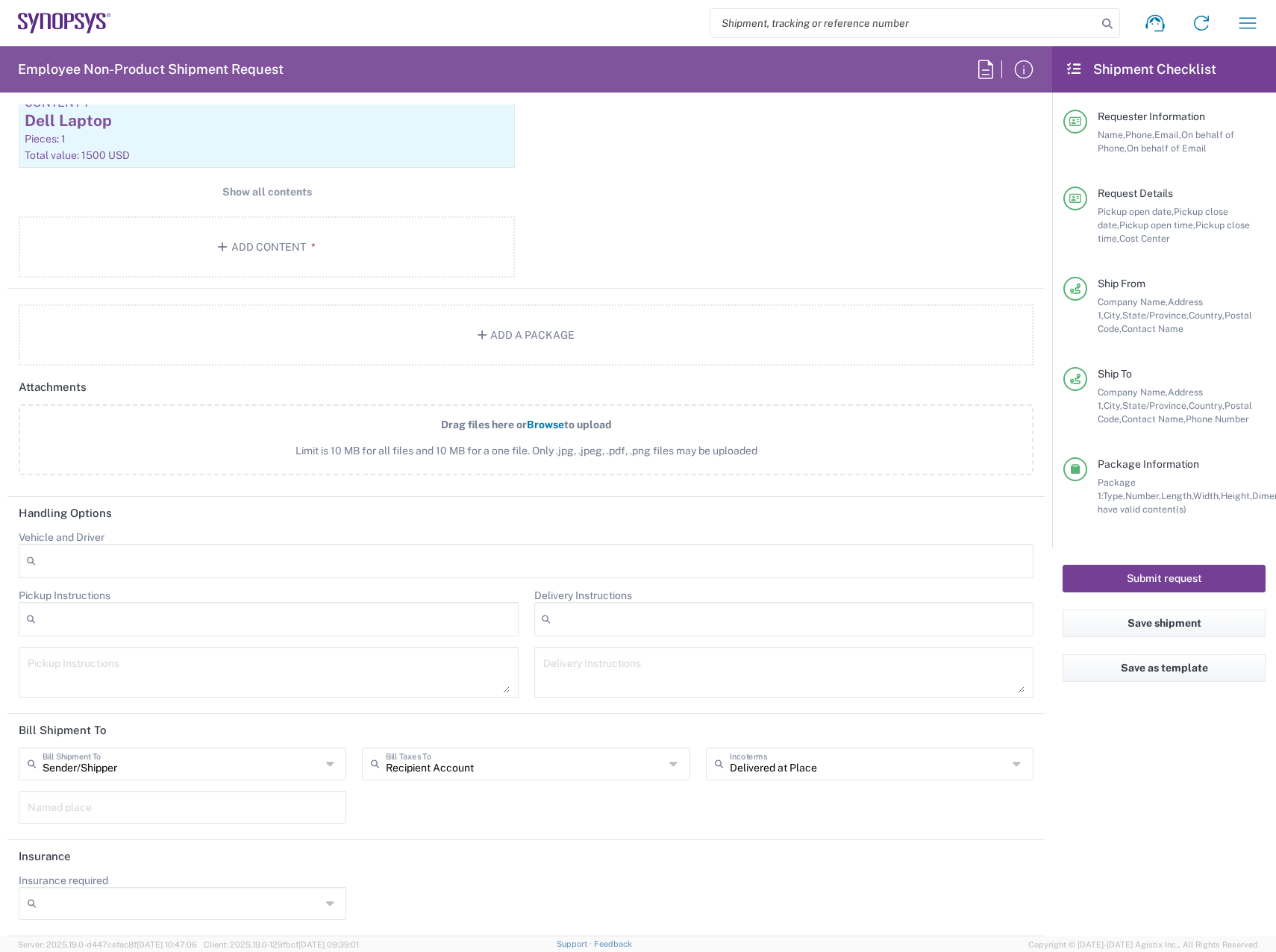
click at [1237, 574] on button "Submit request" at bounding box center [1164, 578] width 203 height 27
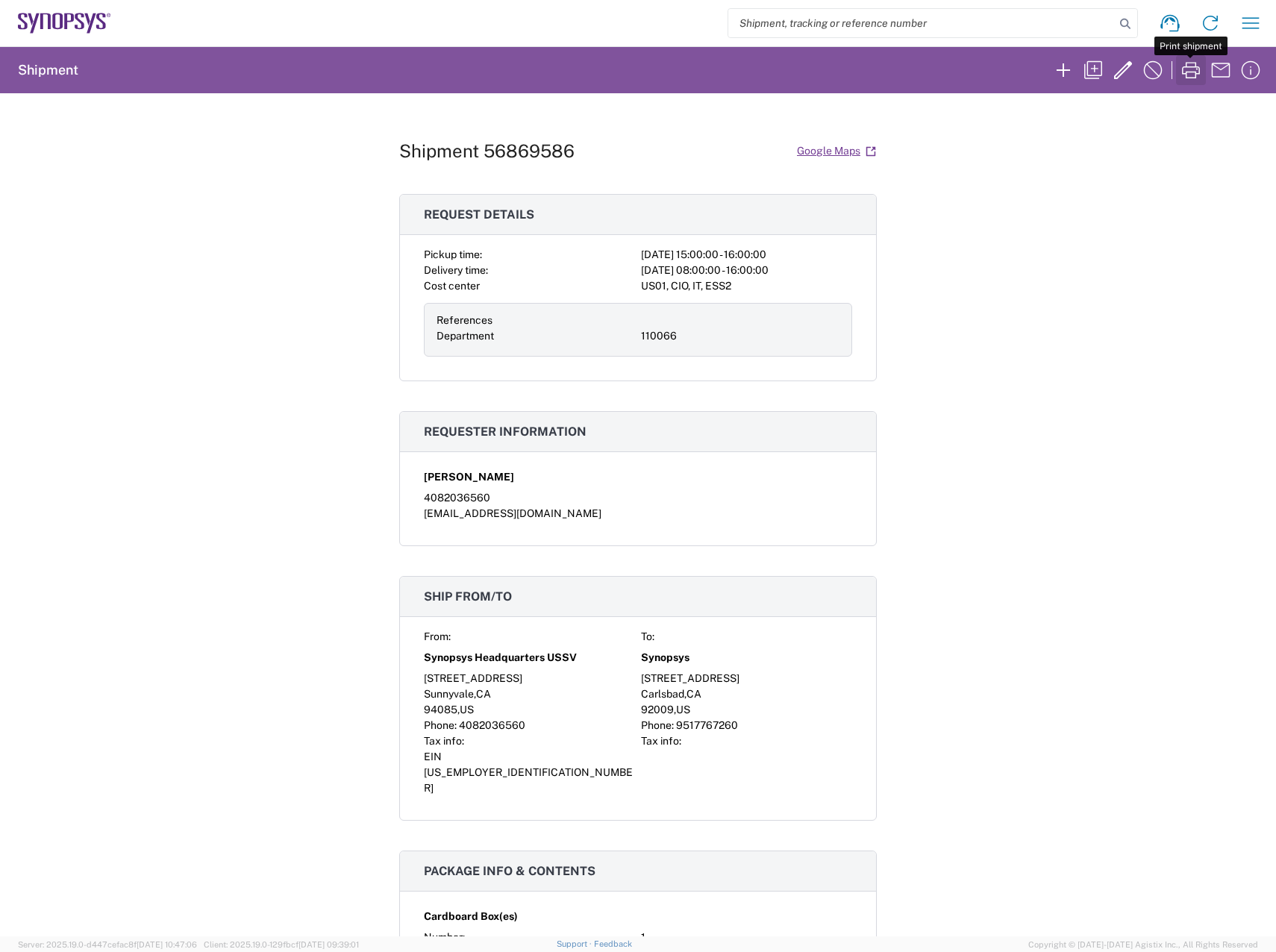
click at [1187, 68] on icon "button" at bounding box center [1190, 70] width 23 height 23
click at [1192, 66] on icon "button" at bounding box center [1190, 70] width 23 height 23
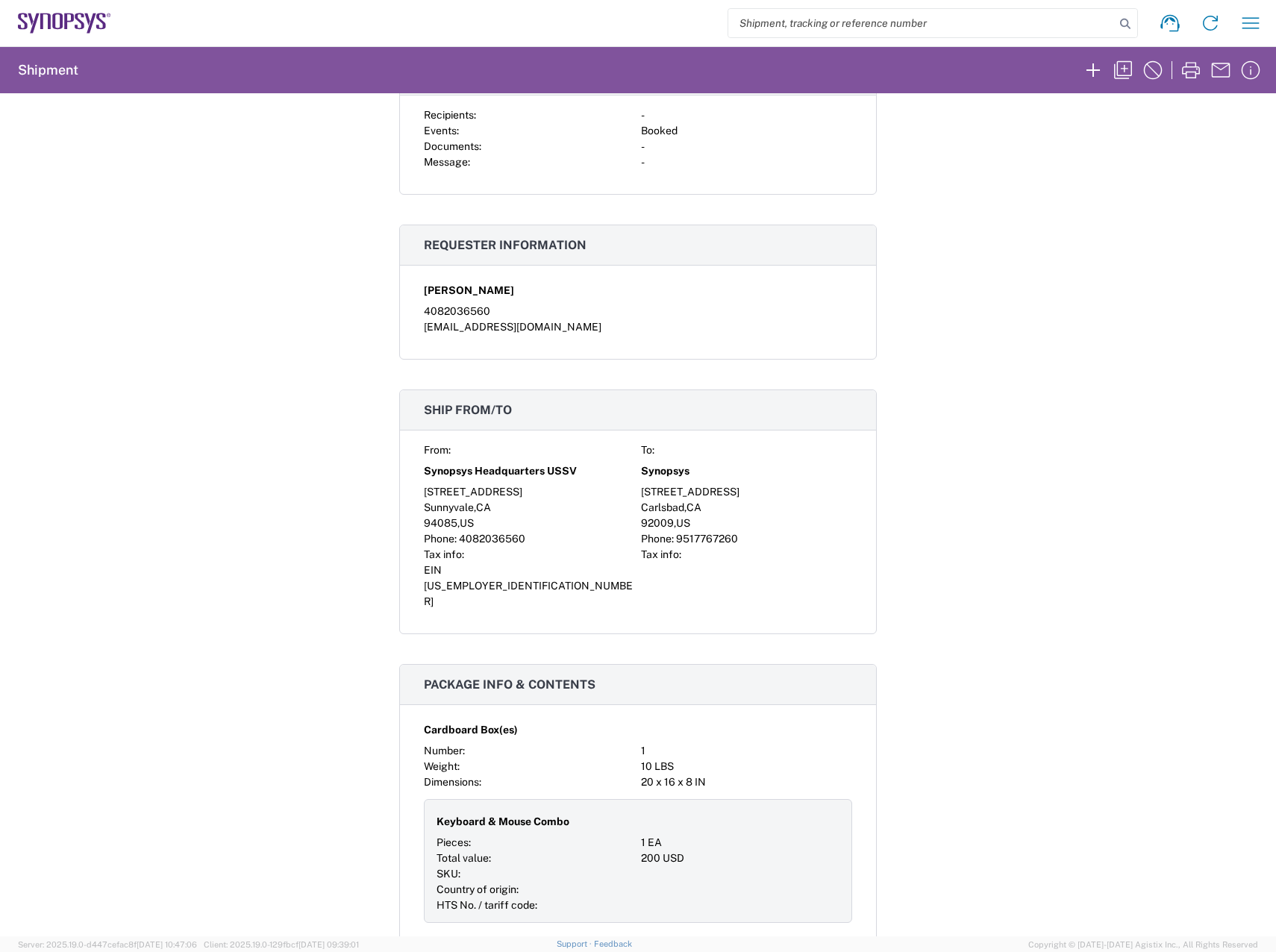
scroll to position [597, 0]
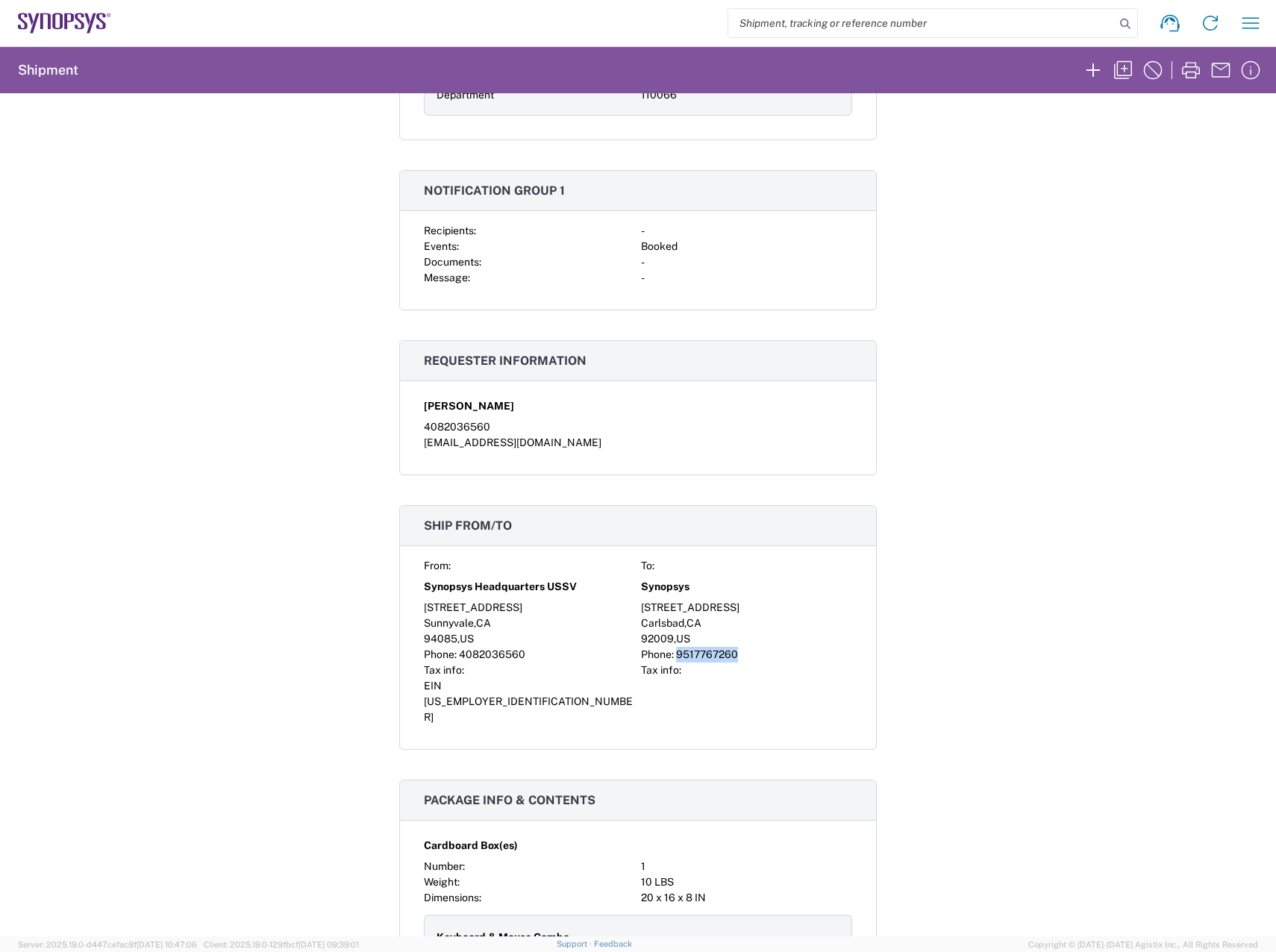
drag, startPoint x: 734, startPoint y: 653, endPoint x: 672, endPoint y: 657, distance: 62.1
click at [672, 657] on div "Phone: 9517767260" at bounding box center [746, 654] width 211 height 16
copy span "9517767260"
click at [1074, 675] on div "Shipment 56869586 Google Maps Carrier information Carrier name: FedEx Express S…" at bounding box center [638, 514] width 1276 height 843
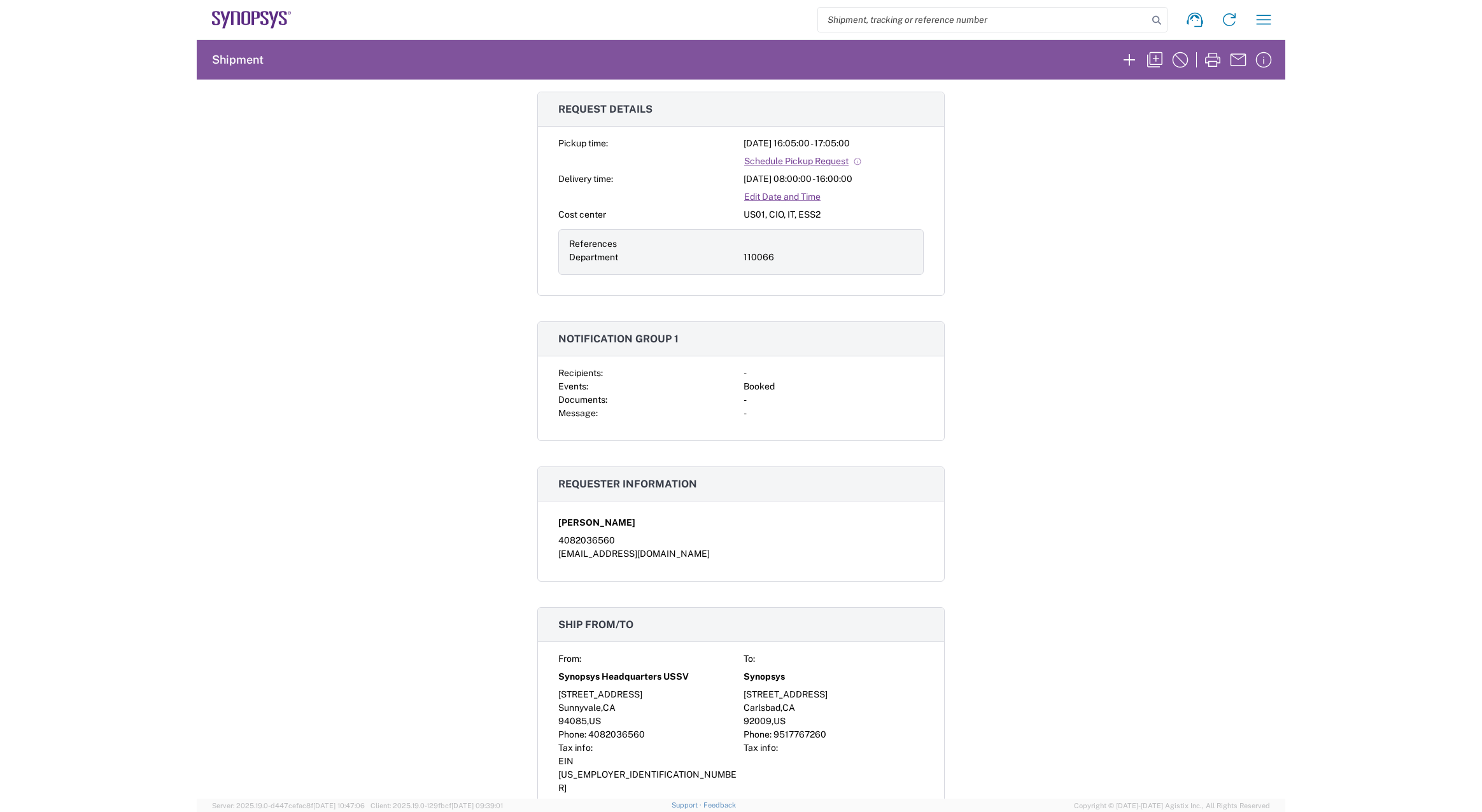
scroll to position [63, 0]
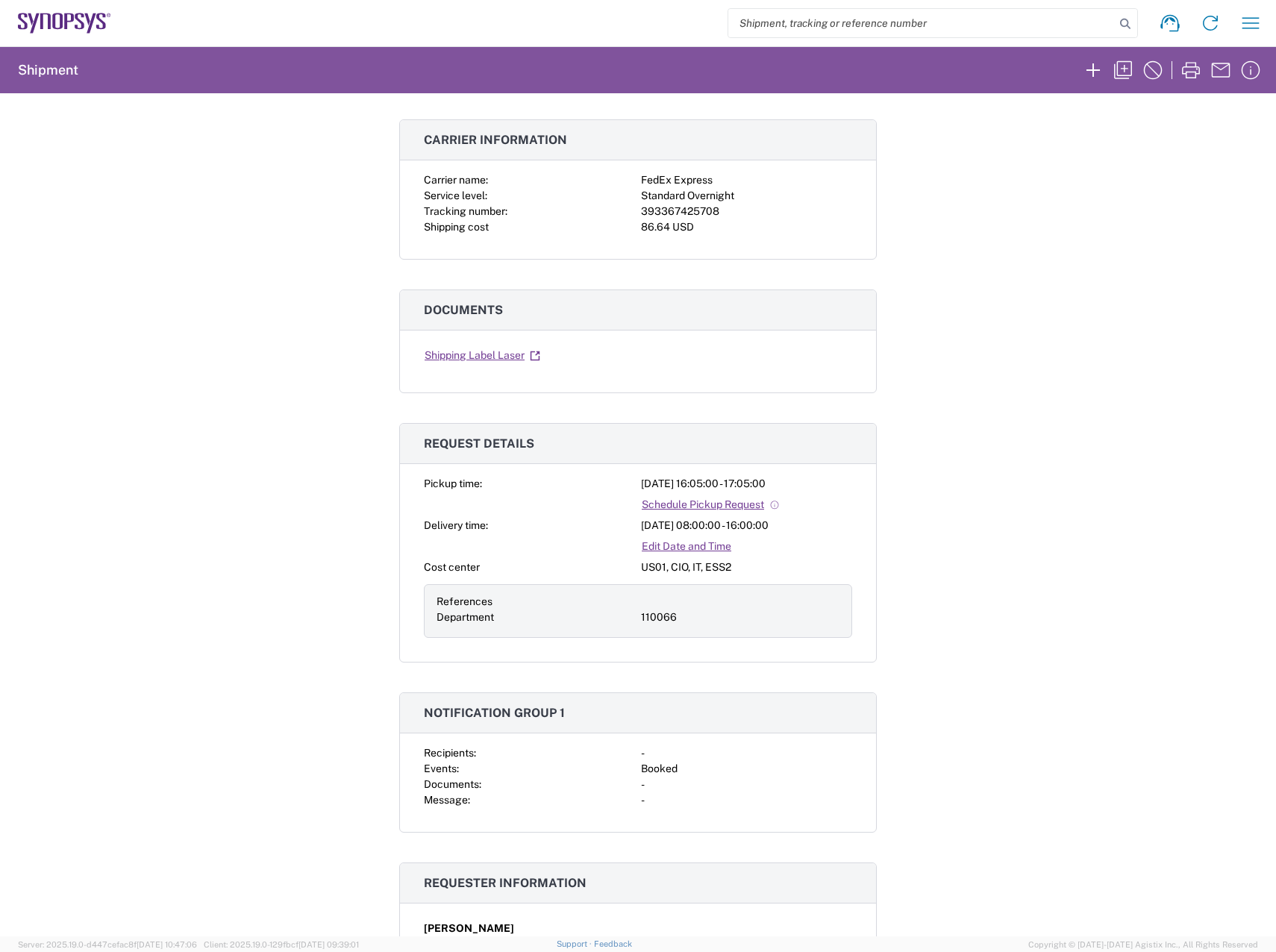
click at [685, 209] on div "393367425708" at bounding box center [746, 211] width 211 height 16
copy div "393367425708"
